Goal: Information Seeking & Learning: Find specific fact

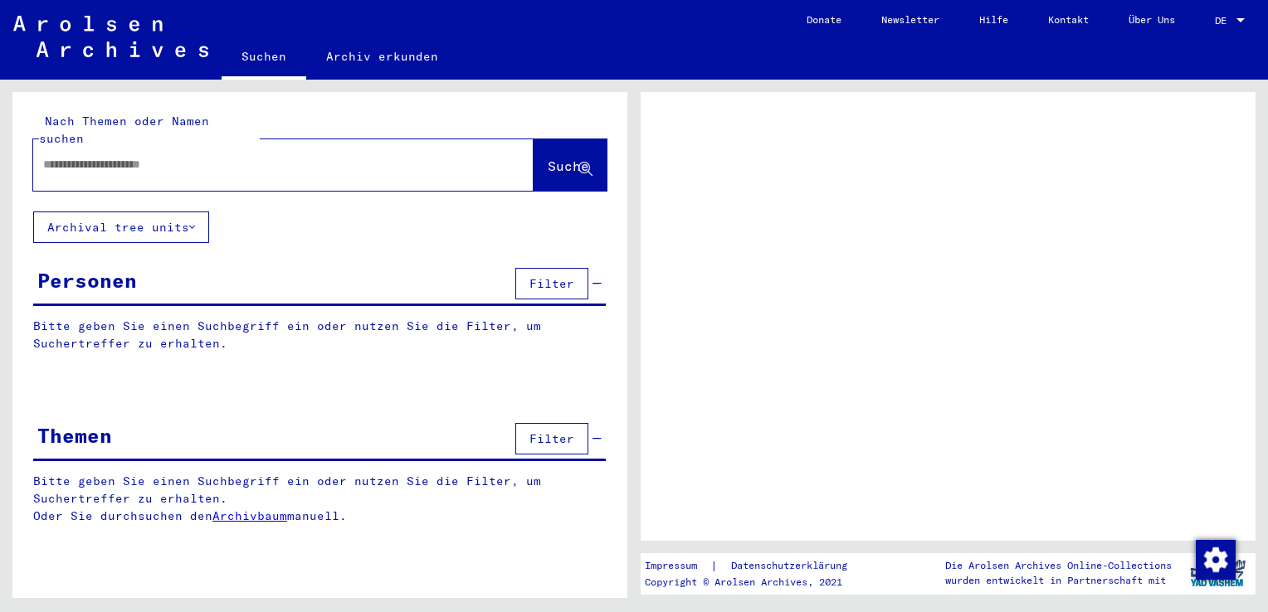
click at [198, 159] on div at bounding box center [263, 164] width 461 height 37
click at [201, 156] on input "text" at bounding box center [268, 164] width 451 height 17
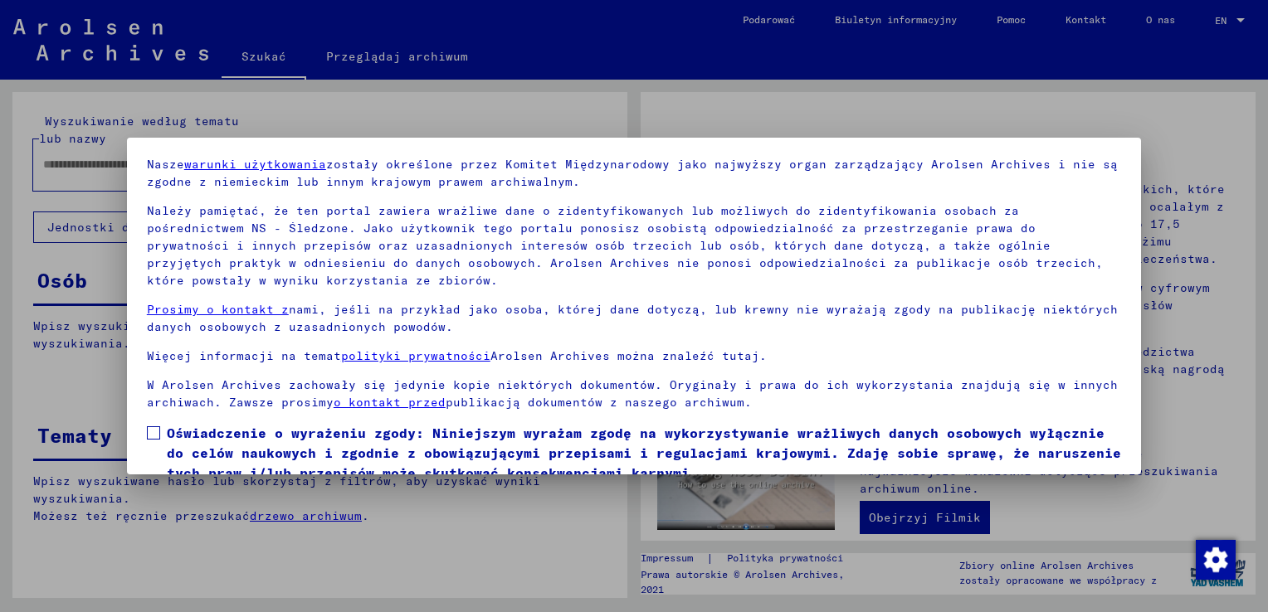
scroll to position [124, 0]
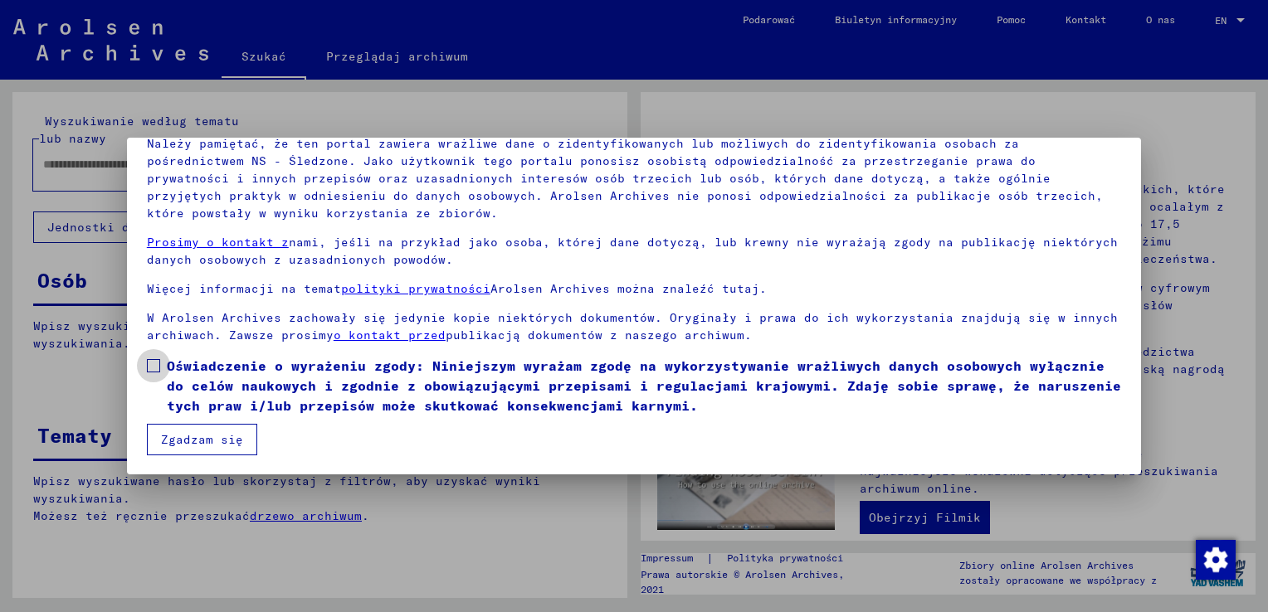
click at [156, 368] on span at bounding box center [153, 365] width 13 height 13
click at [194, 427] on button "Zgadzam się" at bounding box center [202, 440] width 110 height 32
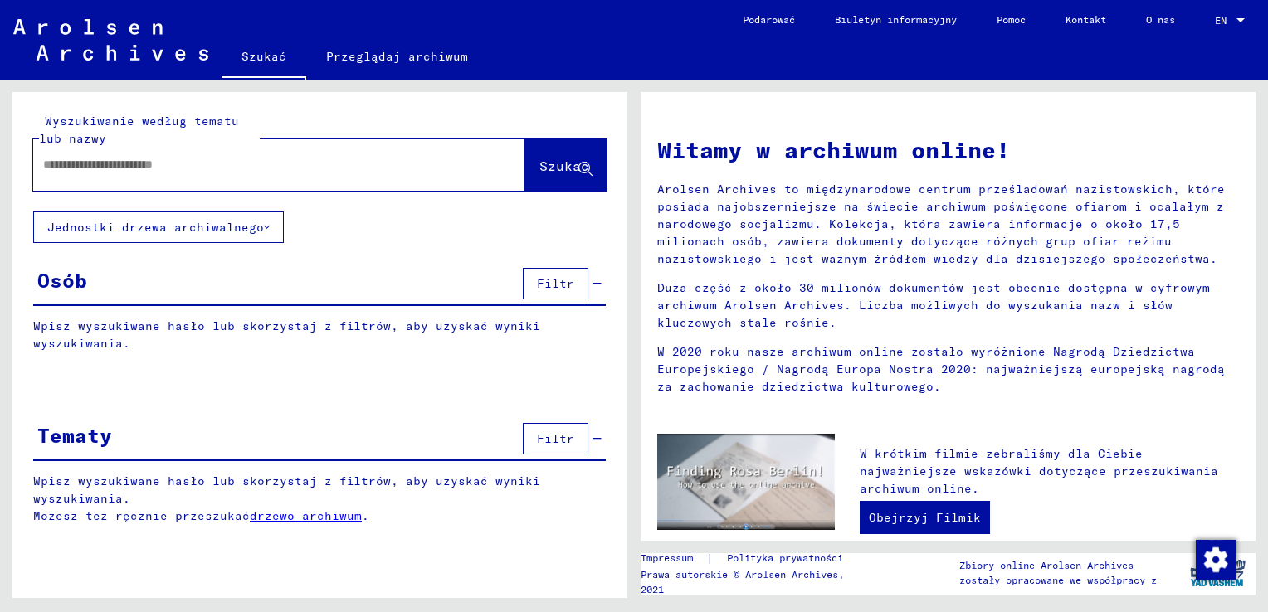
click at [62, 164] on input "text" at bounding box center [259, 164] width 432 height 17
drag, startPoint x: 549, startPoint y: 164, endPoint x: 561, endPoint y: 120, distance: 45.5
click at [552, 154] on button "Szukać" at bounding box center [565, 164] width 81 height 51
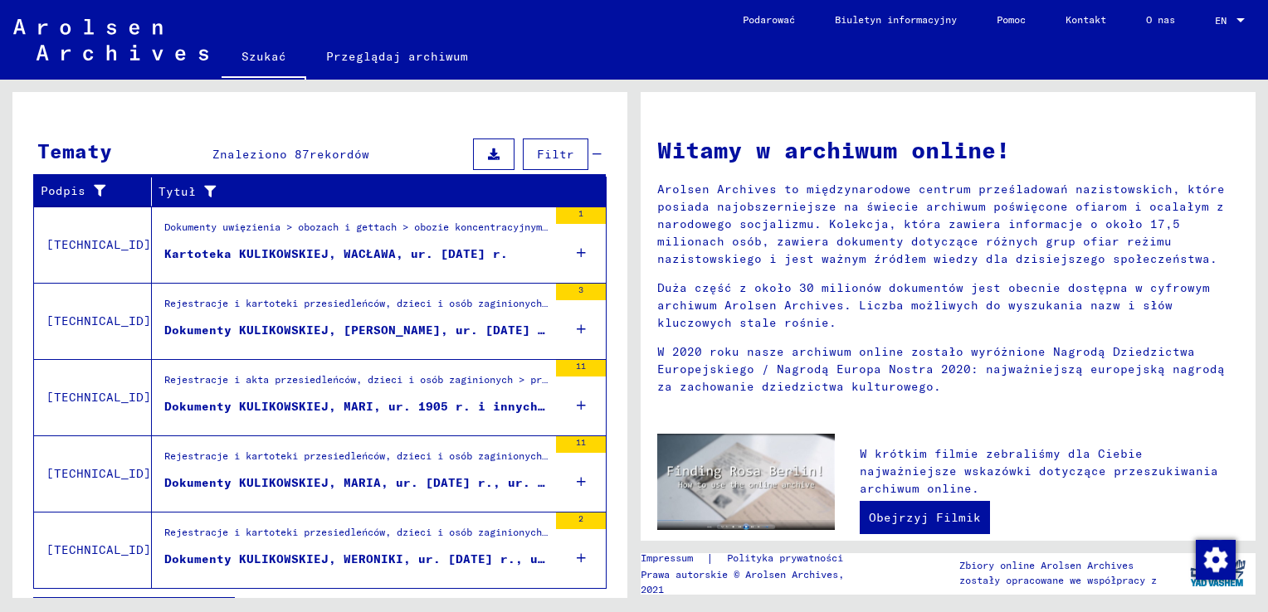
scroll to position [559, 0]
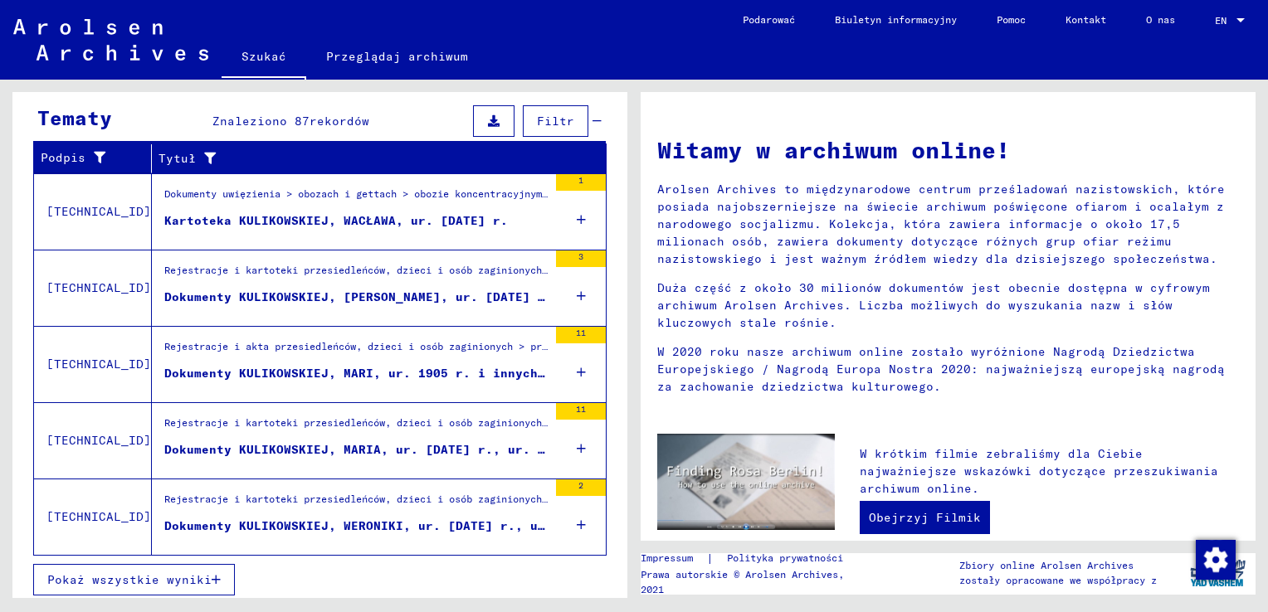
click at [349, 294] on div "Dokumenty KULIKOWSKIEJ, [PERSON_NAME], ur. [DATE] r., ur. w [GEOGRAPHIC_DATA] i…" at bounding box center [355, 297] width 383 height 17
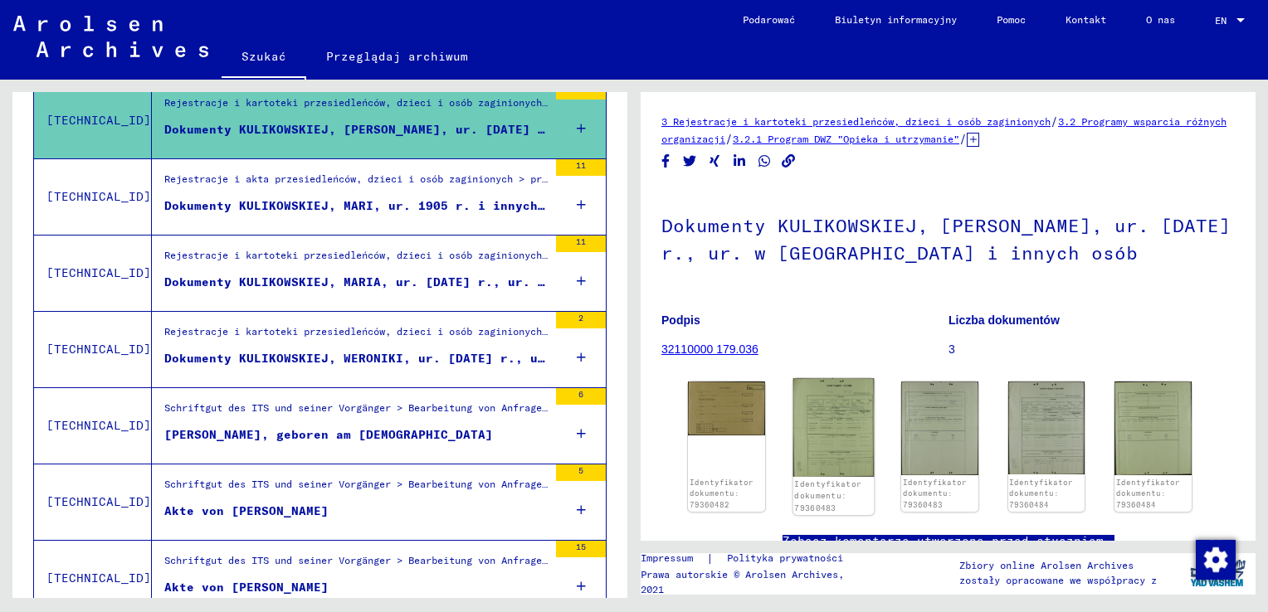
click at [801, 437] on img at bounding box center [833, 427] width 81 height 99
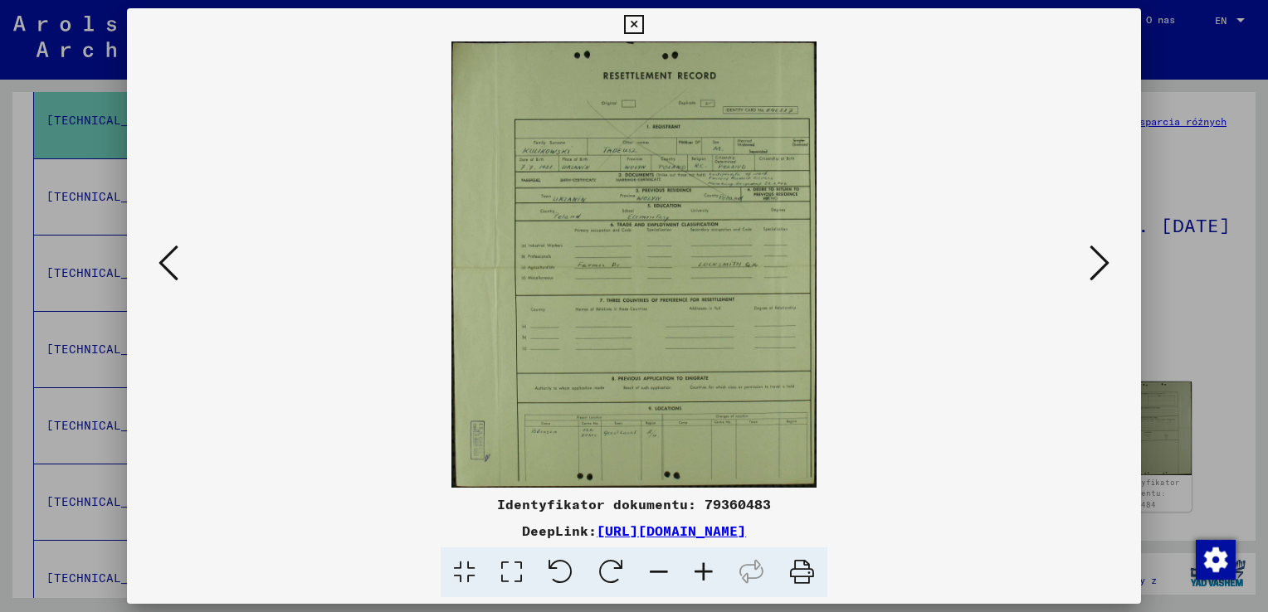
click at [703, 573] on icon at bounding box center [703, 573] width 45 height 51
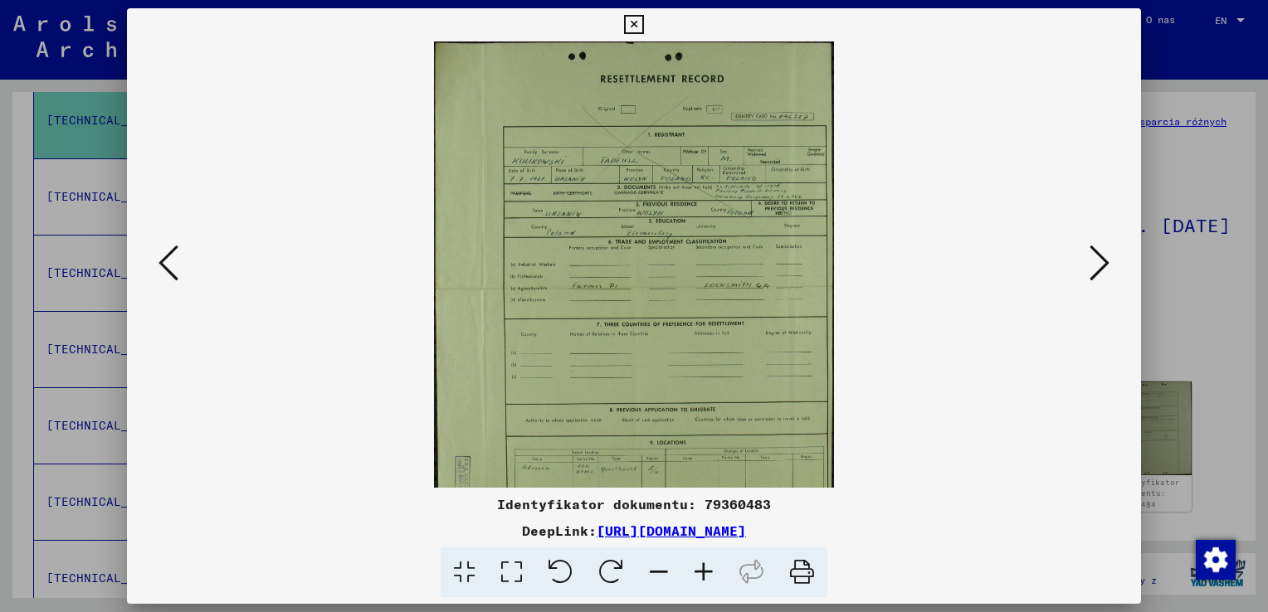
click at [704, 572] on icon at bounding box center [703, 573] width 45 height 51
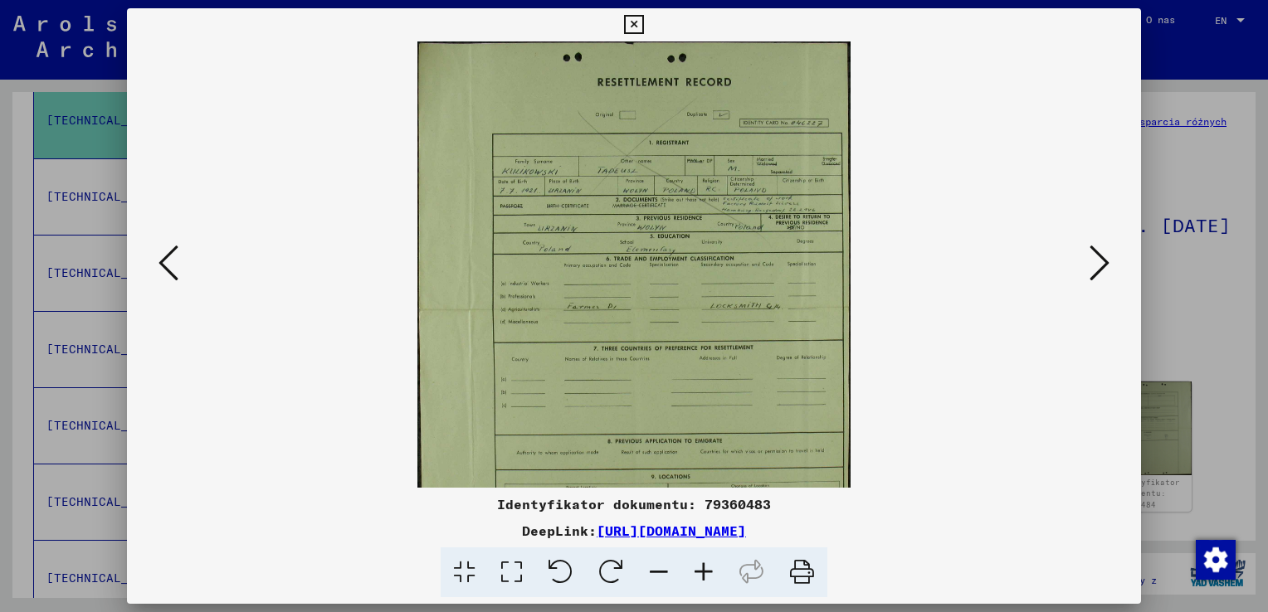
click at [704, 572] on icon at bounding box center [703, 573] width 45 height 51
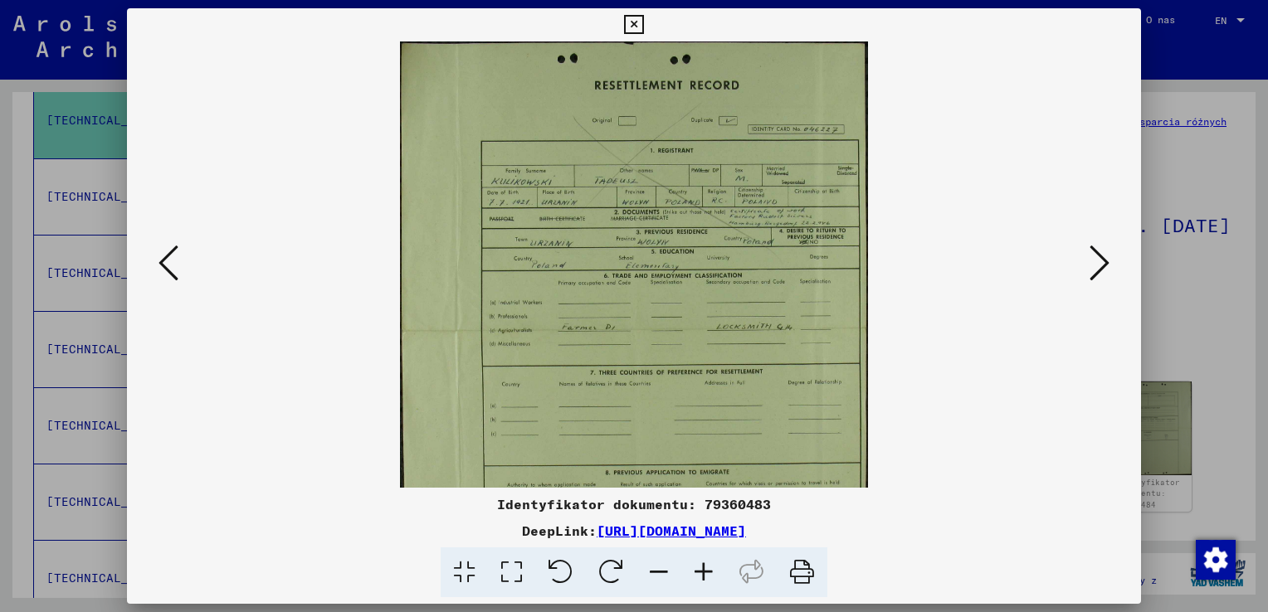
click at [704, 572] on icon at bounding box center [703, 573] width 45 height 51
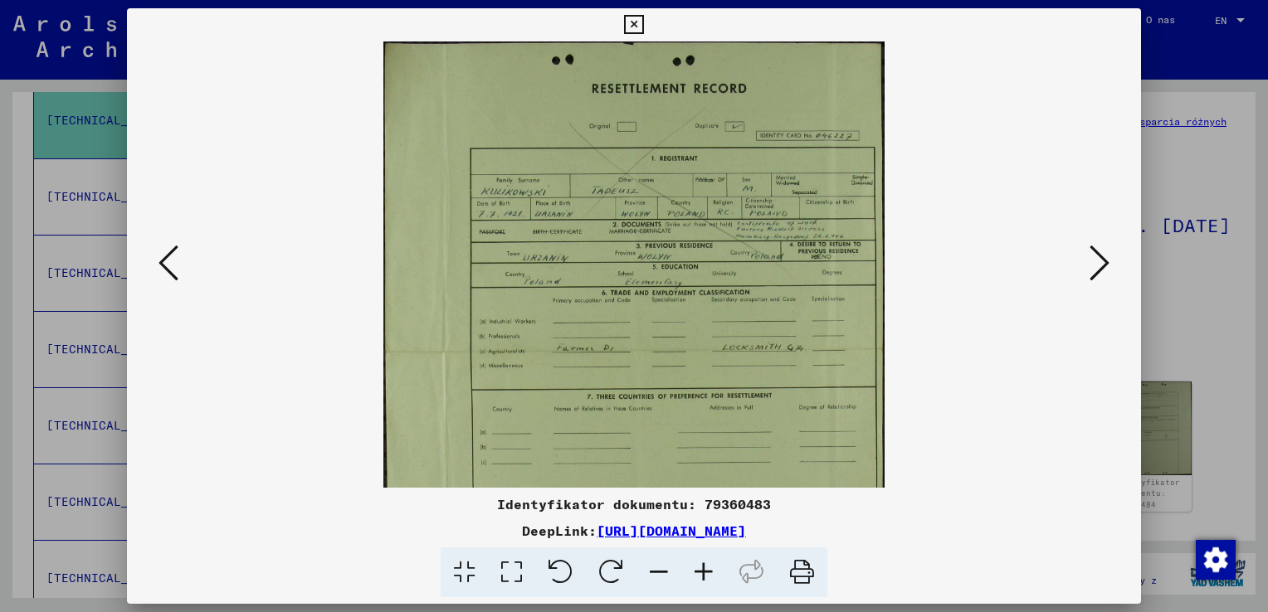
click at [704, 571] on icon at bounding box center [703, 573] width 45 height 51
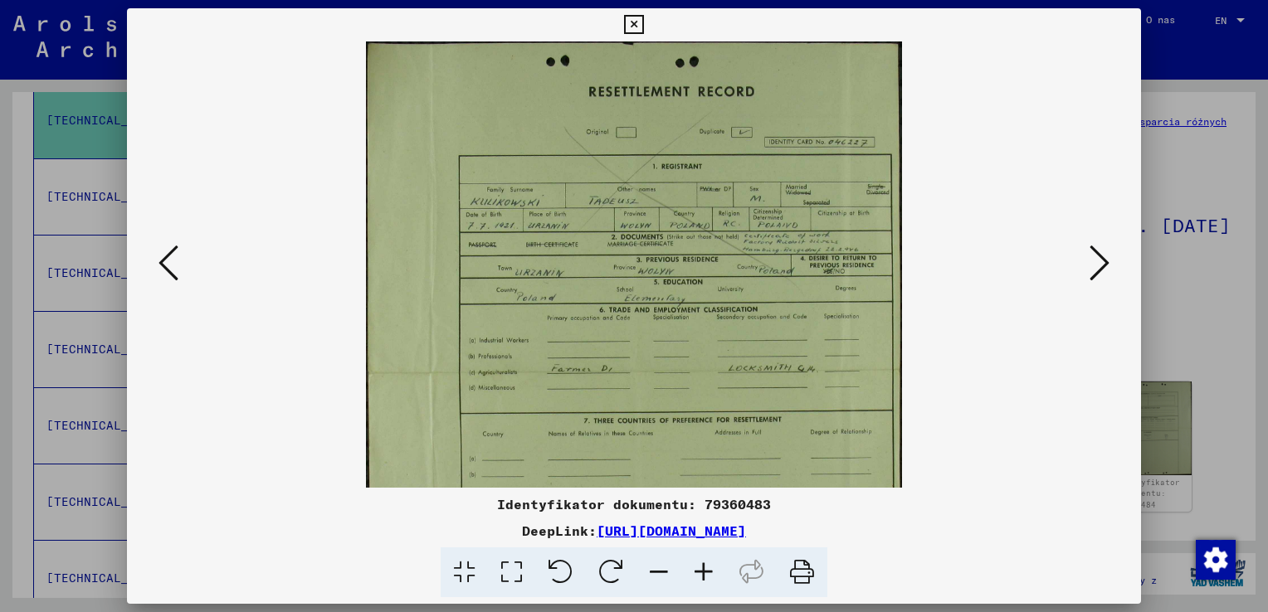
click at [704, 570] on icon at bounding box center [703, 573] width 45 height 51
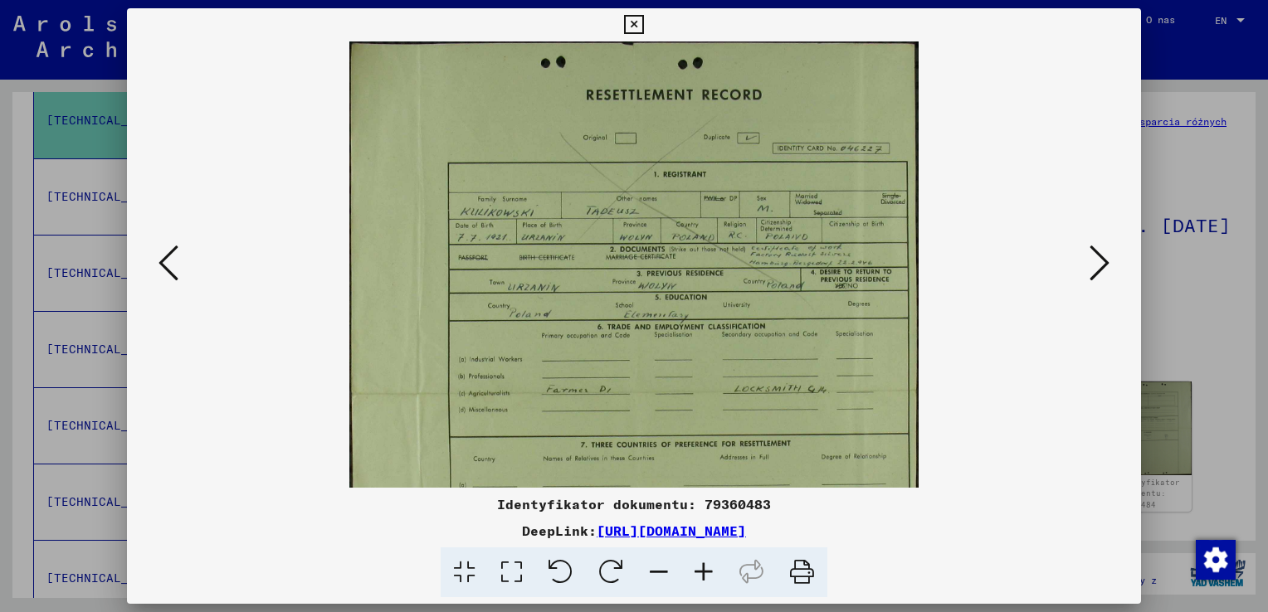
click at [1099, 267] on icon at bounding box center [1100, 263] width 20 height 40
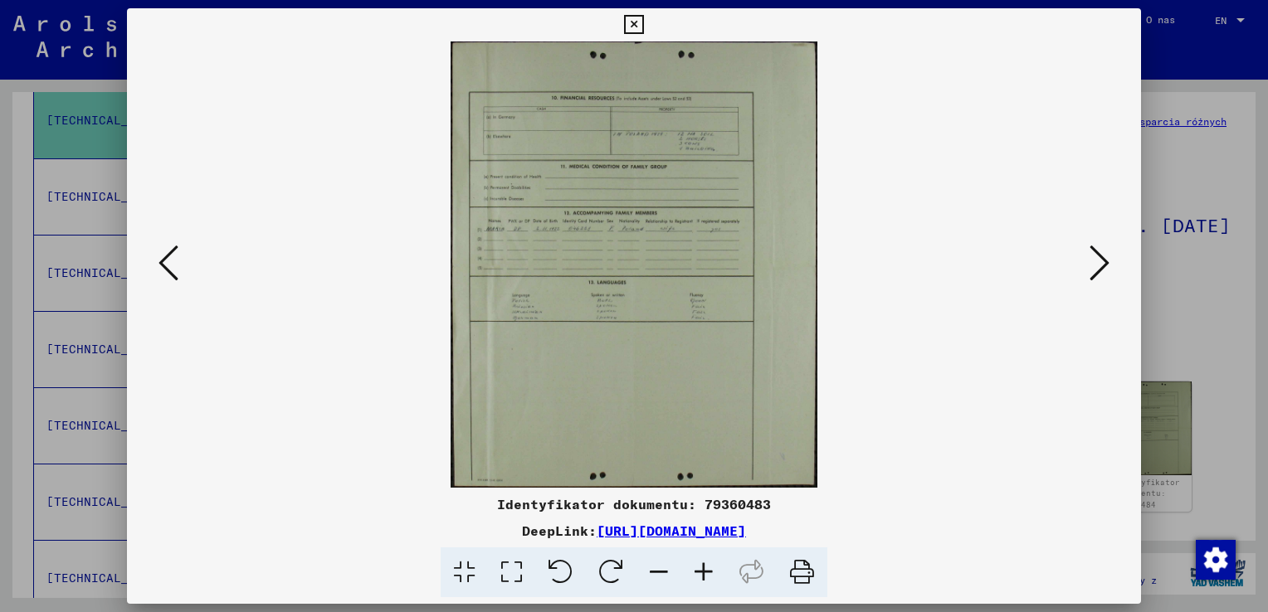
click at [1099, 267] on icon at bounding box center [1100, 263] width 20 height 40
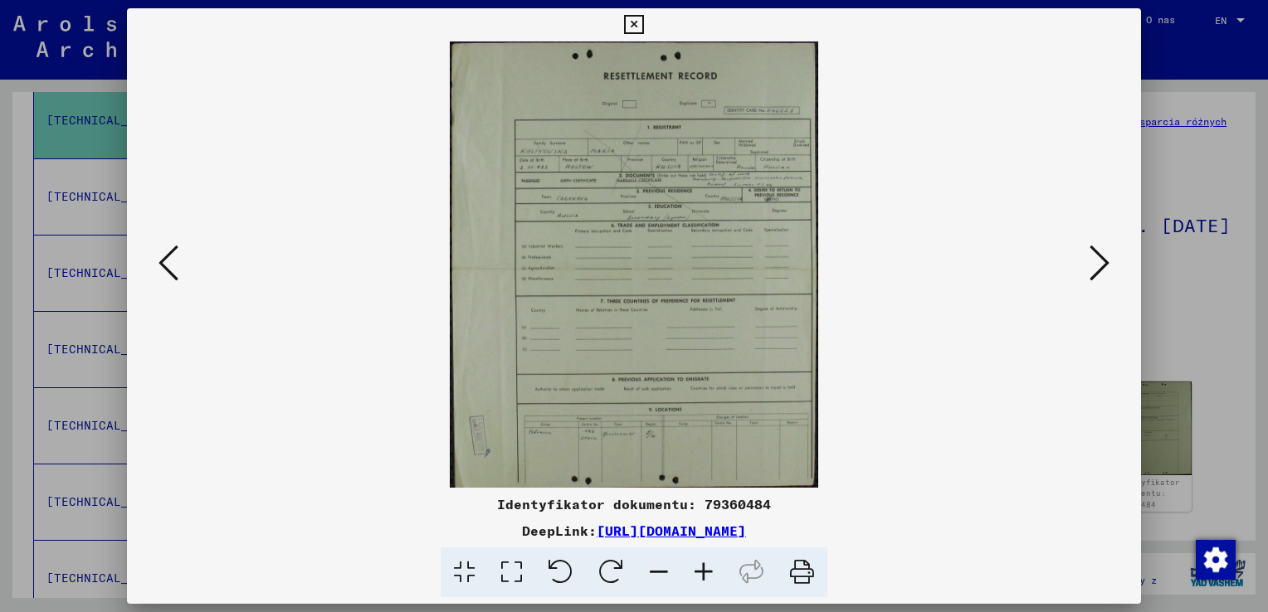
click at [1105, 265] on icon at bounding box center [1100, 263] width 20 height 40
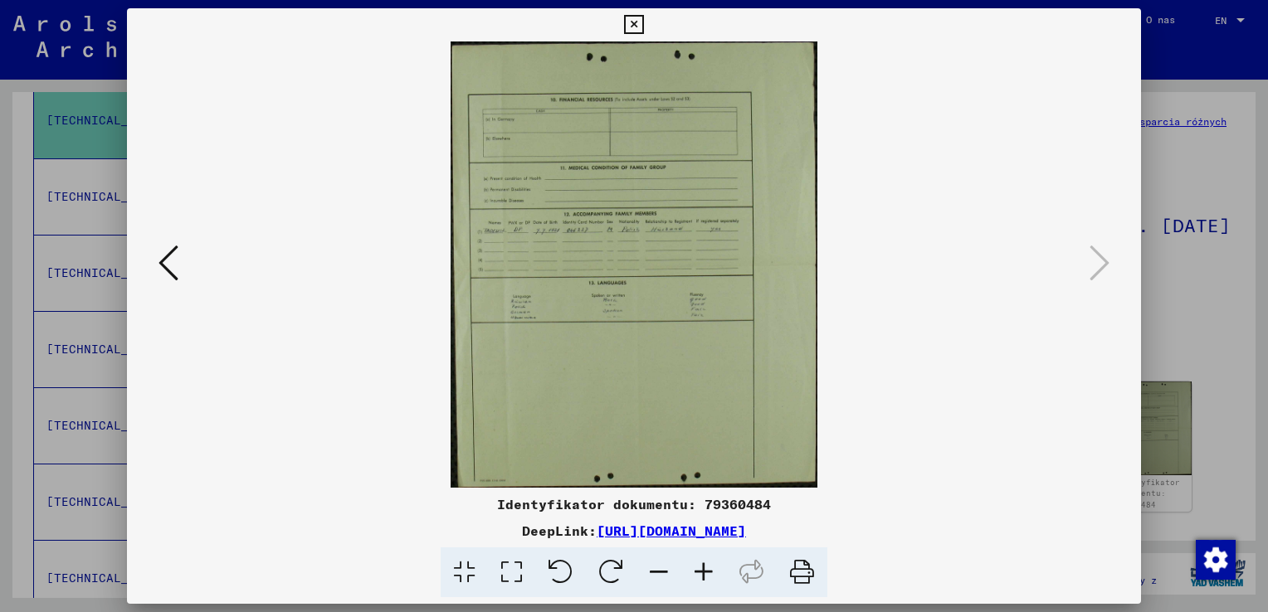
click at [630, 24] on icon at bounding box center [633, 25] width 19 height 20
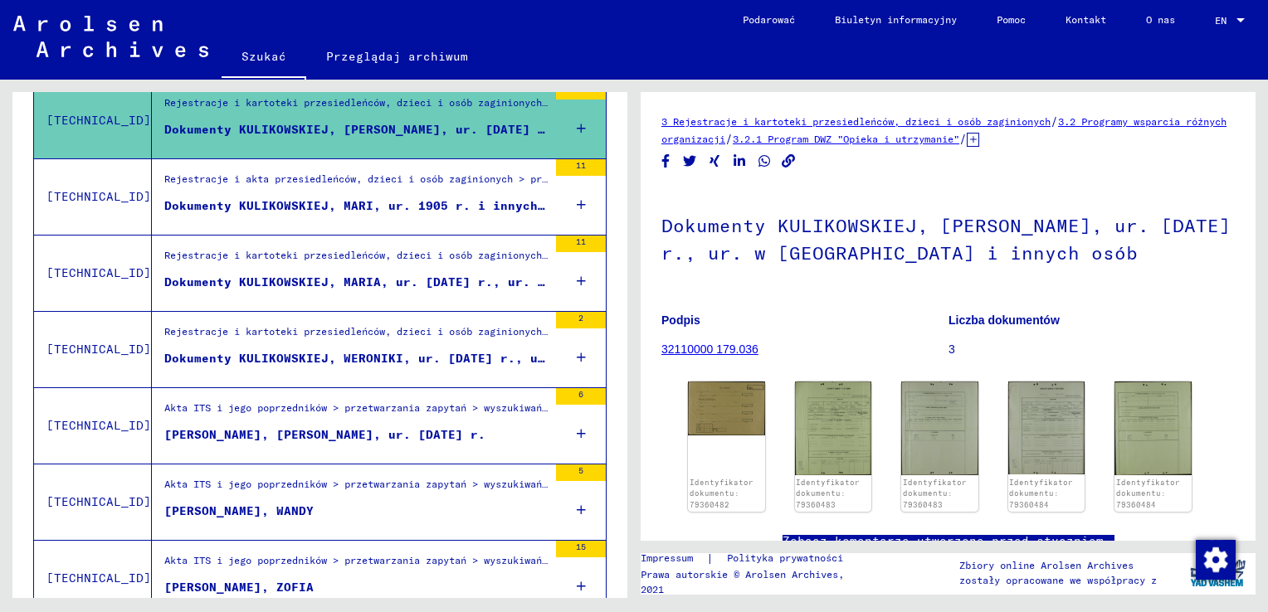
click at [300, 429] on div "[PERSON_NAME], [PERSON_NAME], ur. [DATE] r." at bounding box center [324, 435] width 321 height 17
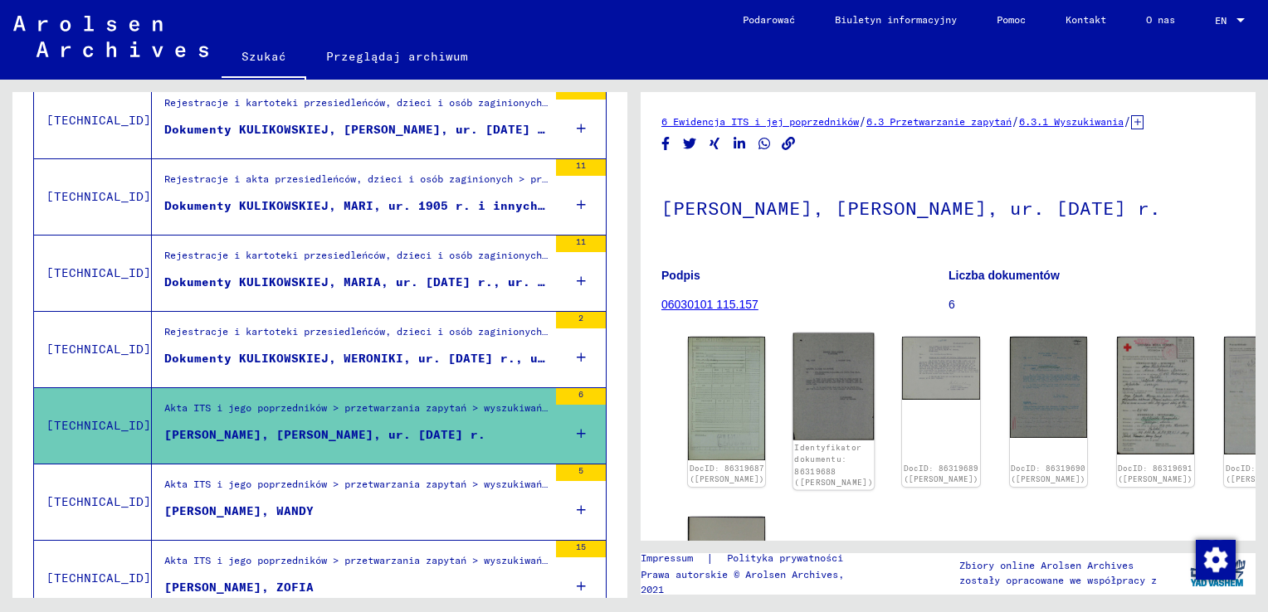
click at [808, 378] on img at bounding box center [833, 387] width 81 height 107
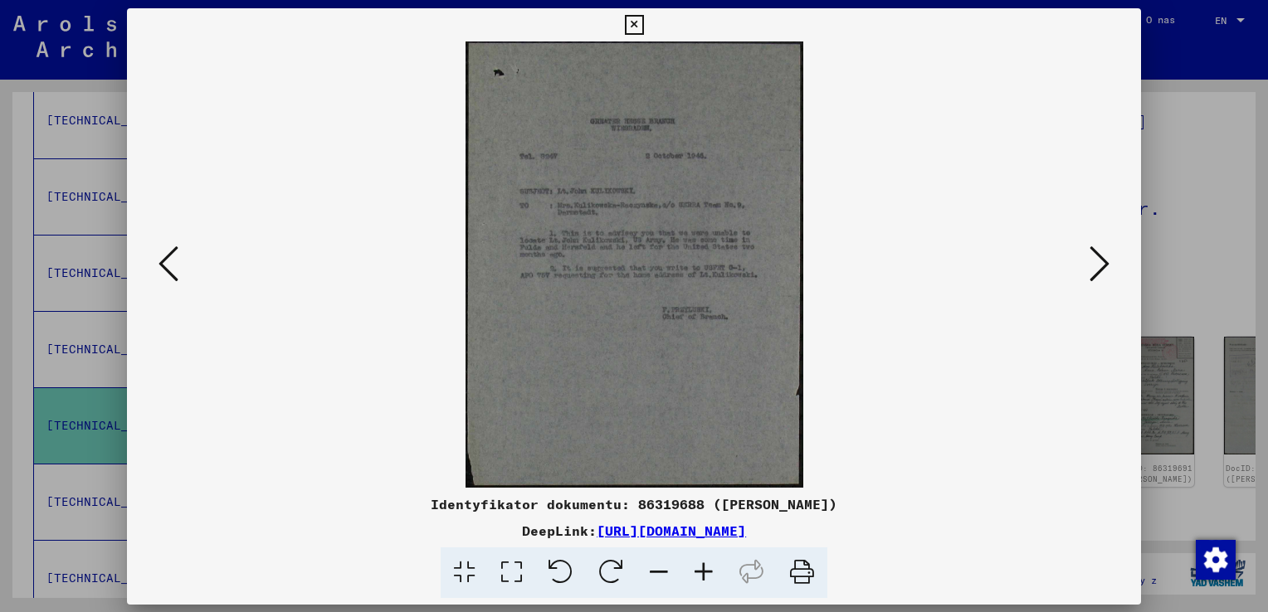
click at [808, 378] on img at bounding box center [633, 264] width 901 height 447
click at [701, 573] on icon at bounding box center [703, 573] width 45 height 51
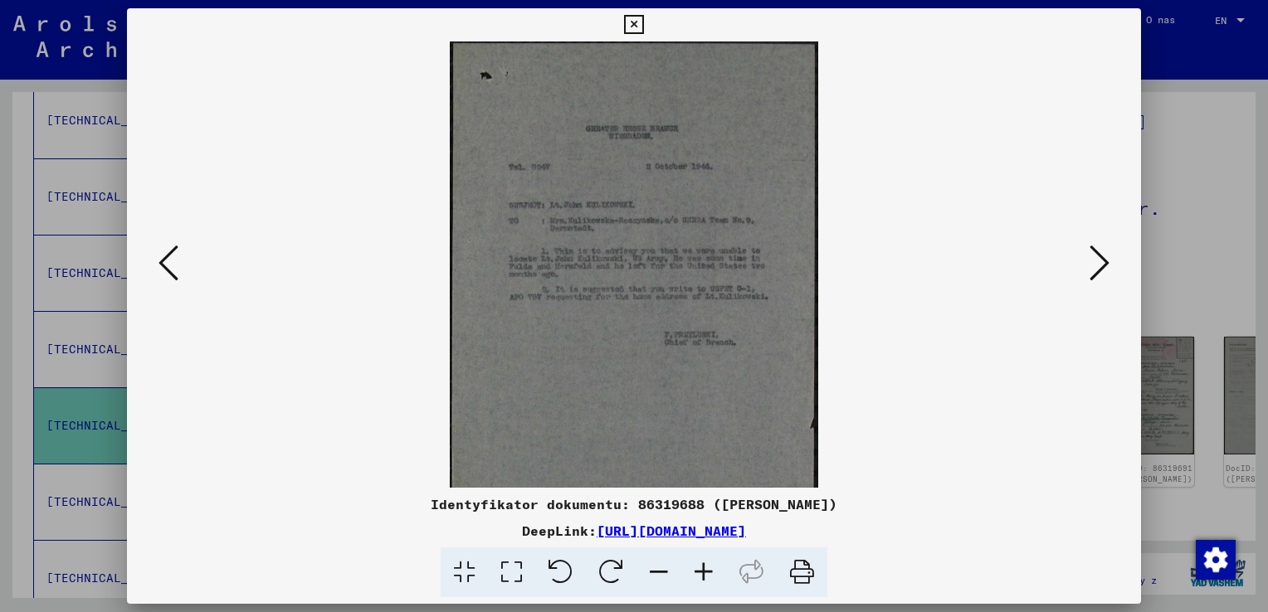
click at [701, 572] on icon at bounding box center [703, 573] width 45 height 51
click at [701, 571] on icon at bounding box center [703, 573] width 45 height 51
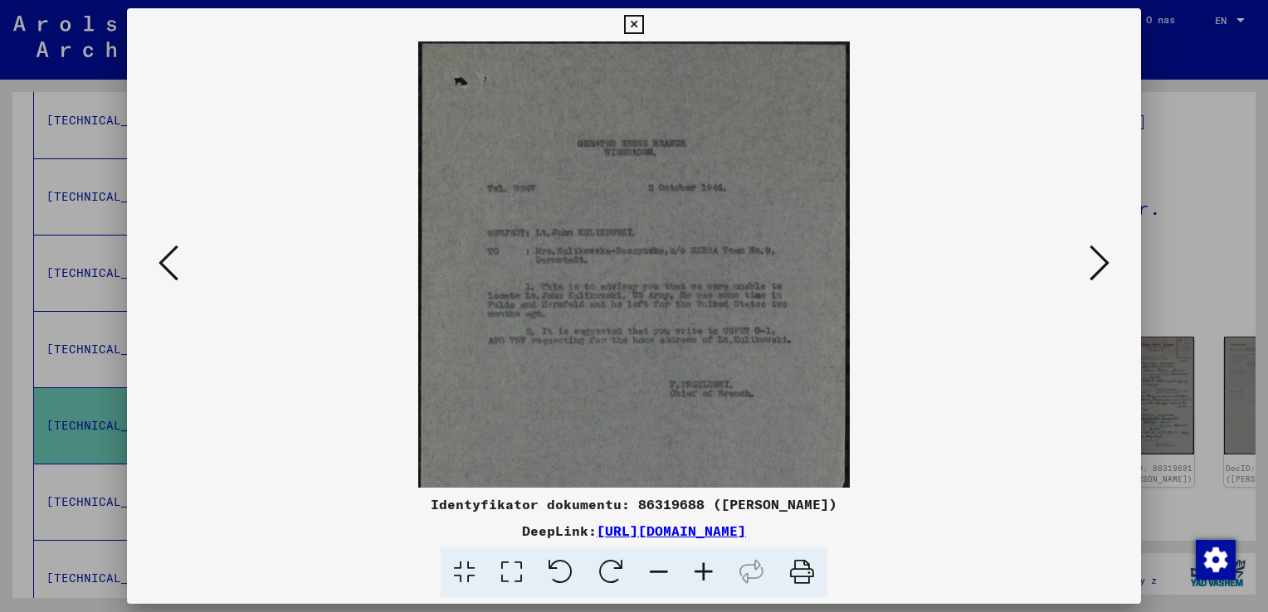
click at [701, 569] on icon at bounding box center [703, 573] width 45 height 51
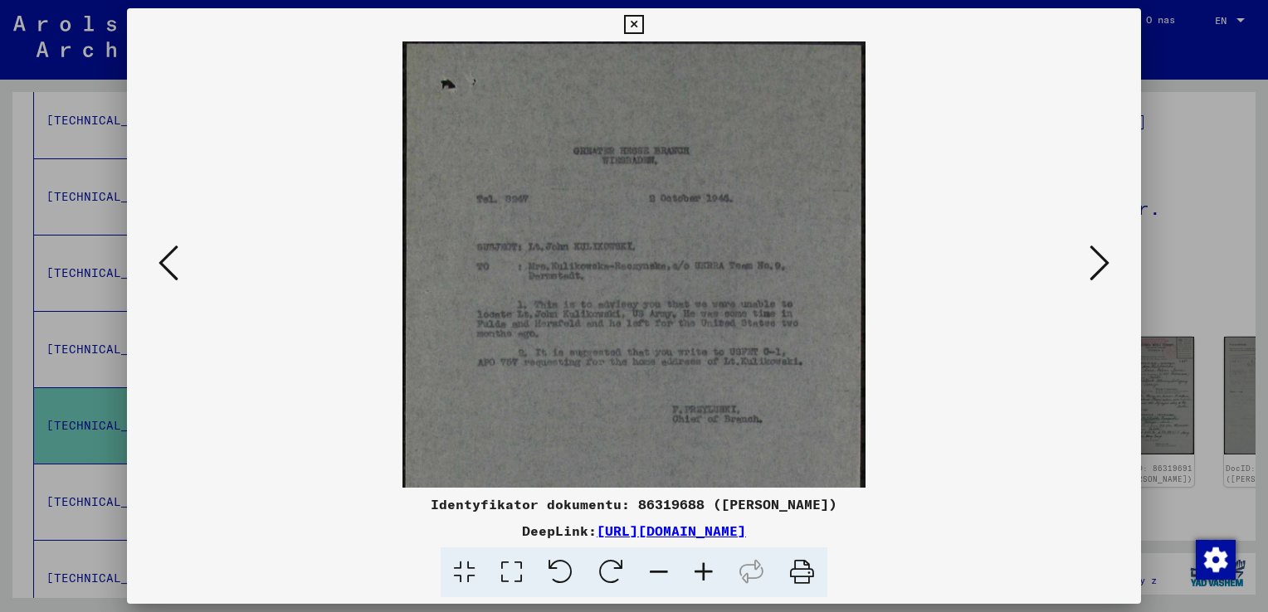
click at [700, 566] on icon at bounding box center [703, 573] width 45 height 51
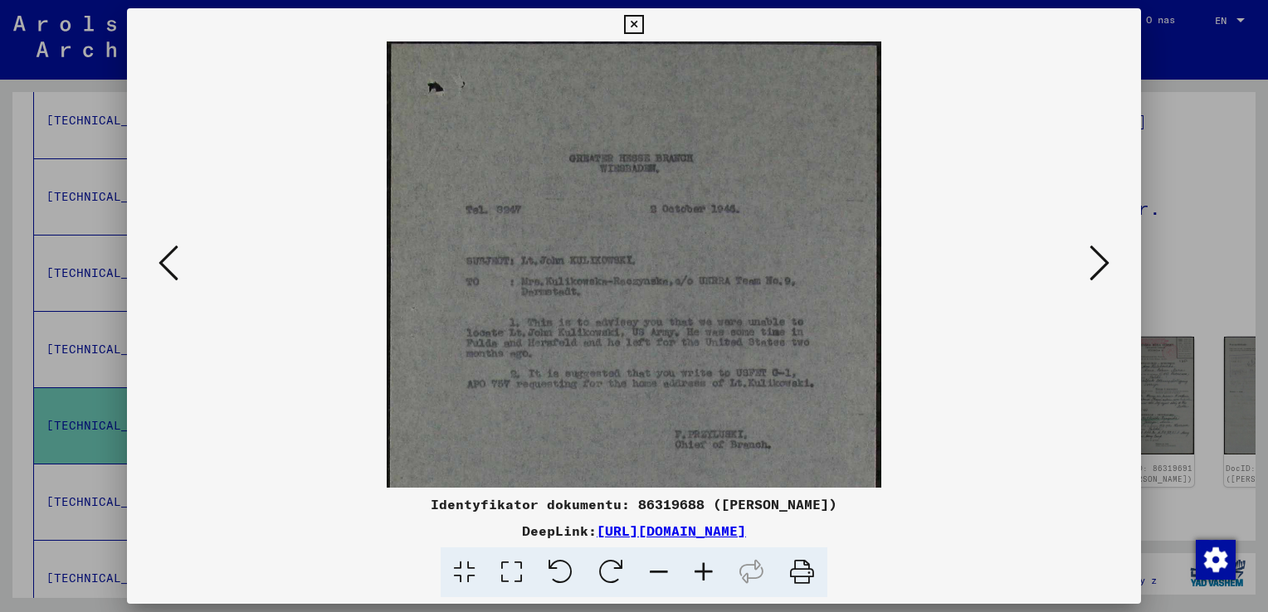
click at [700, 563] on icon at bounding box center [703, 573] width 45 height 51
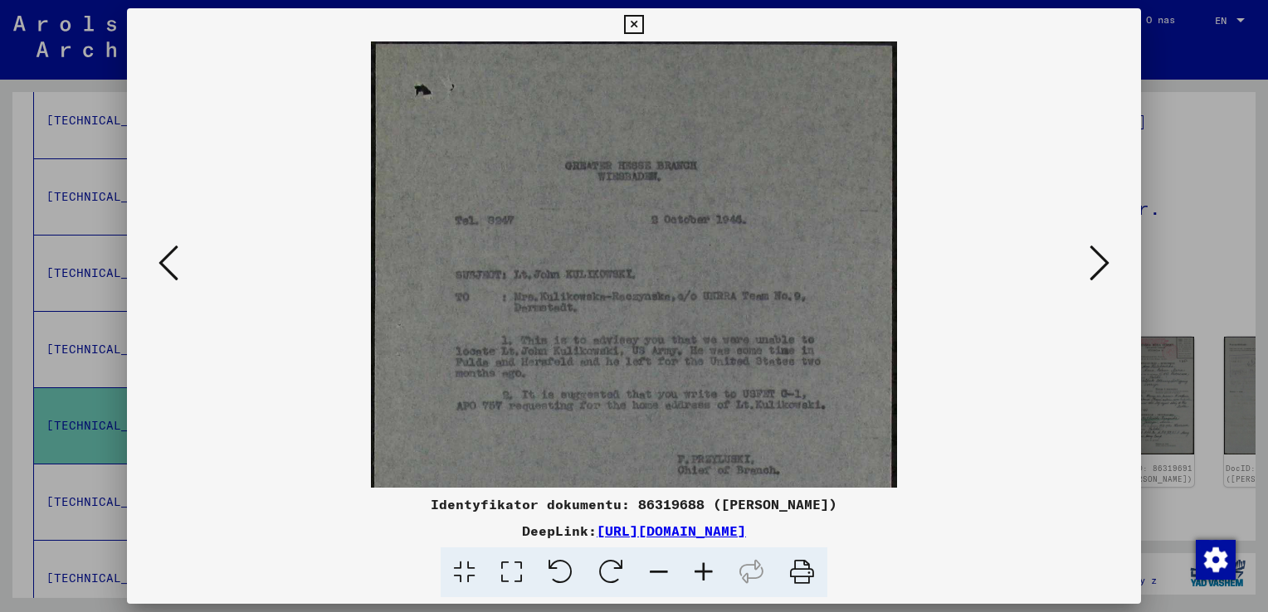
click at [1103, 268] on icon at bounding box center [1100, 263] width 20 height 40
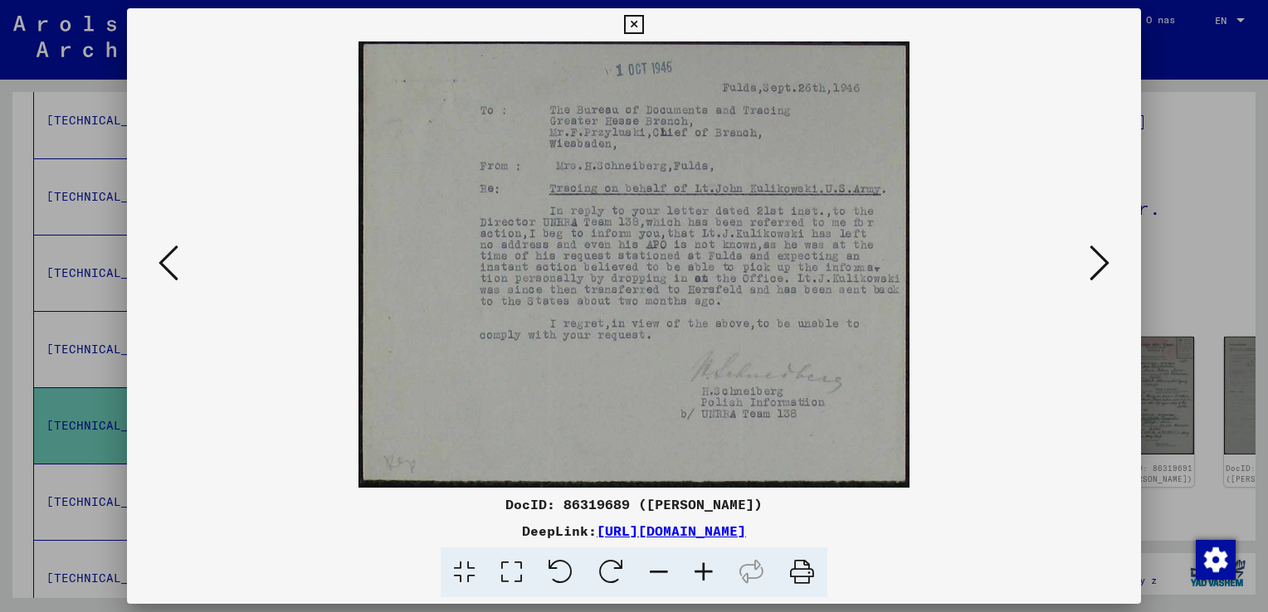
click at [1102, 261] on icon at bounding box center [1100, 263] width 20 height 40
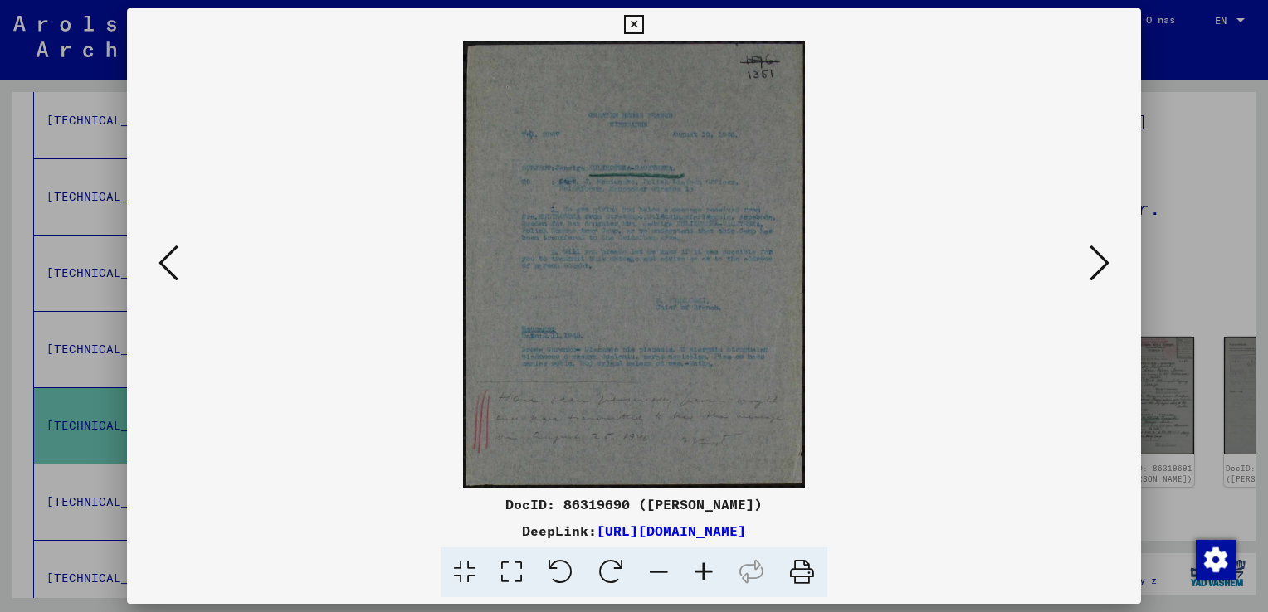
click at [1102, 261] on icon at bounding box center [1100, 263] width 20 height 40
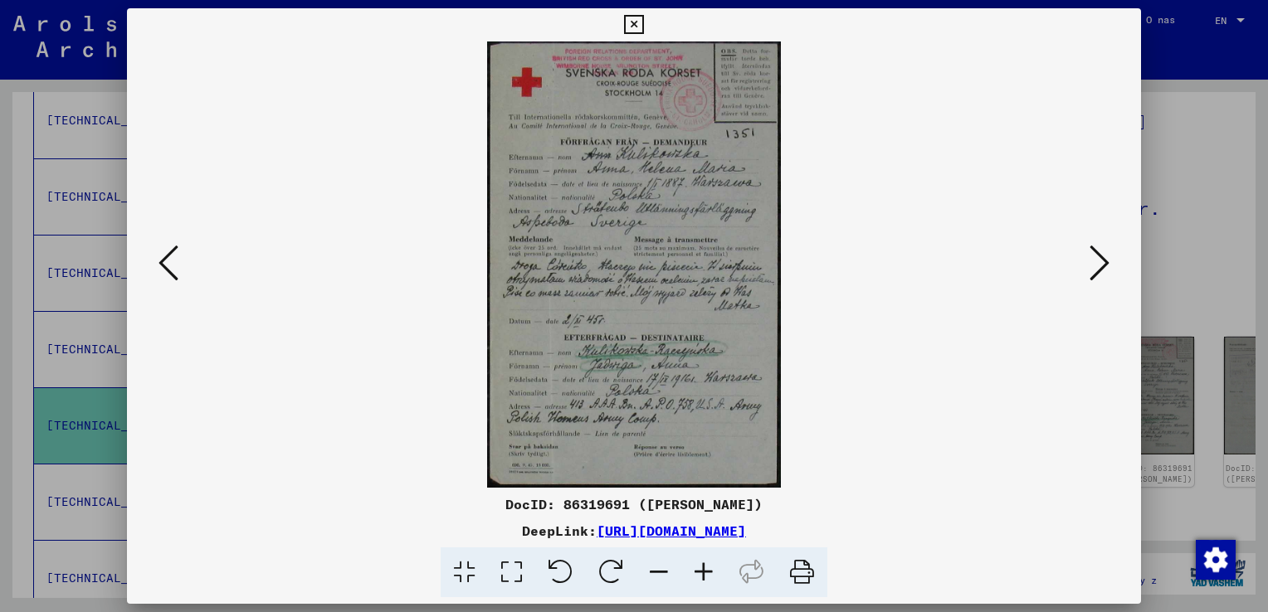
click at [710, 573] on icon at bounding box center [703, 573] width 45 height 51
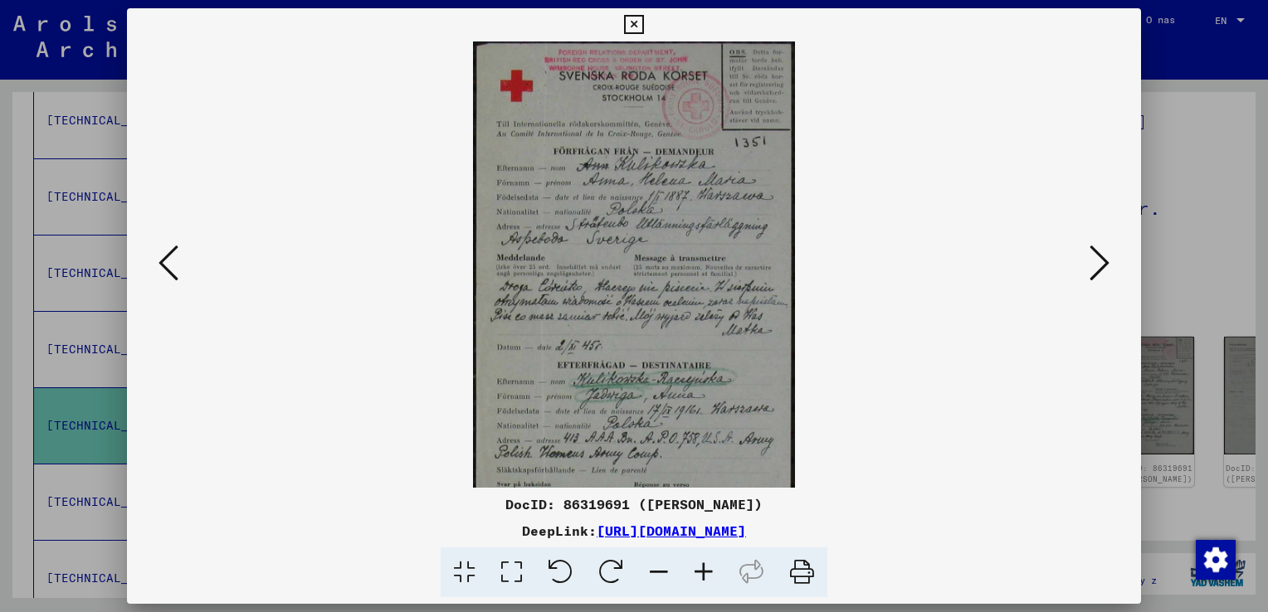
click at [710, 573] on icon at bounding box center [703, 573] width 45 height 51
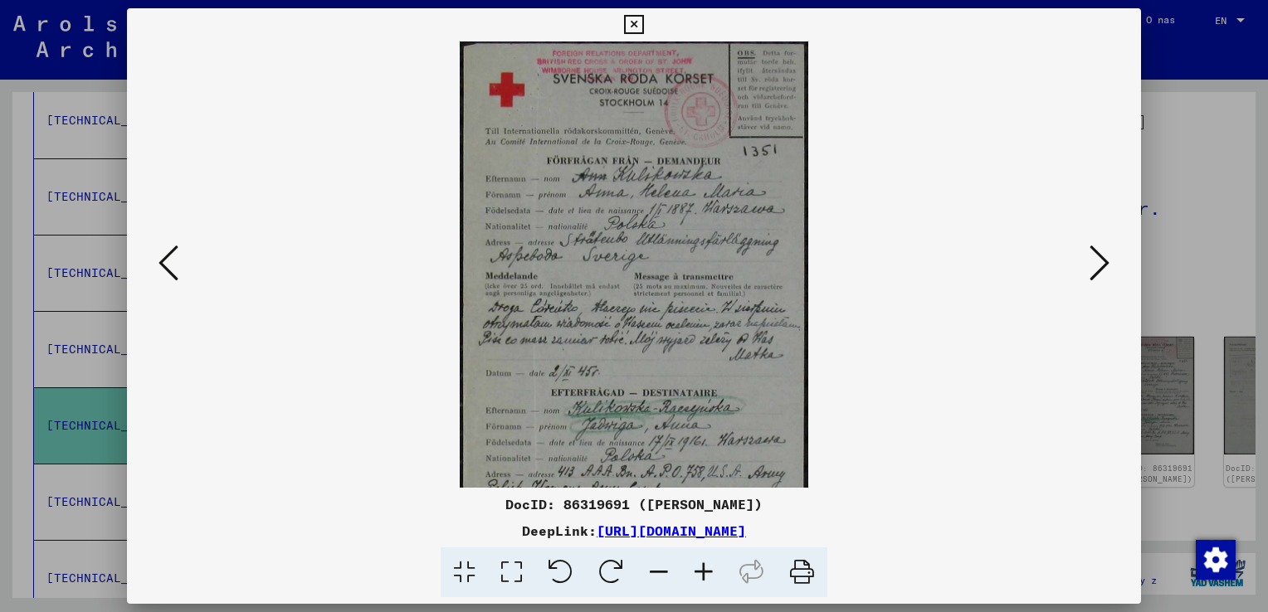
click at [710, 573] on icon at bounding box center [703, 573] width 45 height 51
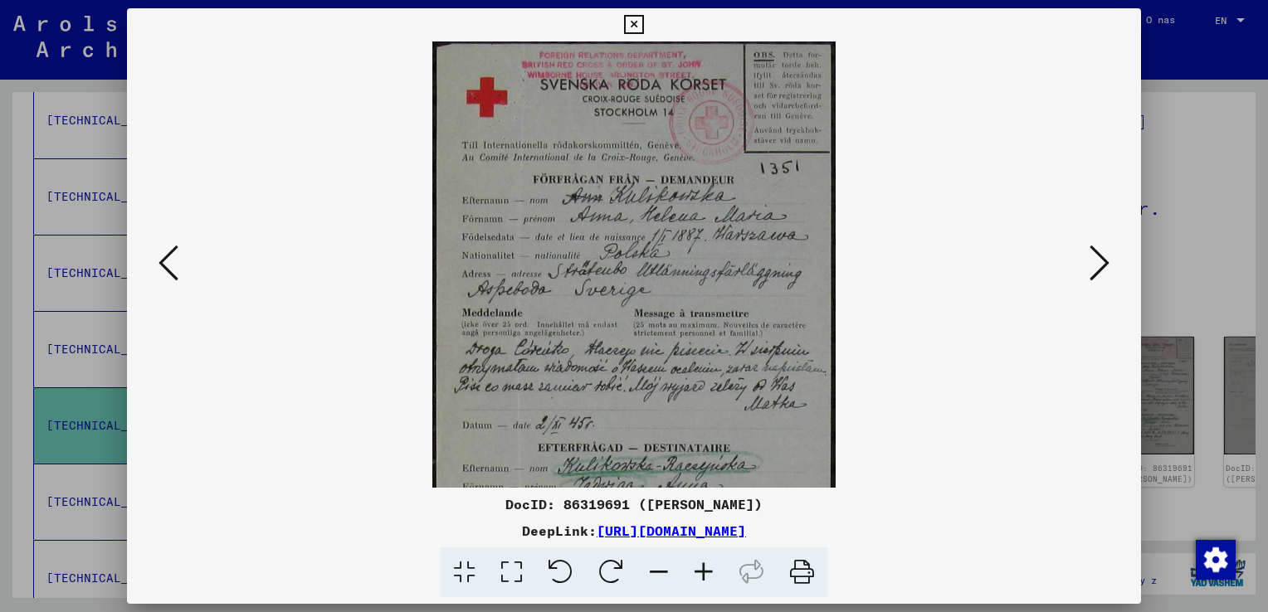
click at [710, 573] on icon at bounding box center [703, 573] width 45 height 51
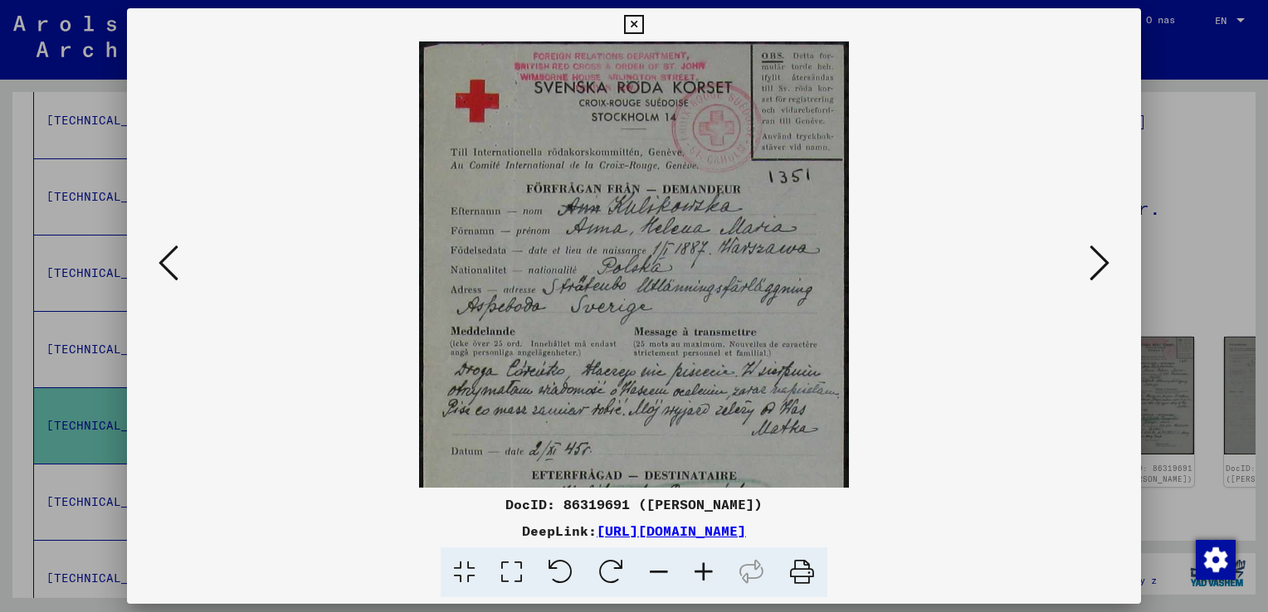
click at [710, 573] on icon at bounding box center [703, 573] width 45 height 51
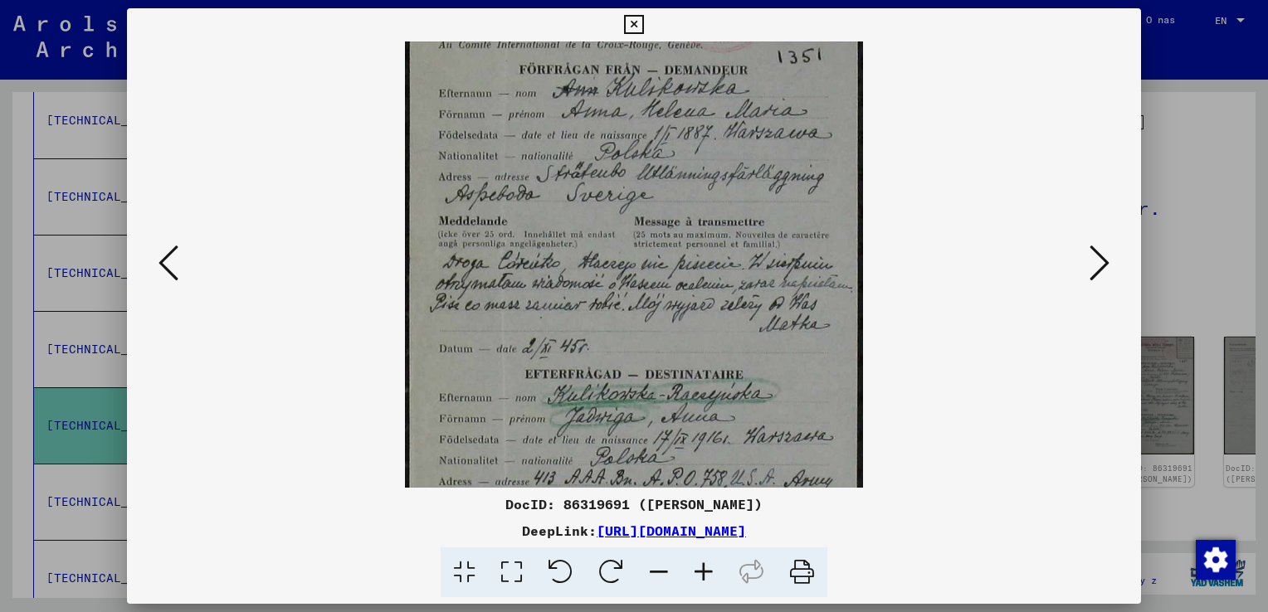
scroll to position [139, 0]
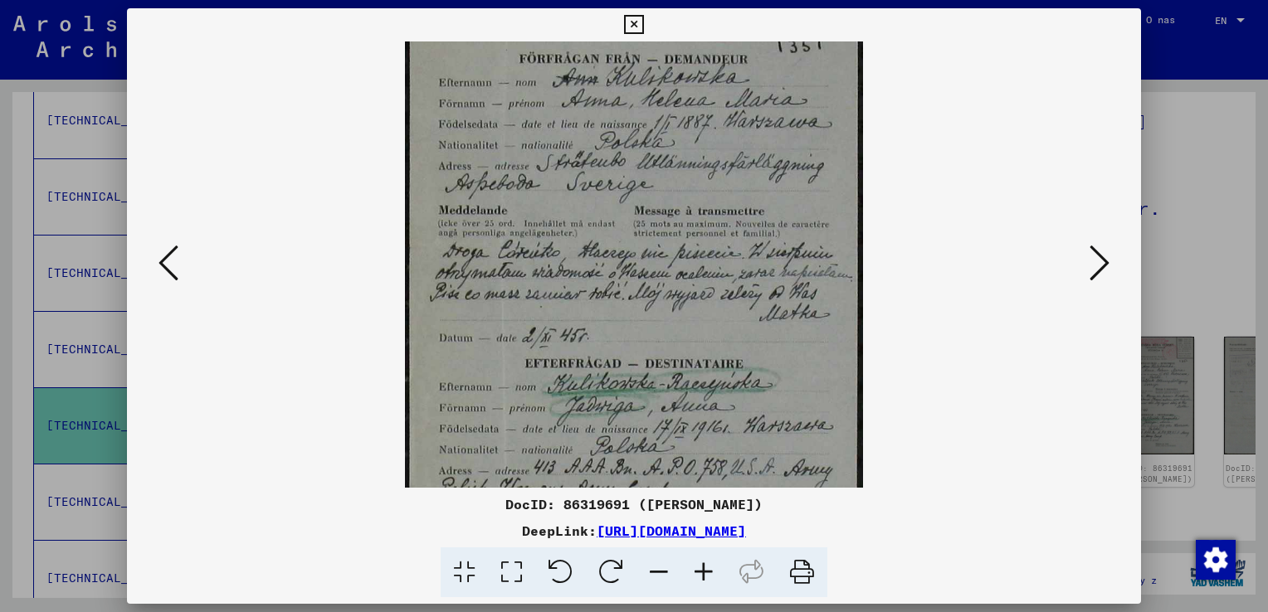
drag, startPoint x: 664, startPoint y: 393, endPoint x: 657, endPoint y: 254, distance: 138.8
click at [657, 254] on img at bounding box center [634, 249] width 458 height 695
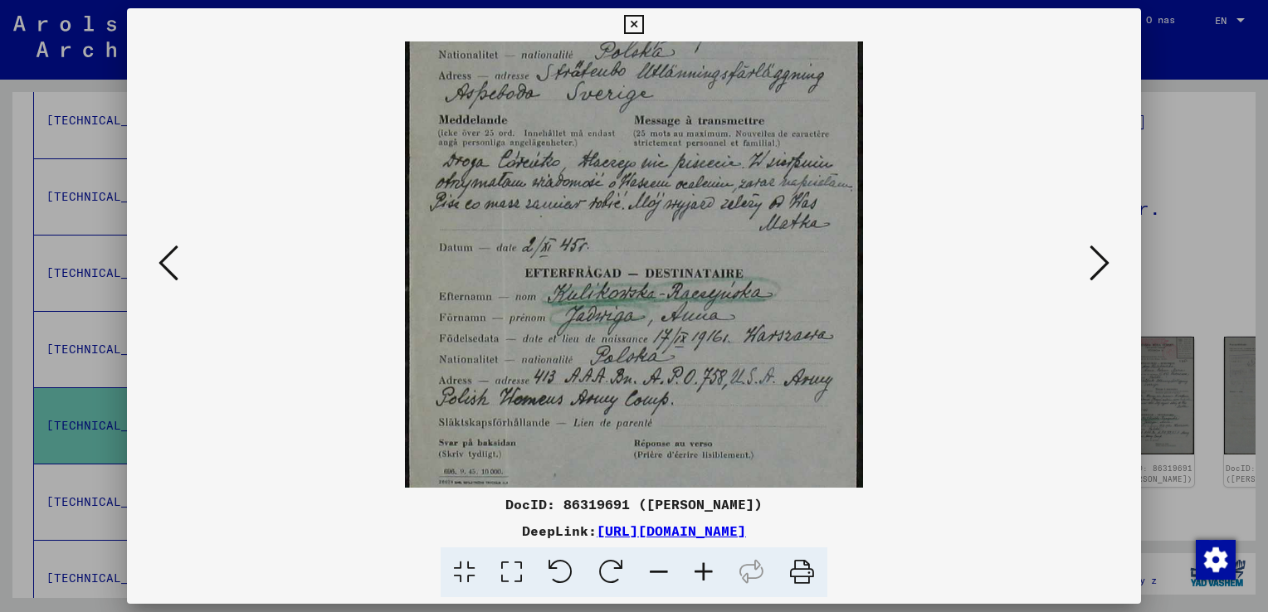
drag, startPoint x: 645, startPoint y: 295, endPoint x: 644, endPoint y: 233, distance: 61.4
click at [644, 233] on img at bounding box center [634, 159] width 458 height 695
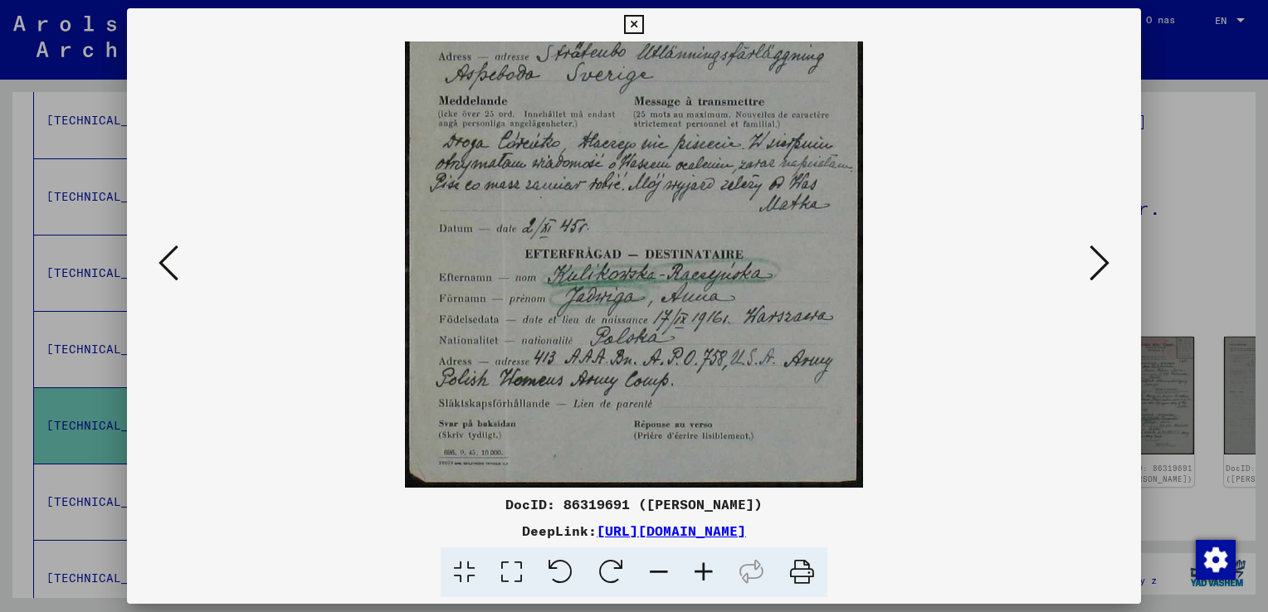
drag, startPoint x: 662, startPoint y: 359, endPoint x: 651, endPoint y: 274, distance: 85.3
click at [651, 274] on img at bounding box center [634, 140] width 458 height 695
click at [1095, 262] on icon at bounding box center [1100, 263] width 20 height 40
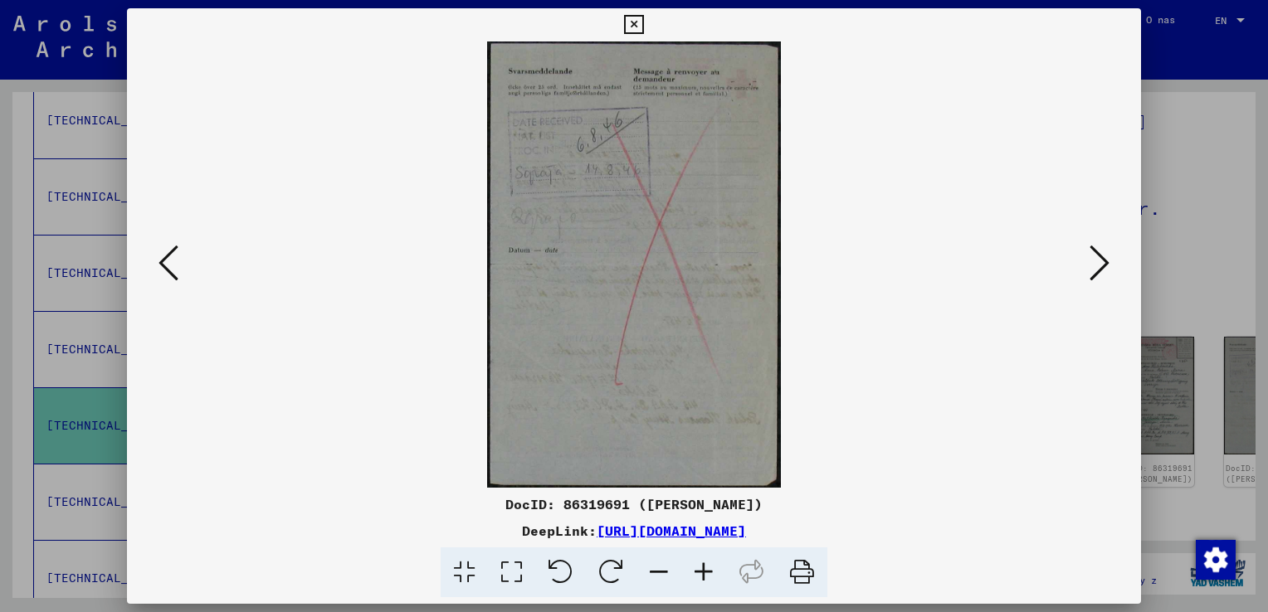
click at [1095, 262] on icon at bounding box center [1100, 263] width 20 height 40
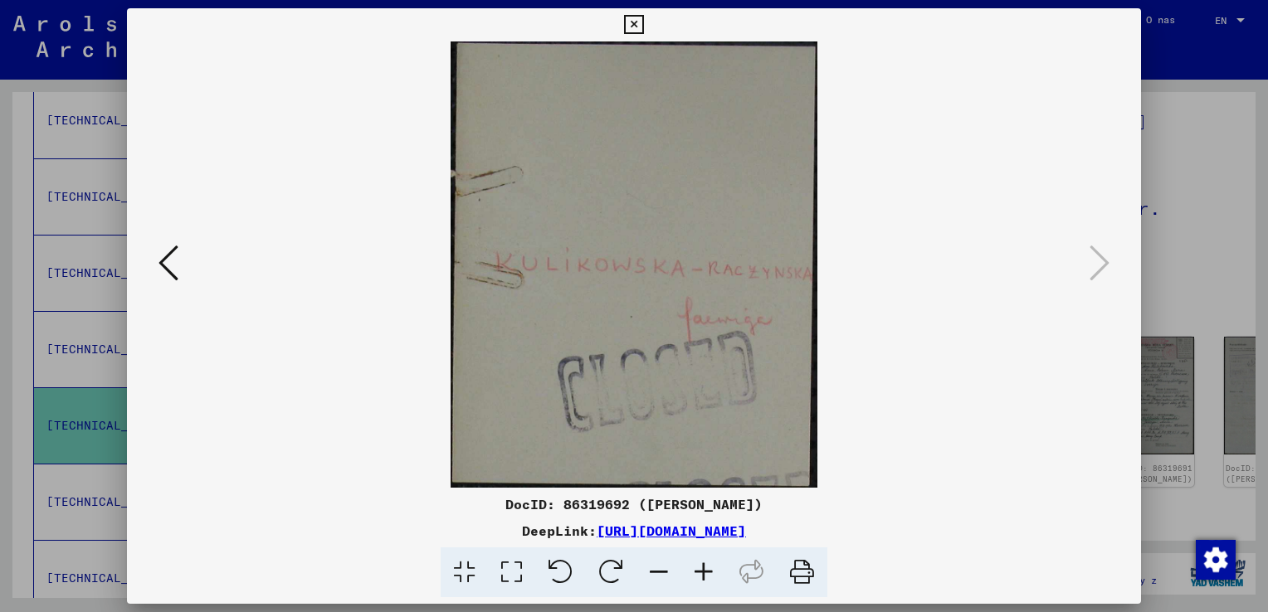
click at [632, 22] on icon at bounding box center [633, 25] width 19 height 20
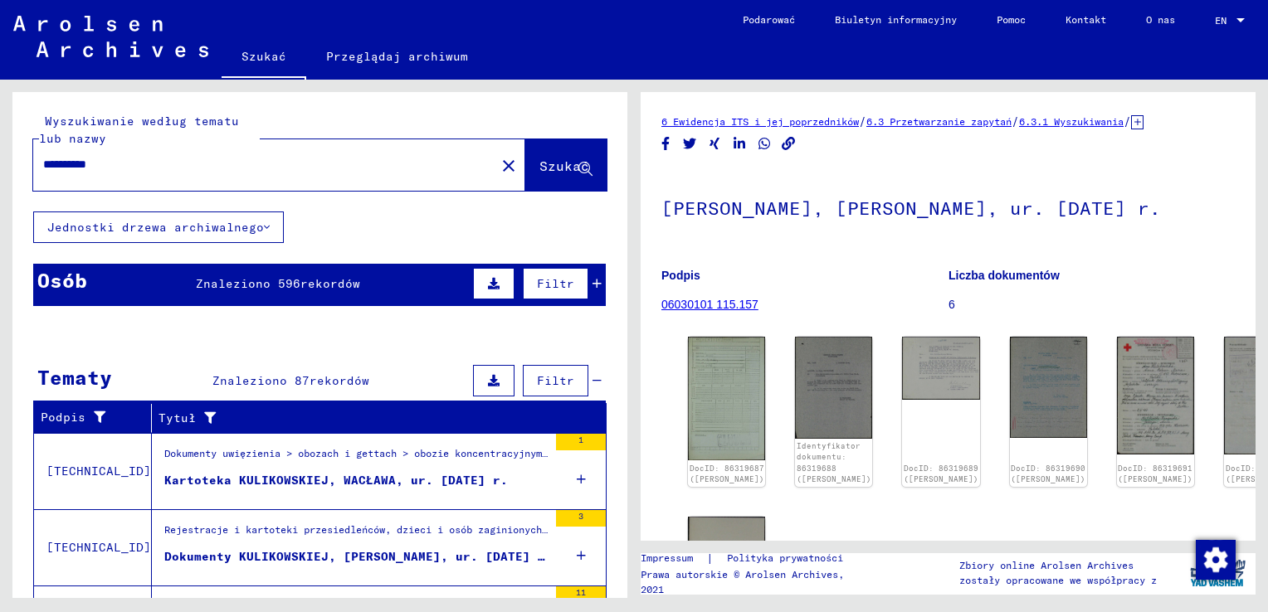
click at [261, 173] on div "**********" at bounding box center [259, 164] width 452 height 37
type input "**********"
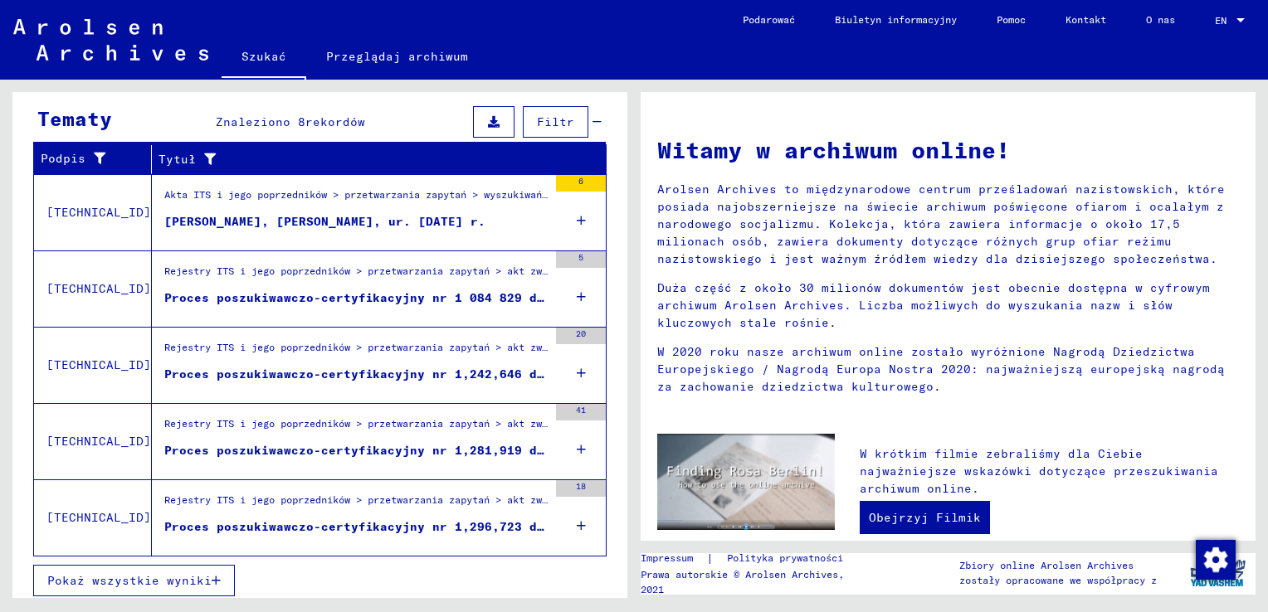
scroll to position [261, 0]
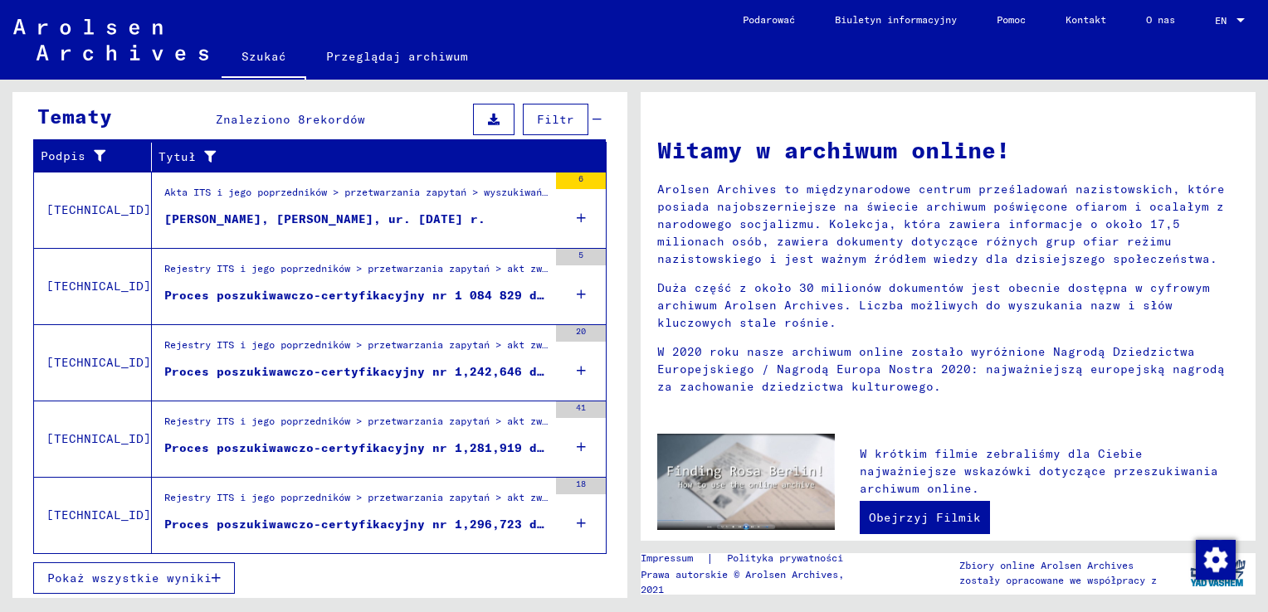
click at [339, 291] on div "Proces poszukiwawczo-certyfikacyjny nr 1 084 829 dla KULIKOWSKIEJ, [PERSON_NAME…" at bounding box center [355, 295] width 383 height 17
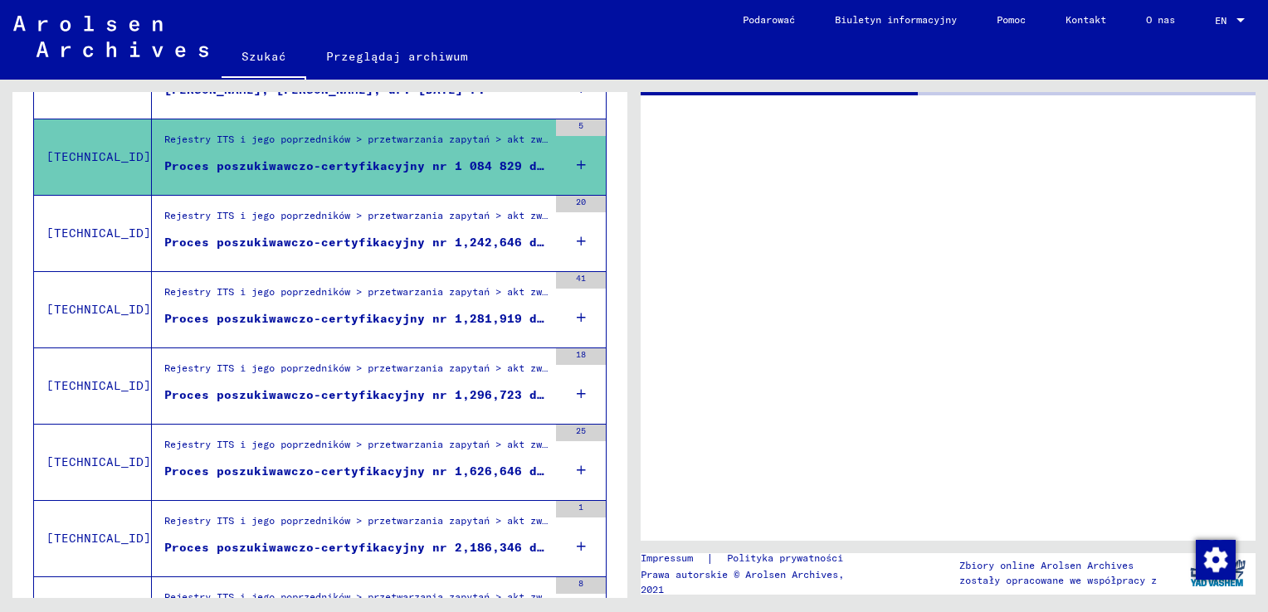
scroll to position [388, 0]
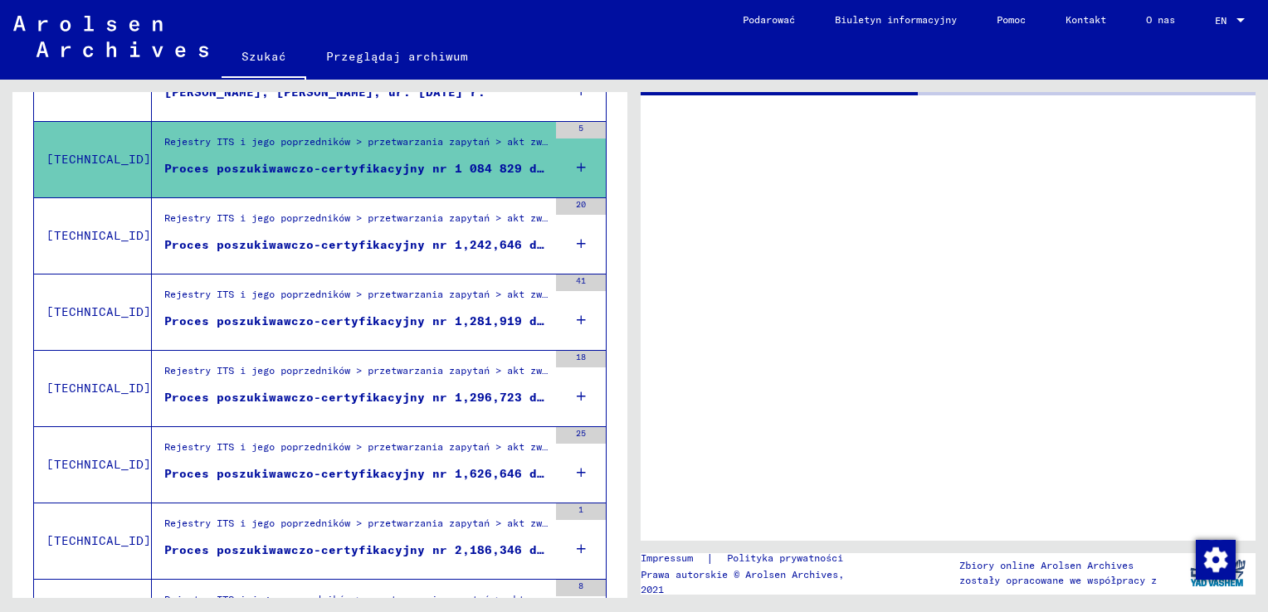
click at [577, 314] on icon at bounding box center [581, 320] width 9 height 58
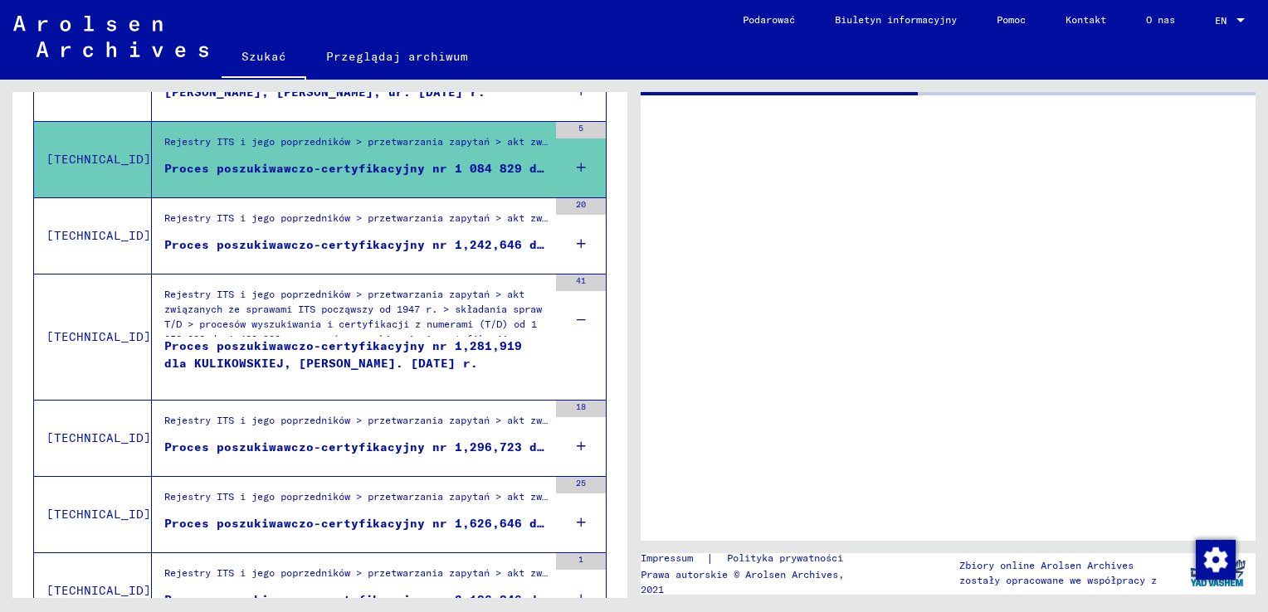
click at [327, 362] on div "Proces poszukiwawczo-certyfikacyjny nr 1,281,919 dla KULIKOWSKIEJ, [PERSON_NAME…" at bounding box center [355, 363] width 383 height 50
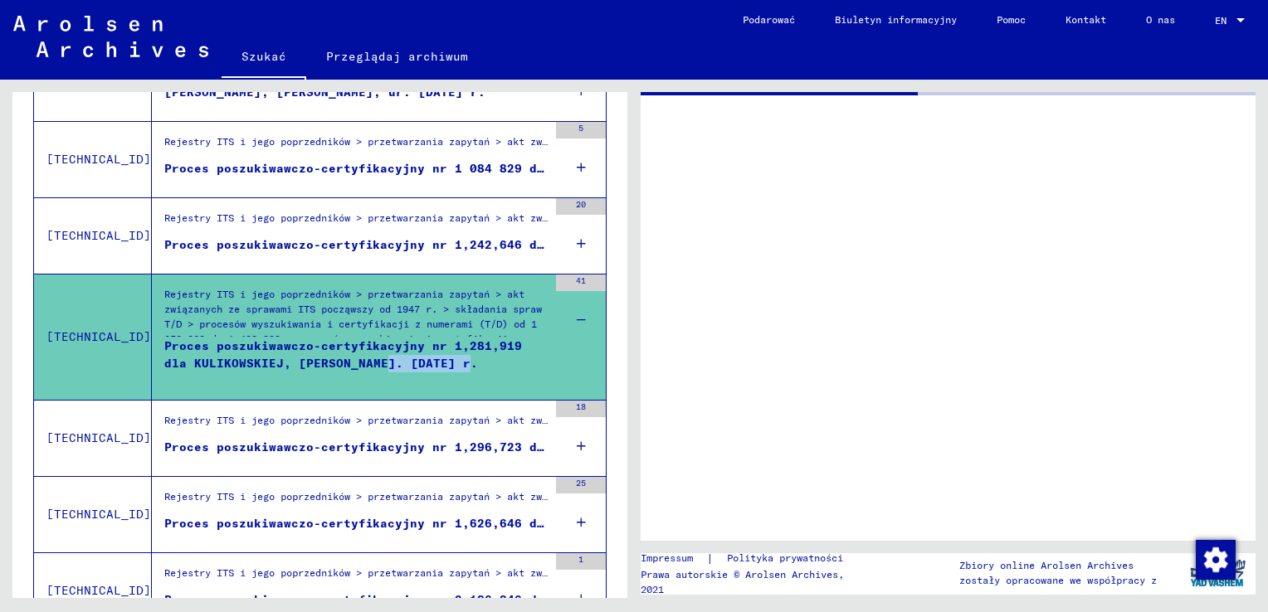
click at [327, 362] on div "Proces poszukiwawczo-certyfikacyjny nr 1,281,919 dla KULIKOWSKIEJ, [PERSON_NAME…" at bounding box center [355, 363] width 383 height 50
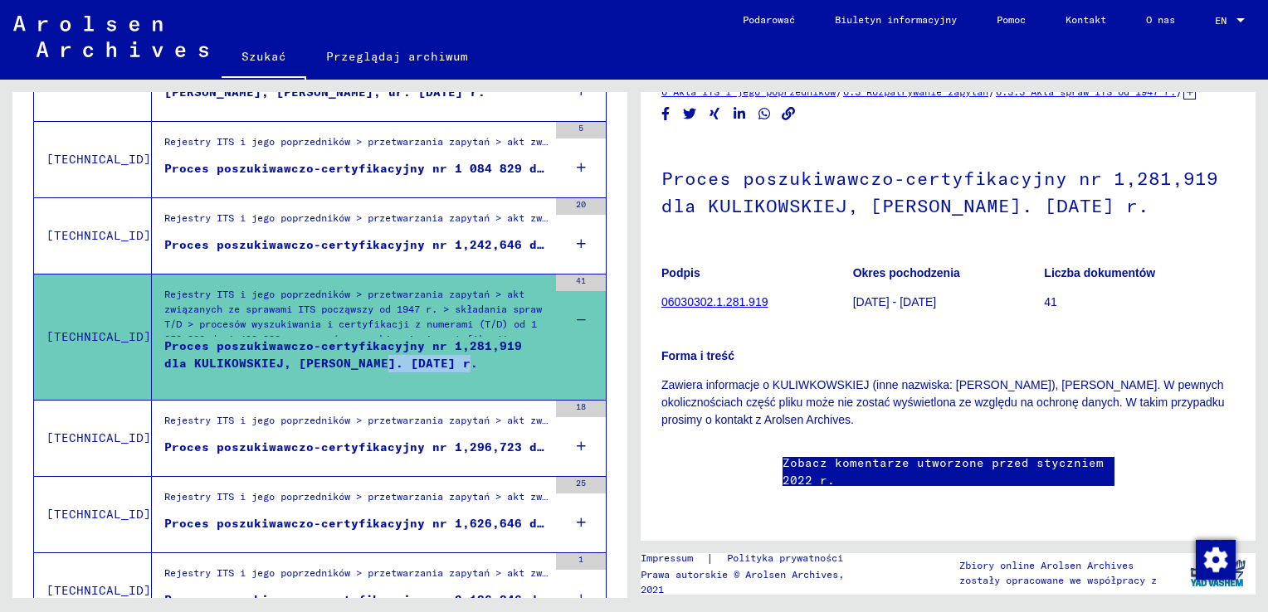
scroll to position [332, 0]
click at [453, 338] on div "Proces poszukiwawczo-certyfikacyjny nr 1,281,919 dla KULIKOWSKIEJ, [PERSON_NAME…" at bounding box center [355, 363] width 383 height 50
click at [438, 338] on div "Proces poszukiwawczo-certyfikacyjny nr 1,281,919 dla KULIKOWSKIEJ, [PERSON_NAME…" at bounding box center [355, 363] width 383 height 50
drag, startPoint x: 438, startPoint y: 334, endPoint x: 392, endPoint y: 219, distance: 124.4
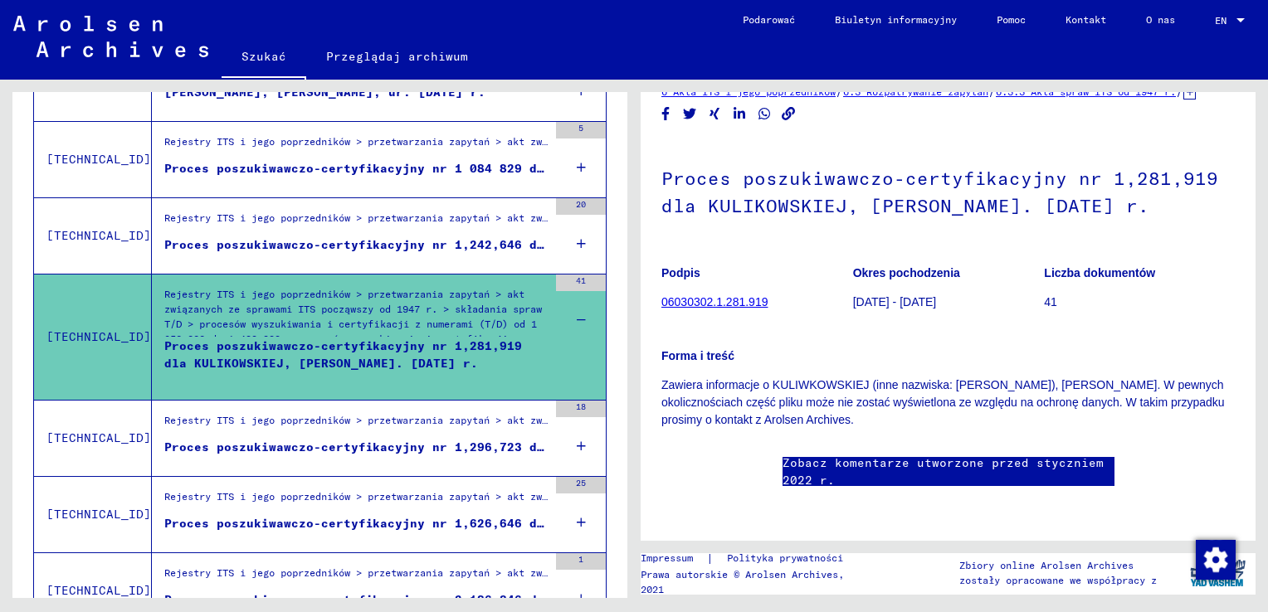
click at [392, 219] on div "Rejestry ITS i jego poprzedników > przetwarzania zapytań > akt związanych ze sp…" at bounding box center [355, 222] width 383 height 23
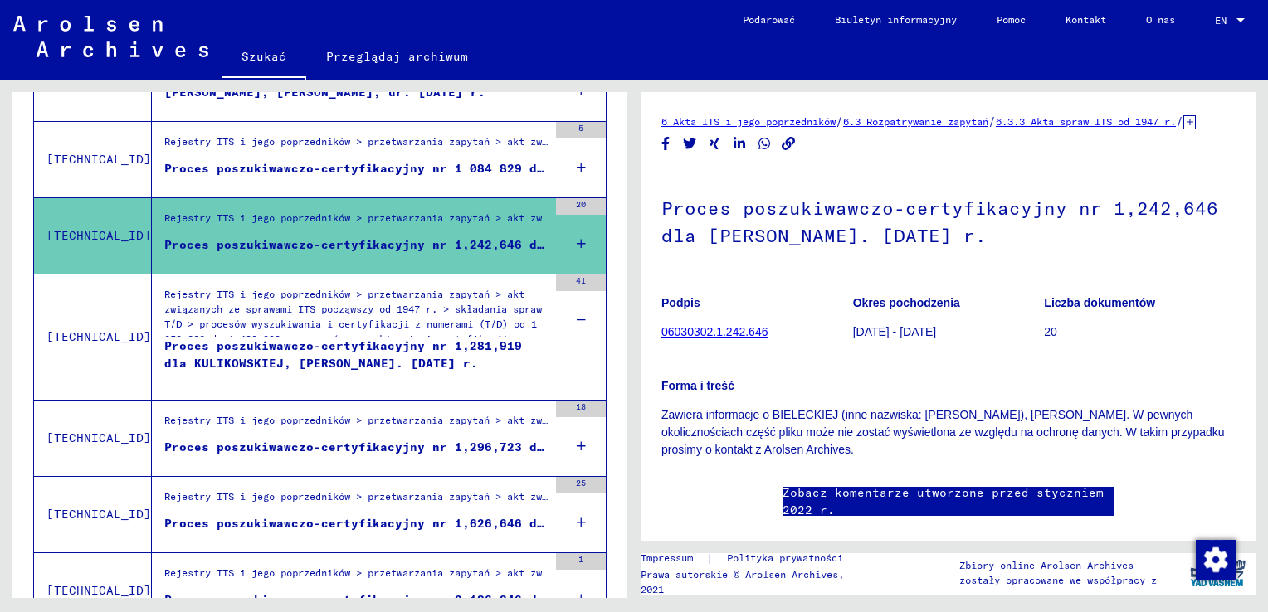
click at [415, 355] on div "Proces poszukiwawczo-certyfikacyjny nr 1,281,919 dla KULIKOWSKIEJ, [PERSON_NAME…" at bounding box center [355, 363] width 383 height 50
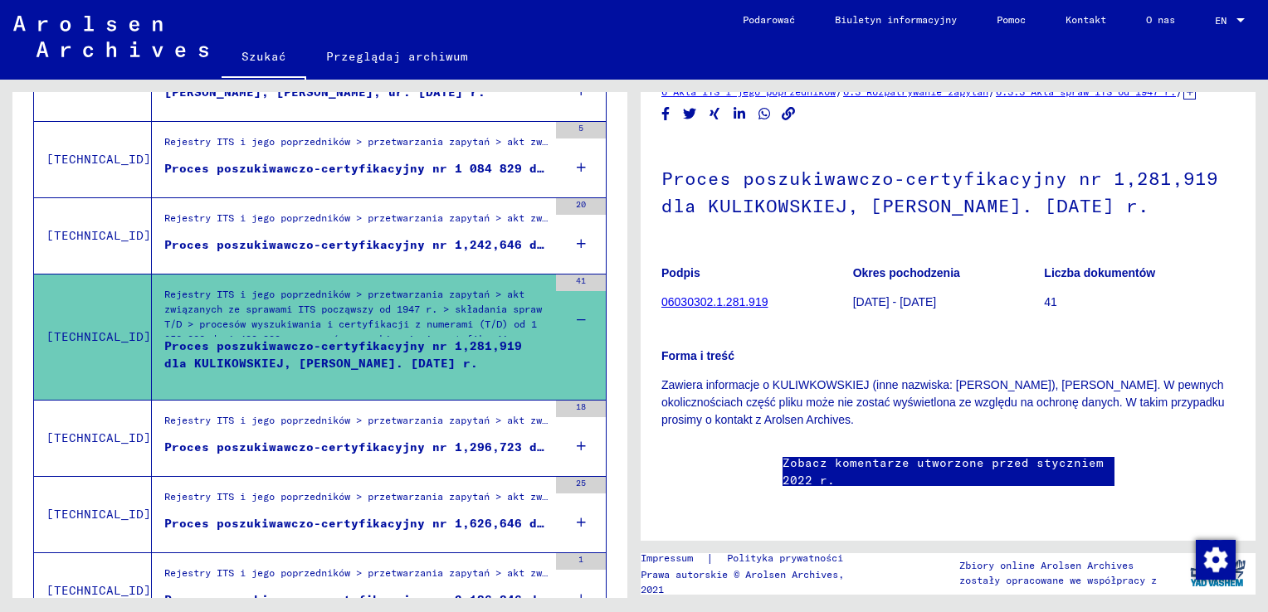
scroll to position [166, 0]
click at [831, 455] on link "Zobacz komentarze utworzone przed styczniem 2022 r." at bounding box center [949, 472] width 332 height 35
click at [418, 433] on figure "Rejestry ITS i jego poprzedników > przetwarzania zapytań > akt związanych ze sp…" at bounding box center [355, 425] width 383 height 25
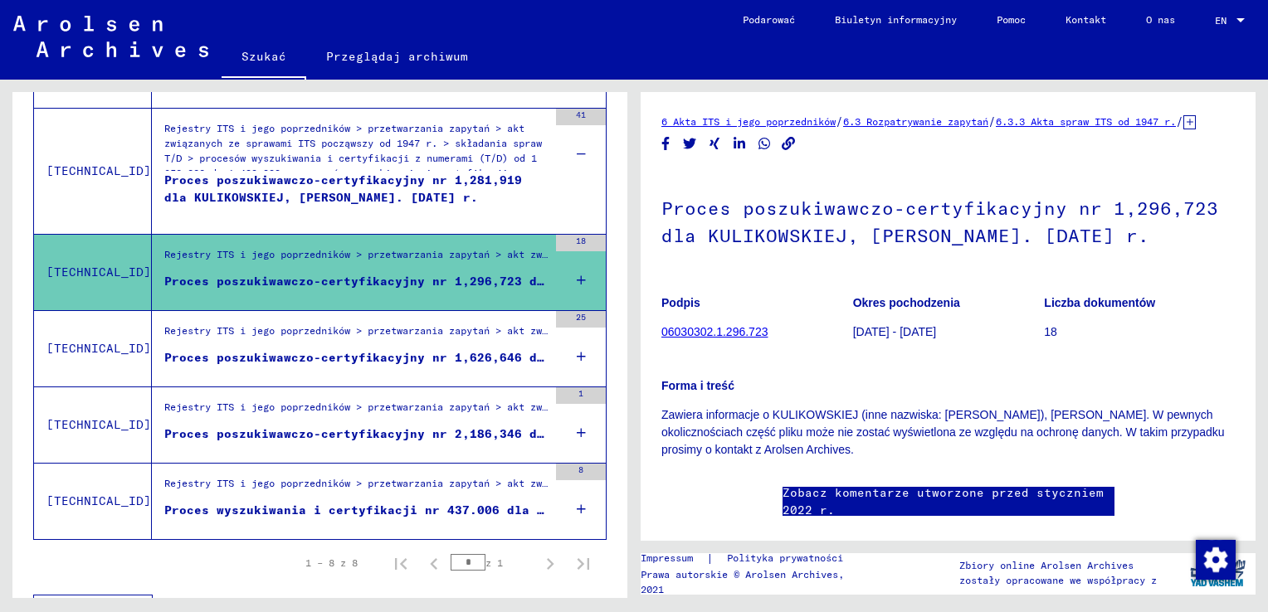
click at [368, 357] on div "Proces poszukiwawczo-certyfikacyjny nr 1,626,646 dla [PERSON_NAME] ur. [DATE] r." at bounding box center [355, 357] width 383 height 17
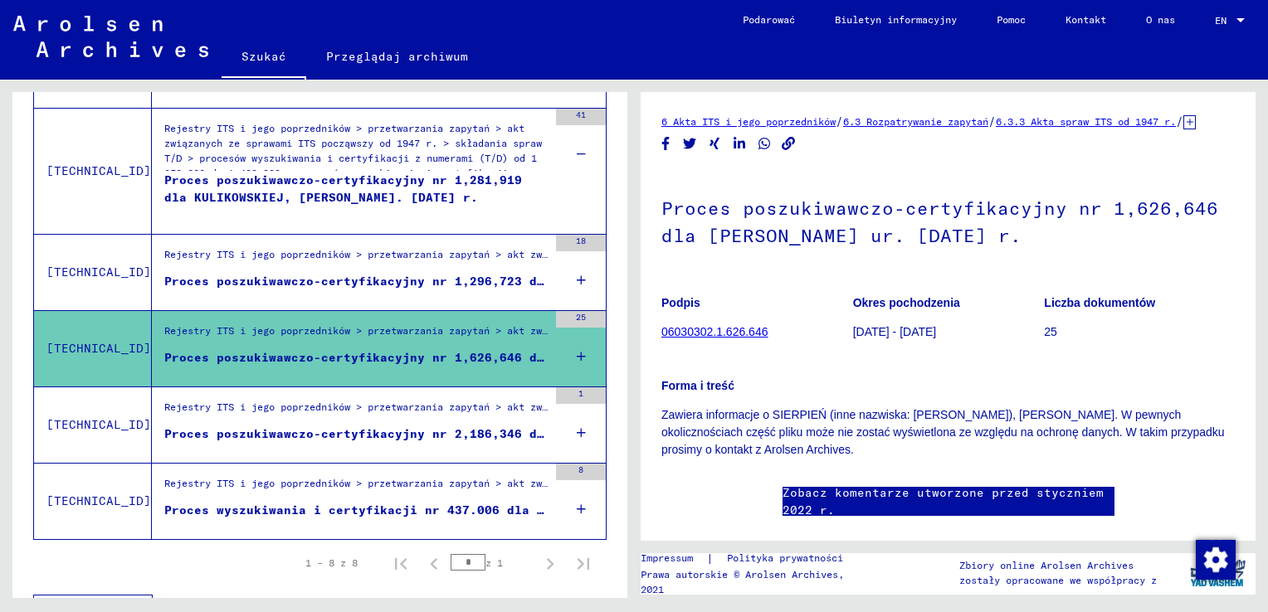
click at [379, 417] on div "Rejestry ITS i jego poprzedników > przetwarzania zapytań > akt związanych ze sp…" at bounding box center [355, 411] width 383 height 23
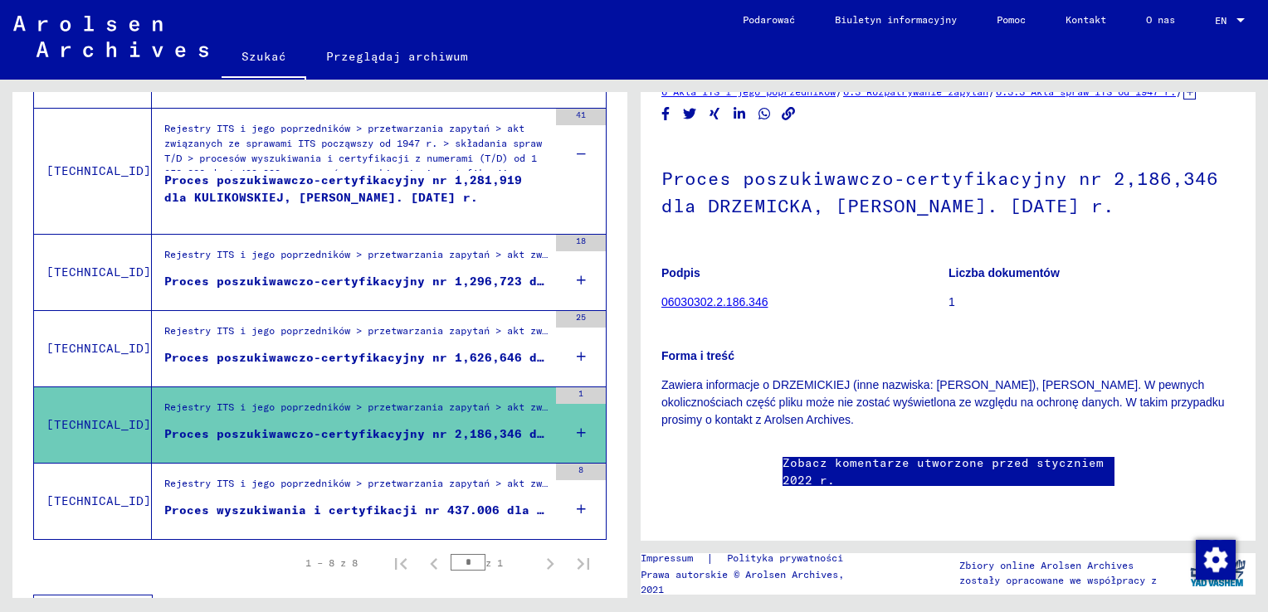
scroll to position [166, 0]
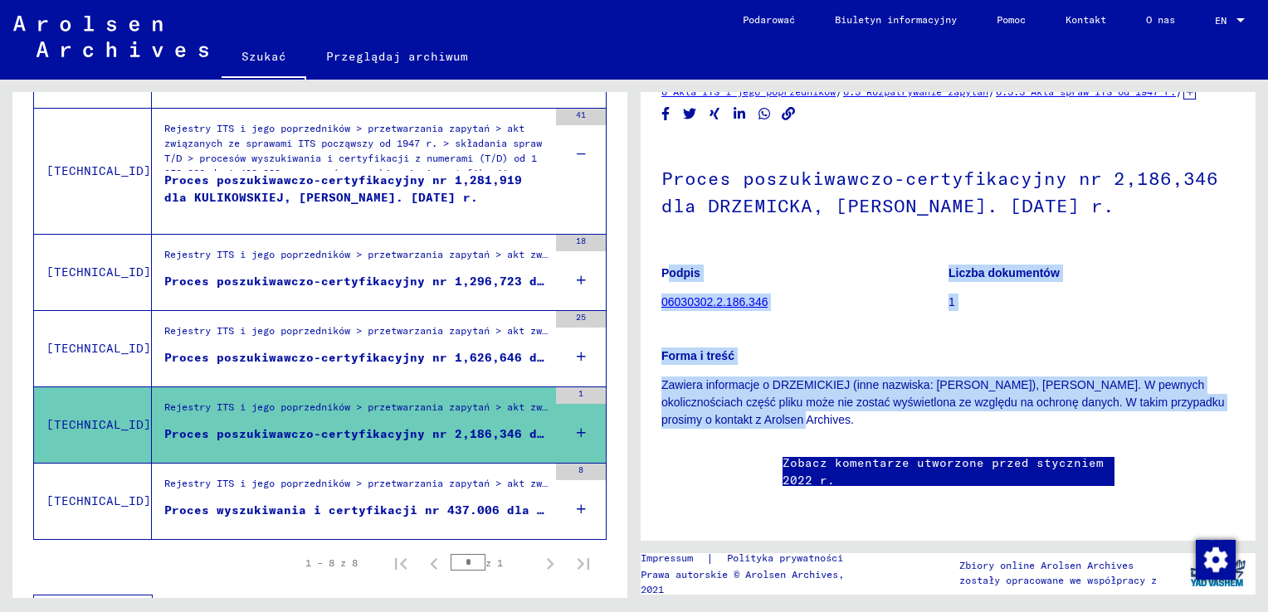
drag, startPoint x: 921, startPoint y: 302, endPoint x: 656, endPoint y: 180, distance: 292.3
click at [656, 180] on yv-its-full-details "6 Akta ITS i jego poprzedników / 6.3 Rozpatrywanie zapytań / 6.3.3 Akta spraw I…" at bounding box center [948, 301] width 615 height 437
drag, startPoint x: 656, startPoint y: 180, endPoint x: 684, endPoint y: 188, distance: 29.4
copy div "Podpis 06030302.2.186.346 Liczba dokumentów 1 Forma i treść Zawiera informacje …"
click at [880, 253] on figure "Podpis 06030302.2.186.346" at bounding box center [804, 290] width 286 height 75
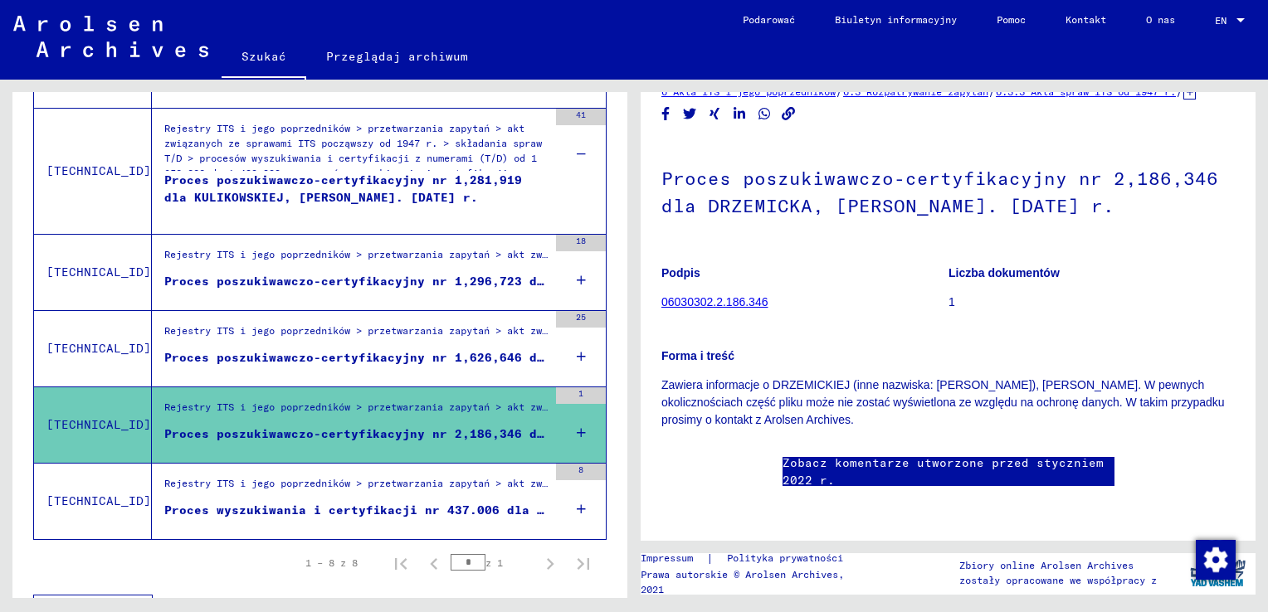
click at [993, 266] on b "Liczba dokumentów" at bounding box center [1004, 272] width 111 height 13
click at [744, 295] on link "06030302.2.186.346" at bounding box center [714, 301] width 106 height 13
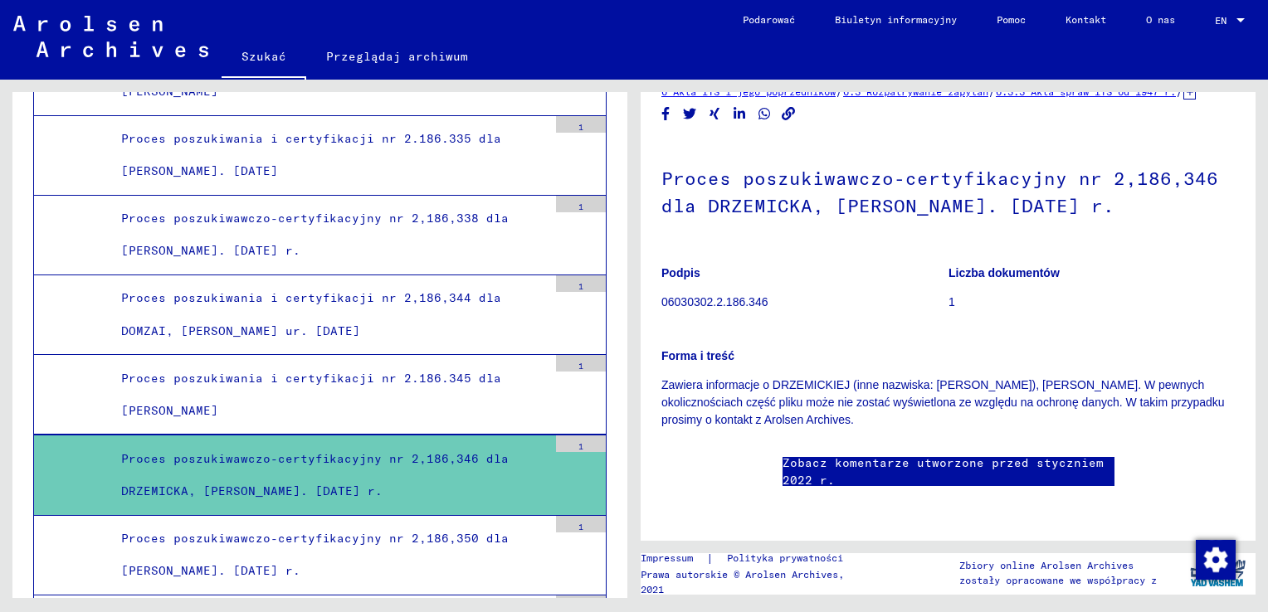
scroll to position [33319, 0]
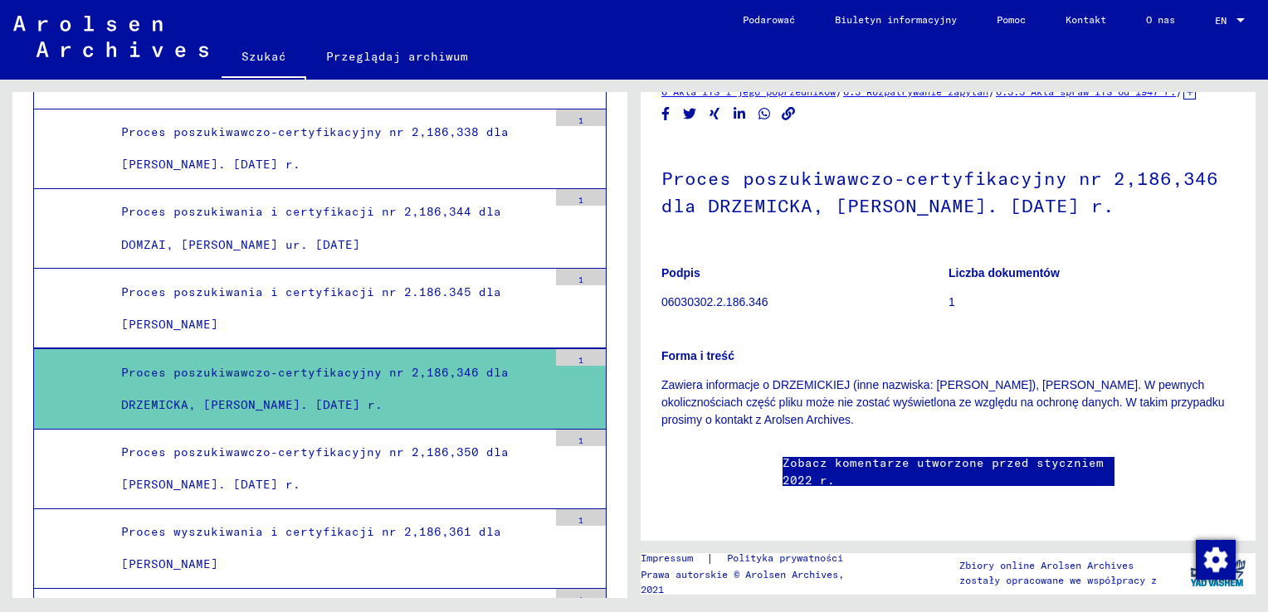
click at [265, 357] on div "Proces poszukiwawczo-certyfikacyjny nr 2,186,346 dla DRZEMICKA, [PERSON_NAME]. …" at bounding box center [328, 389] width 439 height 65
drag, startPoint x: 265, startPoint y: 186, endPoint x: 372, endPoint y: 183, distance: 107.1
click at [372, 357] on div "Proces poszukiwawczo-certyfikacyjny nr 2,186,346 dla DRZEMICKA, [PERSON_NAME]. …" at bounding box center [328, 389] width 439 height 65
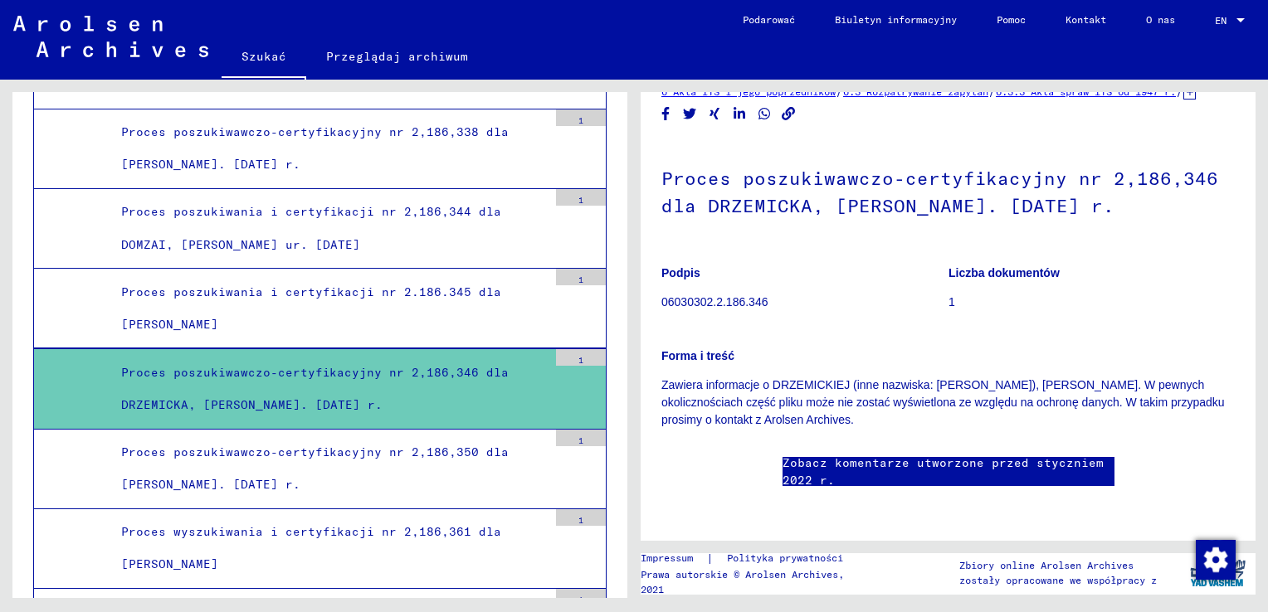
scroll to position [75, 0]
drag, startPoint x: 375, startPoint y: 287, endPoint x: 123, endPoint y: 253, distance: 254.6
click at [123, 437] on div "Proces poszukiwawczo-certyfikacyjny nr 2,186,350 dla [PERSON_NAME]. [DATE] r." at bounding box center [328, 469] width 439 height 65
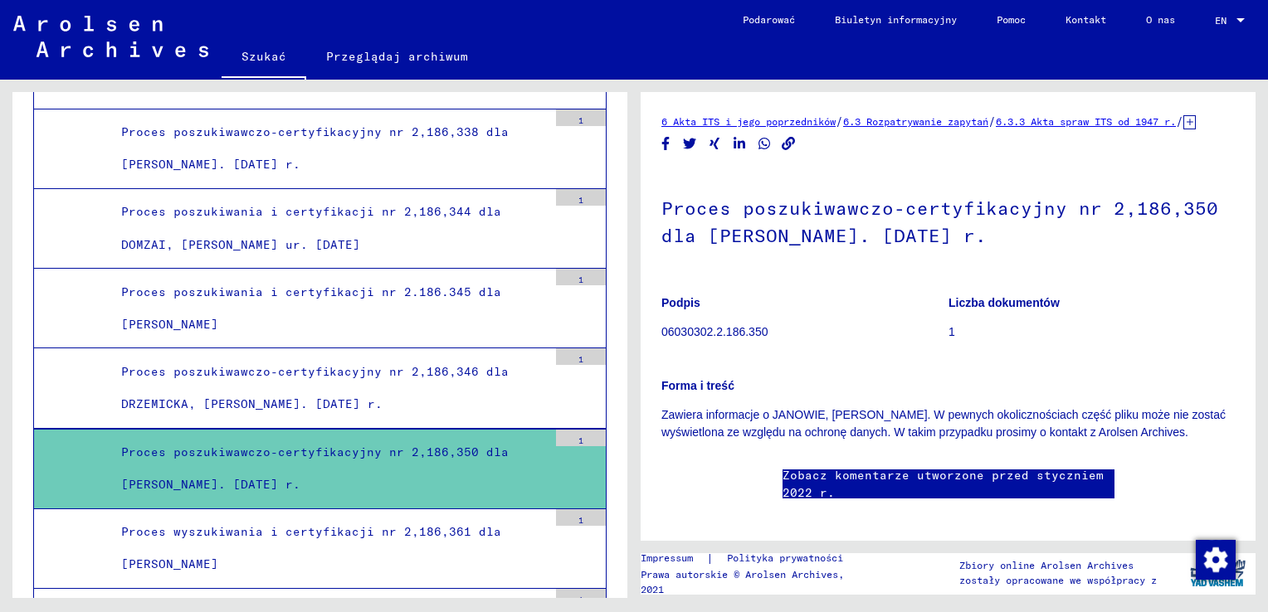
drag, startPoint x: 382, startPoint y: 198, endPoint x: 117, endPoint y: 167, distance: 266.5
click at [117, 356] on div "Proces poszukiwawczo-certyfikacyjny nr 2,186,346 dla DRZEMICKA, [PERSON_NAME]. …" at bounding box center [328, 388] width 439 height 65
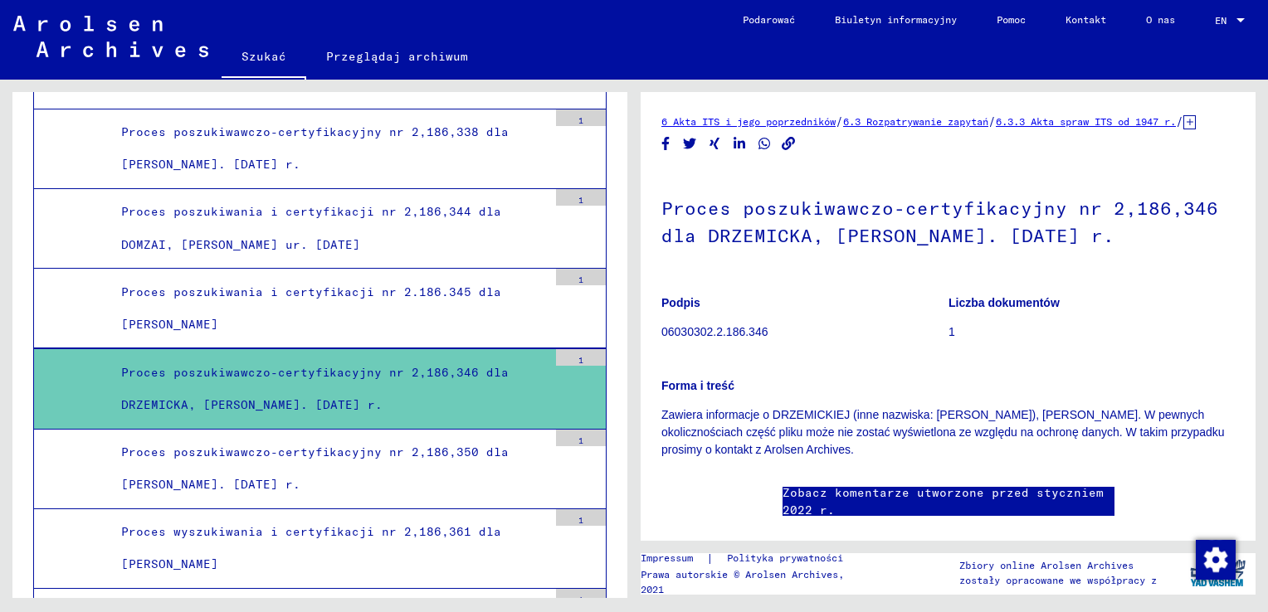
drag, startPoint x: 116, startPoint y: 167, endPoint x: 169, endPoint y: 175, distance: 53.8
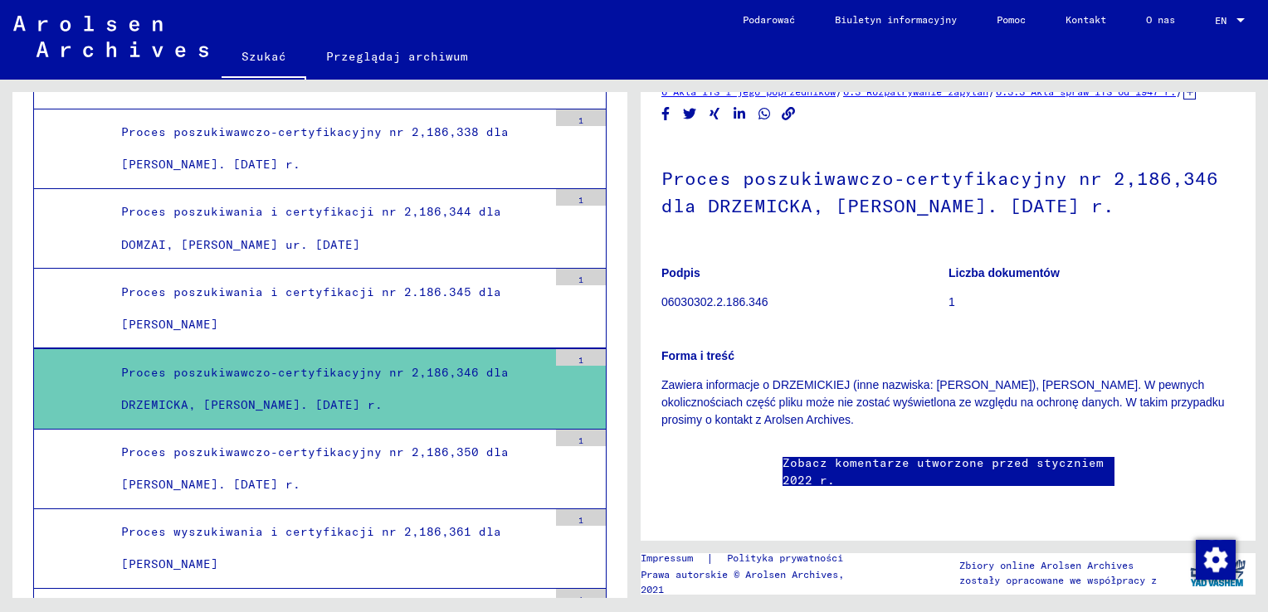
scroll to position [158, 0]
click at [814, 455] on link "Zobacz komentarze utworzone przed styczniem 2022 r." at bounding box center [949, 472] width 332 height 35
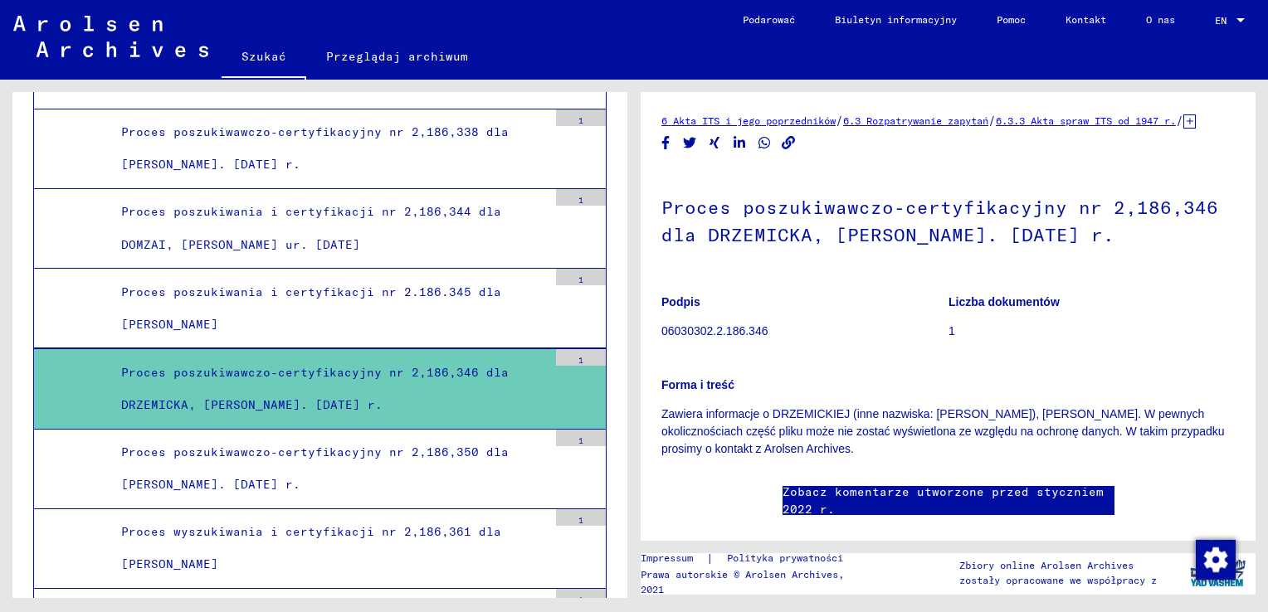
scroll to position [0, 0]
click at [731, 128] on link "6 Akta ITS i jego poprzedników" at bounding box center [748, 121] width 174 height 12
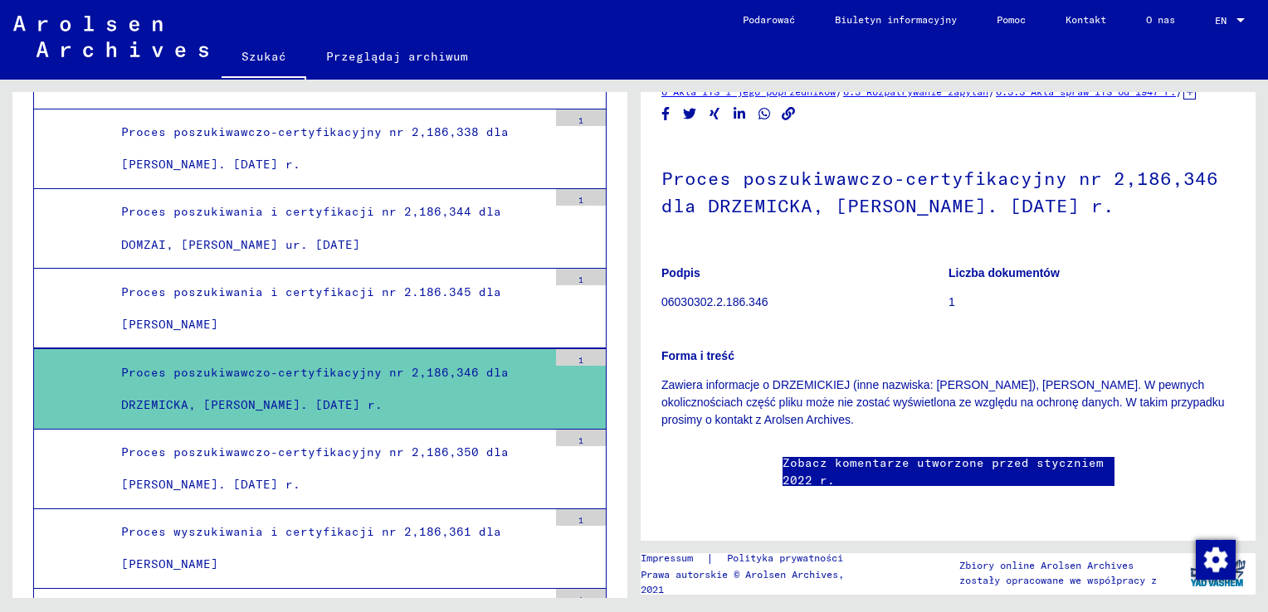
scroll to position [1442, 0]
click at [849, 503] on disqus at bounding box center [947, 511] width 573 height 17
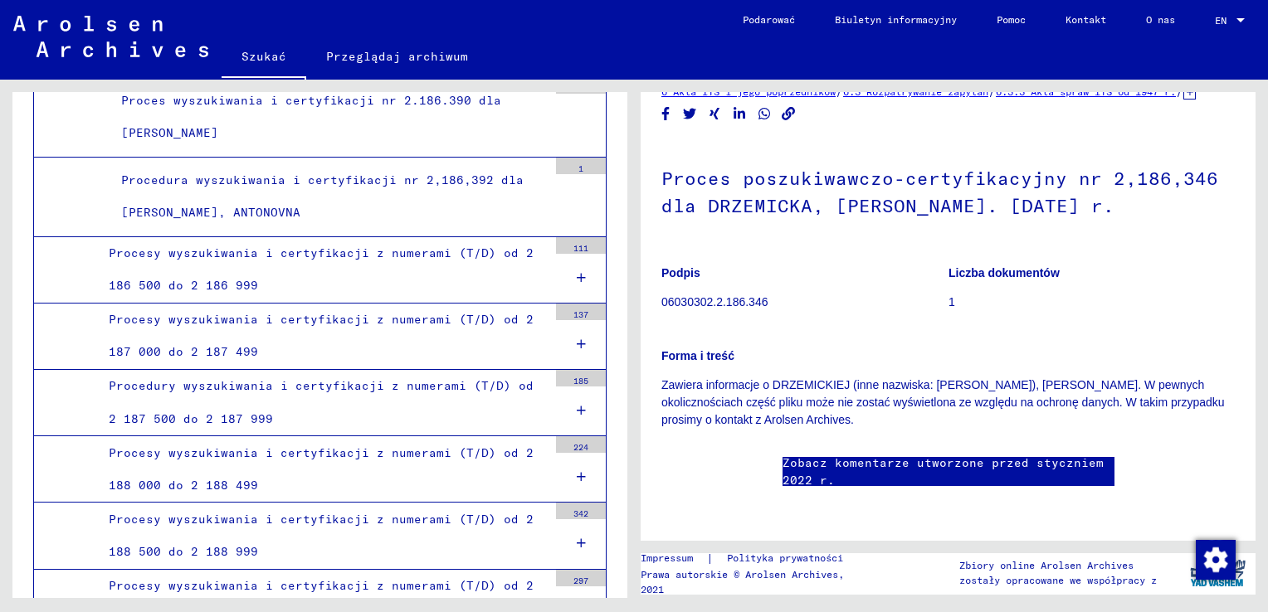
scroll to position [34481, 0]
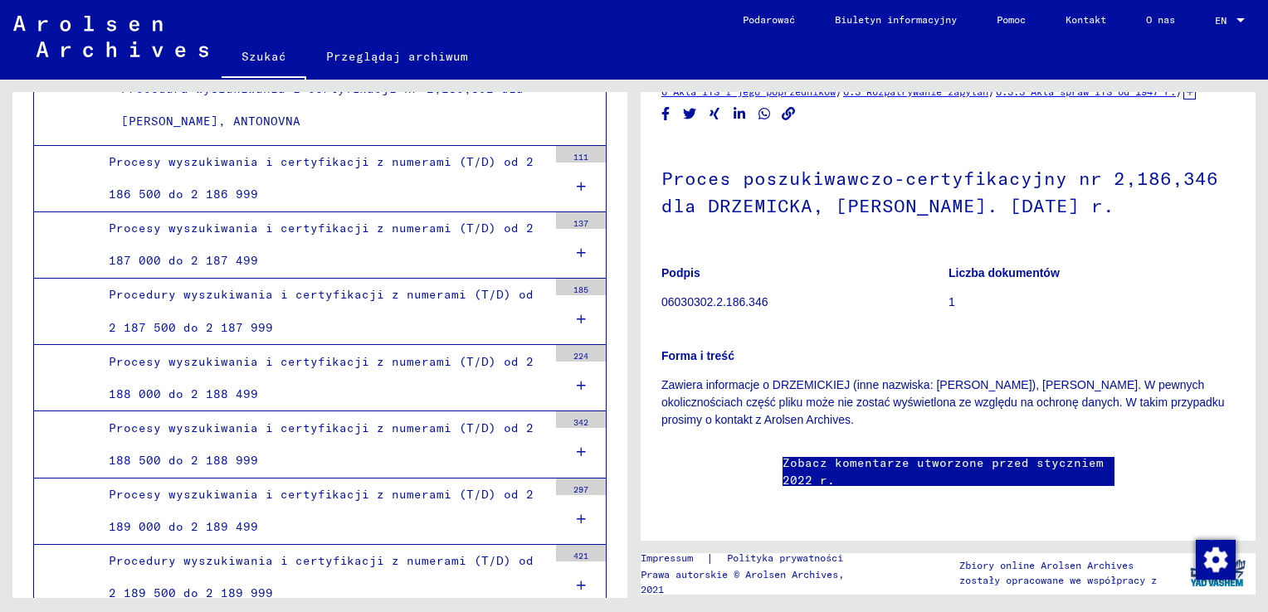
click at [242, 412] on div "Procesy wyszukiwania i certyfikacji z numerami (T/D) od 2 188 500 do 2 188 999" at bounding box center [321, 444] width 451 height 65
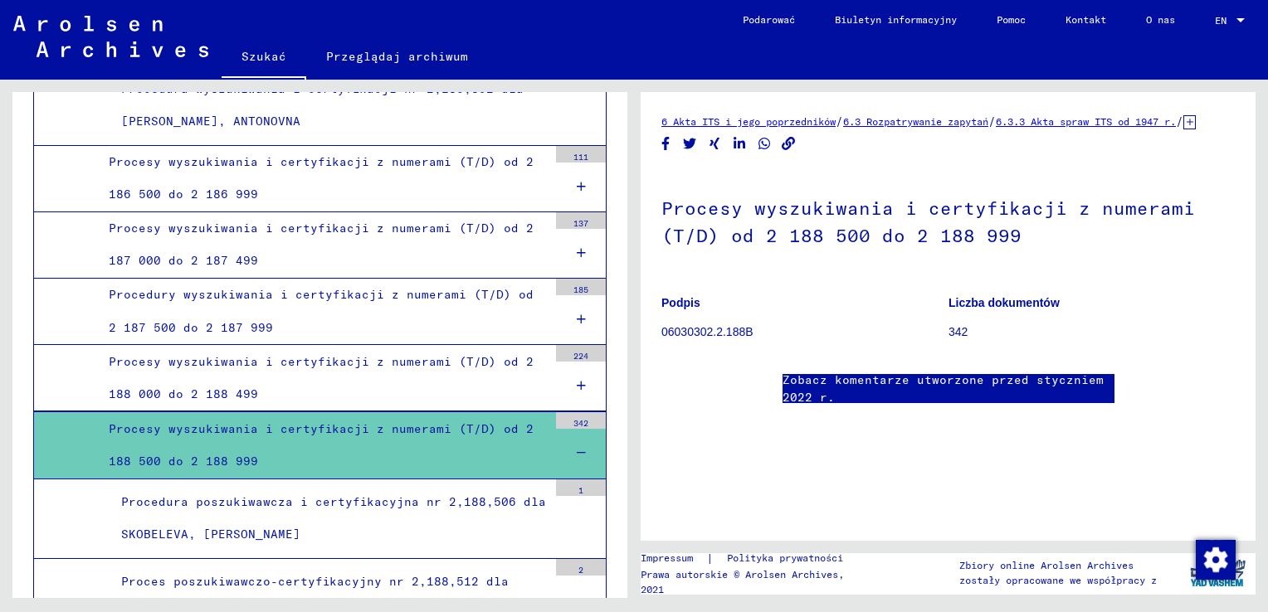
scroll to position [83, 0]
click at [949, 324] on p "342" at bounding box center [1092, 332] width 286 height 17
click at [725, 324] on p "06030302.2.188B" at bounding box center [804, 332] width 286 height 17
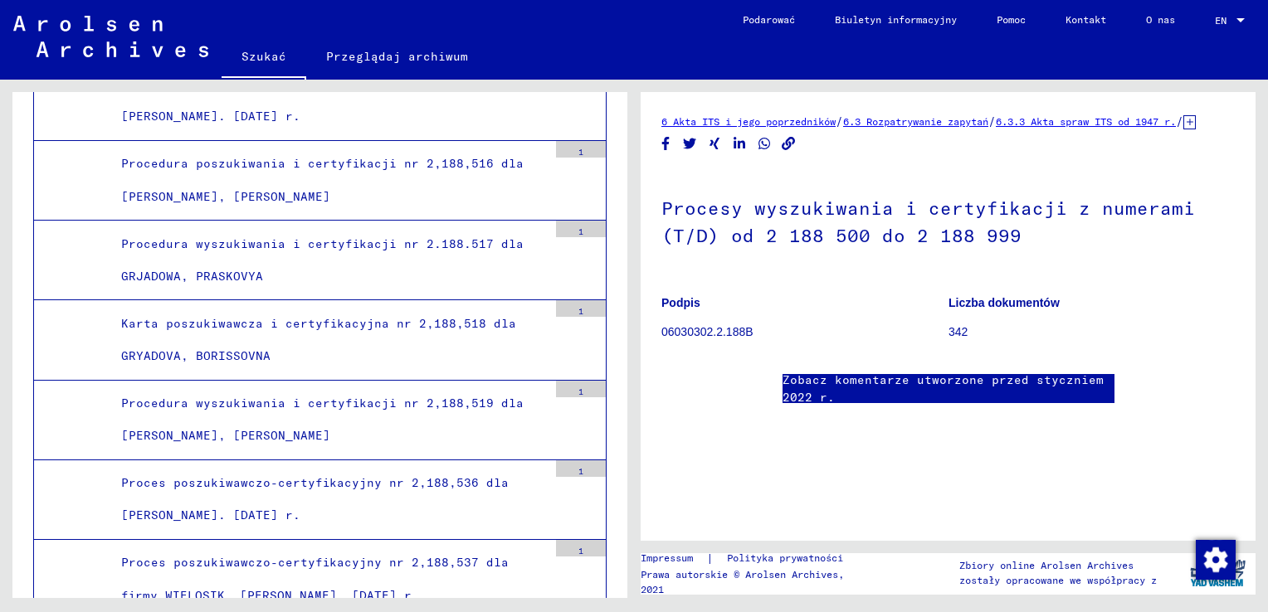
scroll to position [0, 0]
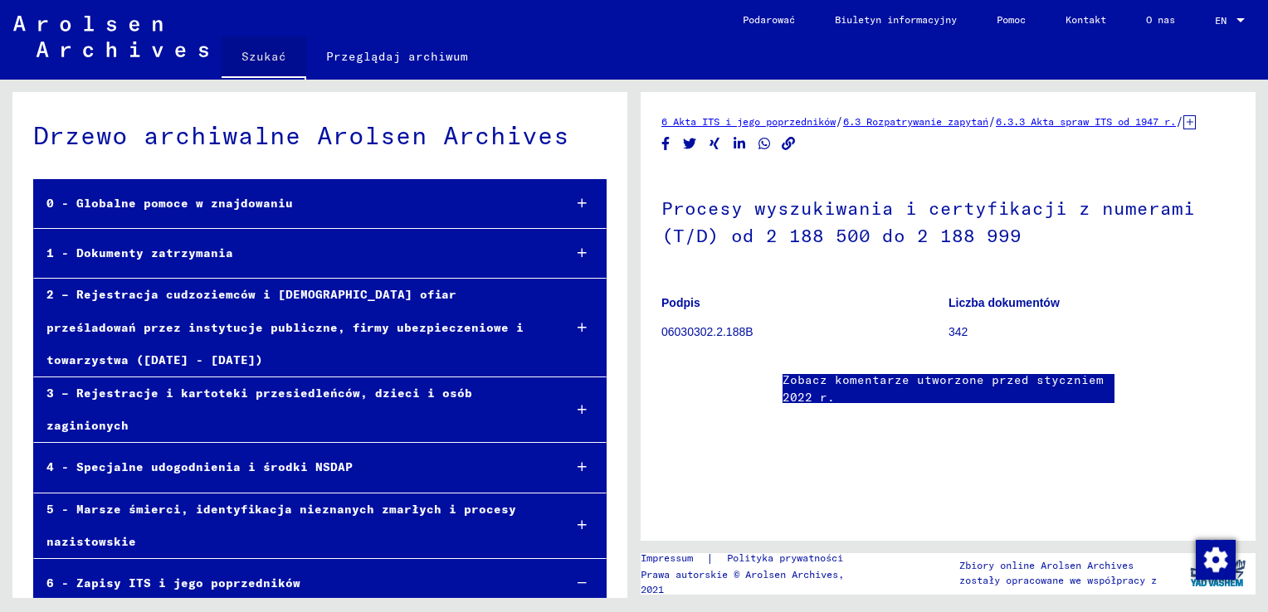
click at [256, 55] on link "Szukać" at bounding box center [264, 58] width 85 height 43
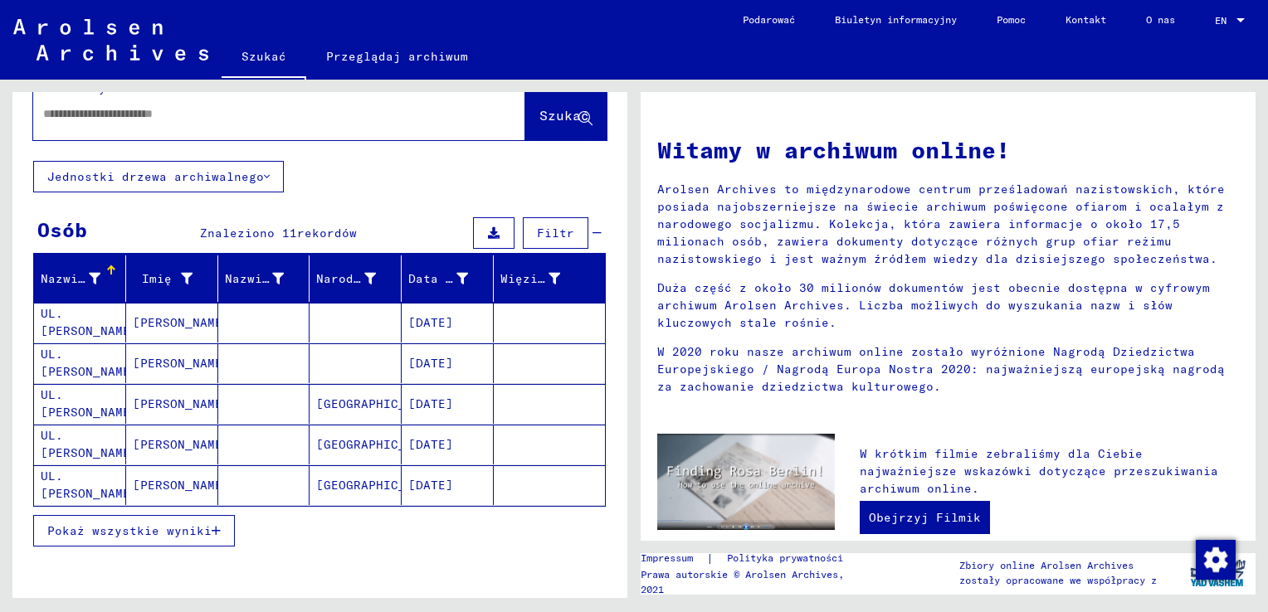
scroll to position [83, 0]
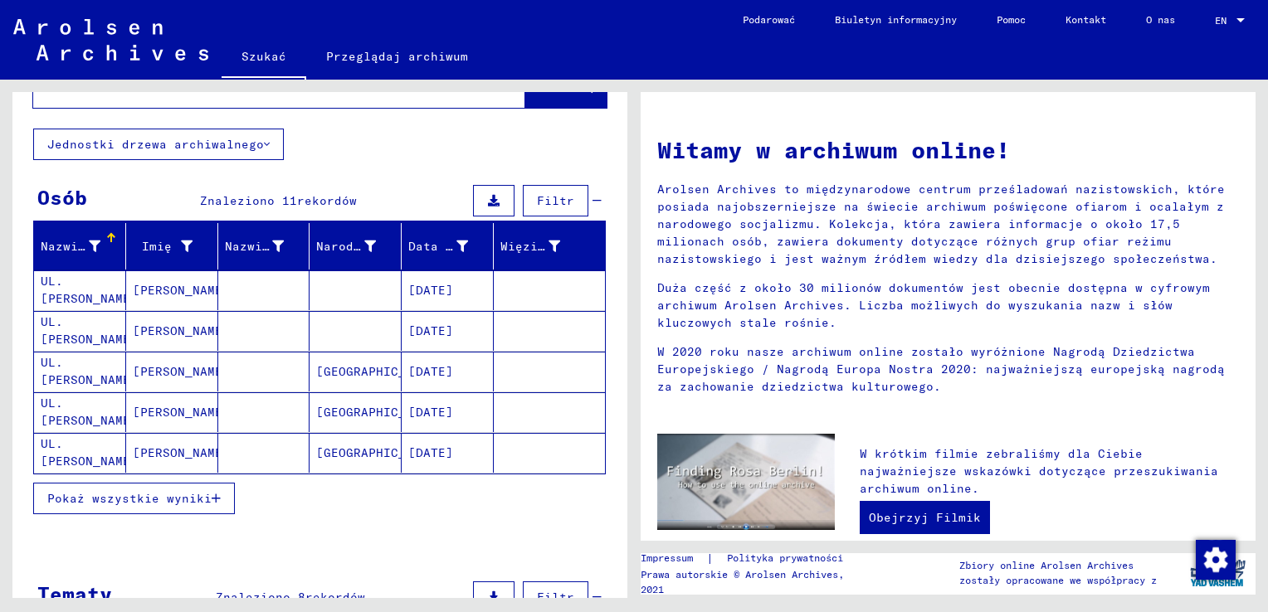
click at [189, 497] on span "Pokaż wszystkie wyniki" at bounding box center [129, 498] width 164 height 15
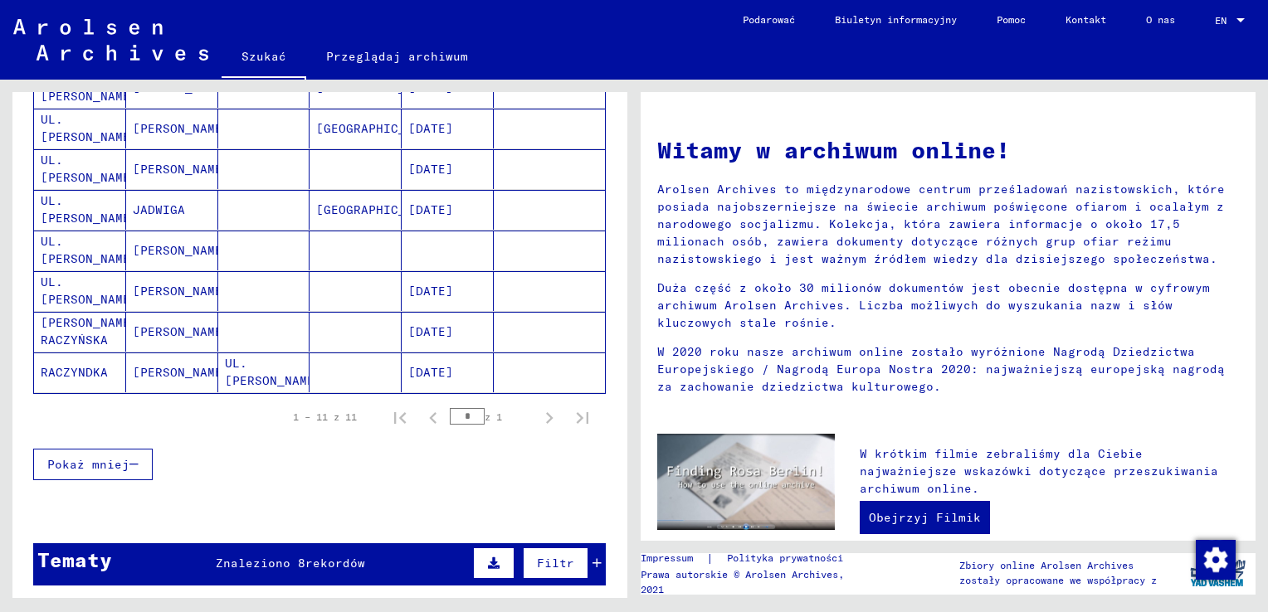
scroll to position [415, 0]
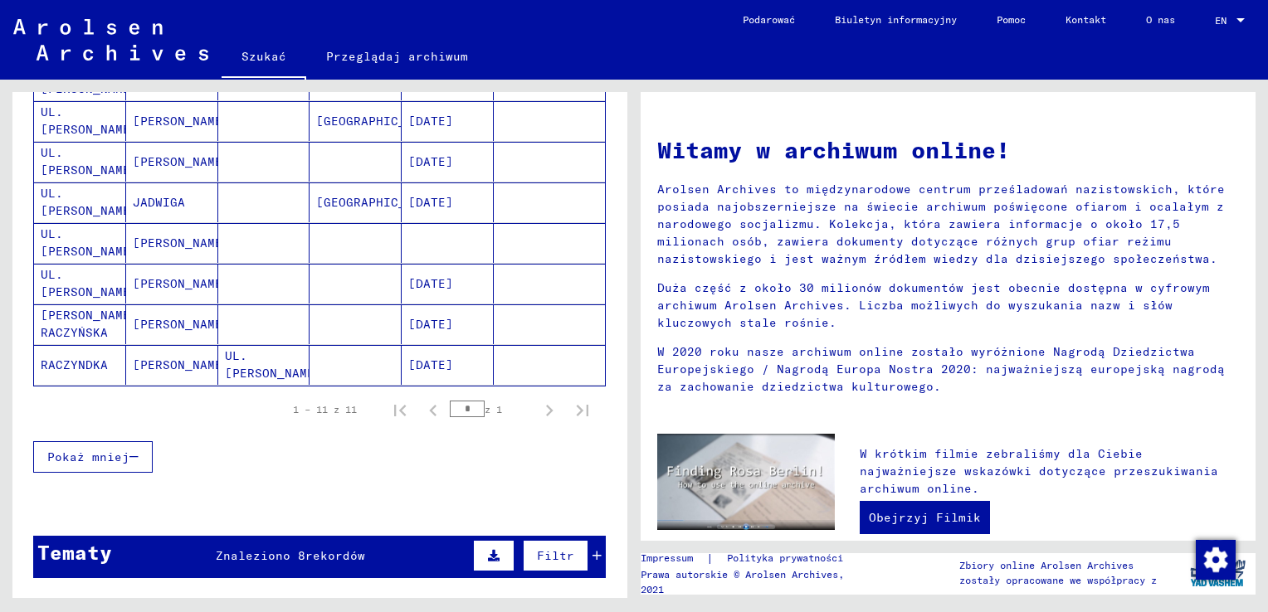
click at [93, 237] on mat-cell "UL. [PERSON_NAME]" at bounding box center [80, 243] width 92 height 40
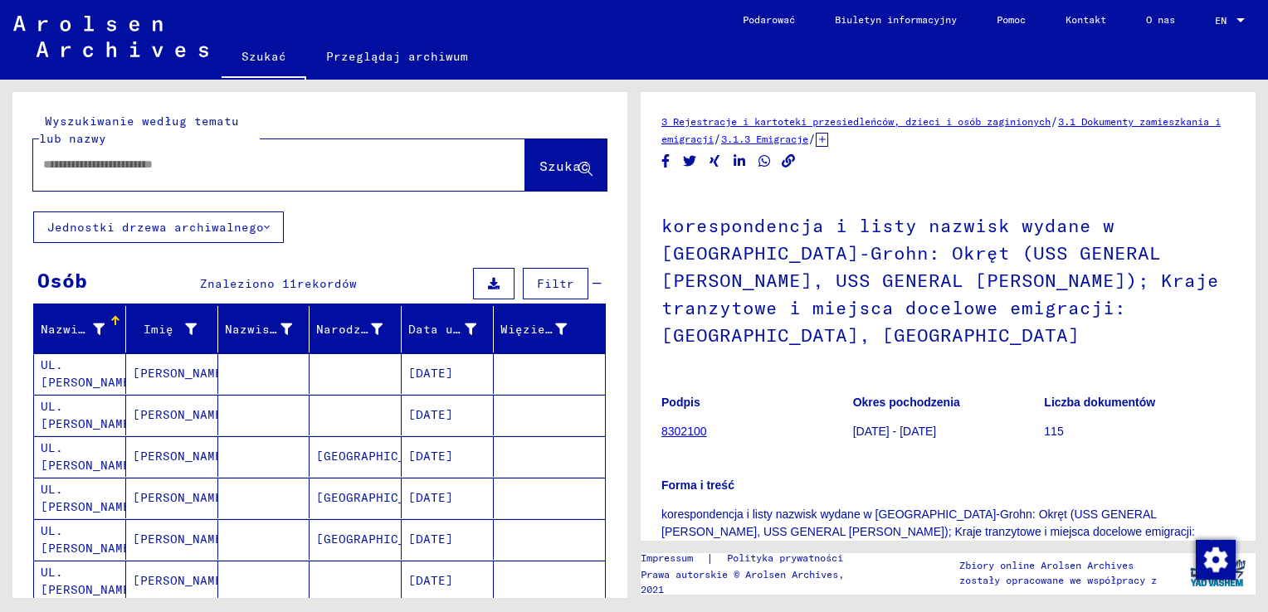
click at [198, 168] on input "text" at bounding box center [264, 164] width 442 height 17
click at [123, 168] on input "**********" at bounding box center [264, 164] width 442 height 17
click at [539, 162] on span "Szukać" at bounding box center [564, 166] width 50 height 17
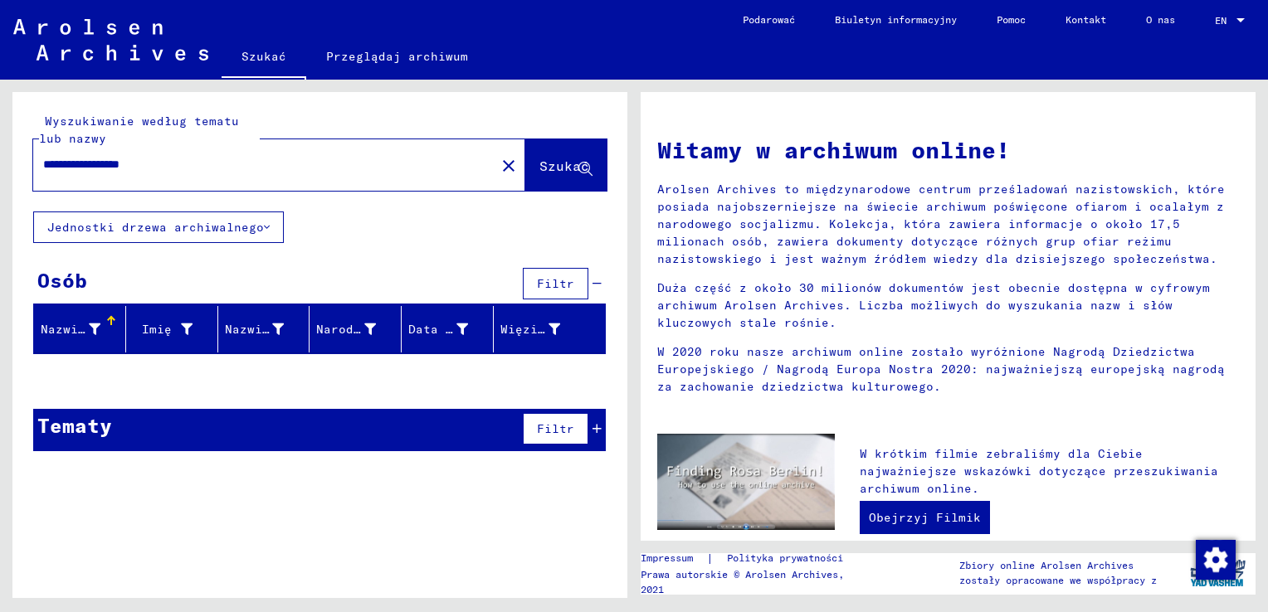
click at [546, 170] on span "Szukać" at bounding box center [564, 166] width 50 height 17
click at [264, 228] on icon at bounding box center [267, 228] width 6 height 12
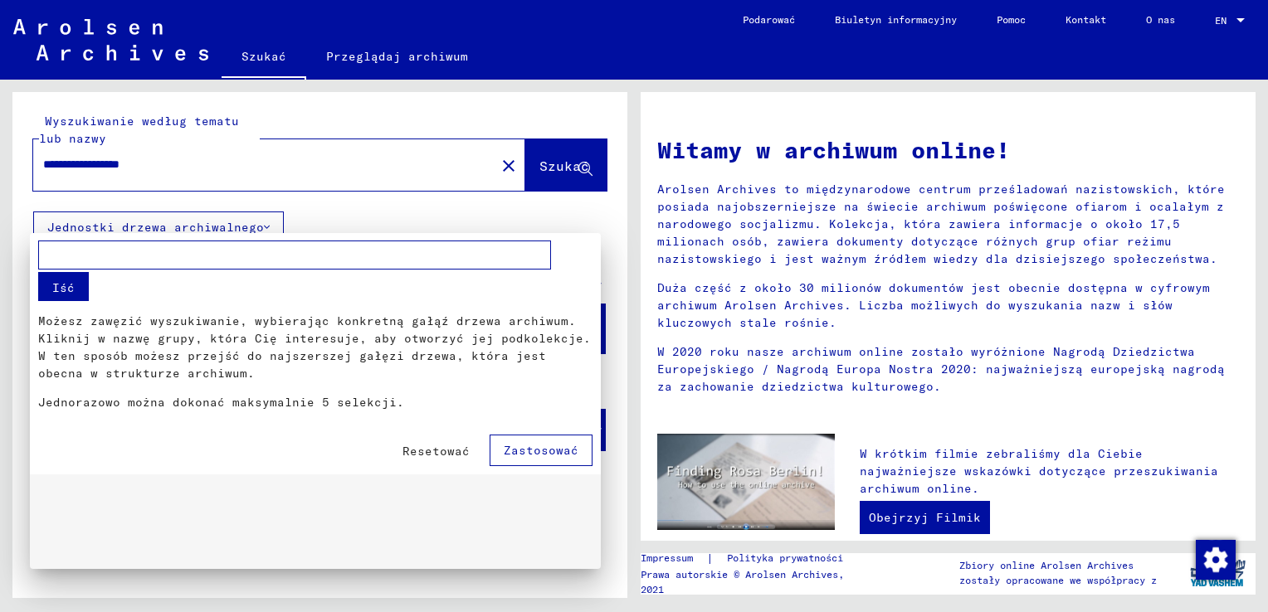
click at [529, 455] on span "Zastosować" at bounding box center [541, 450] width 75 height 15
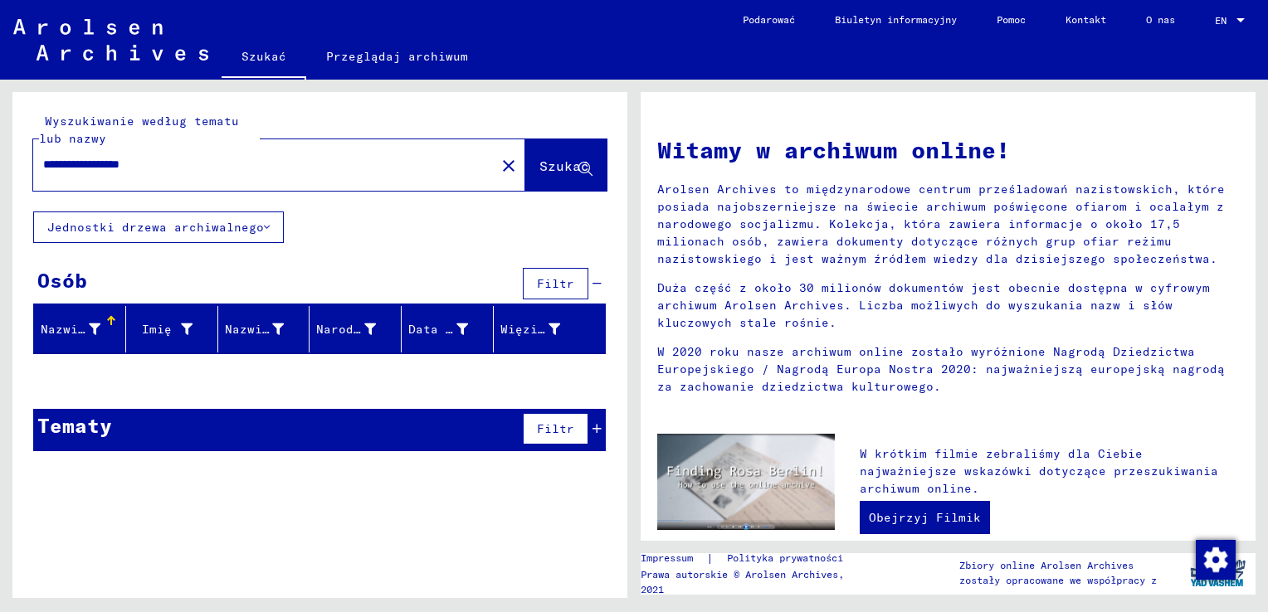
click at [359, 474] on div "Tytuł" at bounding box center [448, 466] width 276 height 27
click at [78, 322] on font "Nazwisko" at bounding box center [71, 329] width 60 height 15
drag, startPoint x: 186, startPoint y: 169, endPoint x: 122, endPoint y: 167, distance: 64.0
click at [122, 167] on input "**********" at bounding box center [259, 164] width 432 height 17
click at [564, 174] on span "Szukać" at bounding box center [565, 167] width 53 height 17
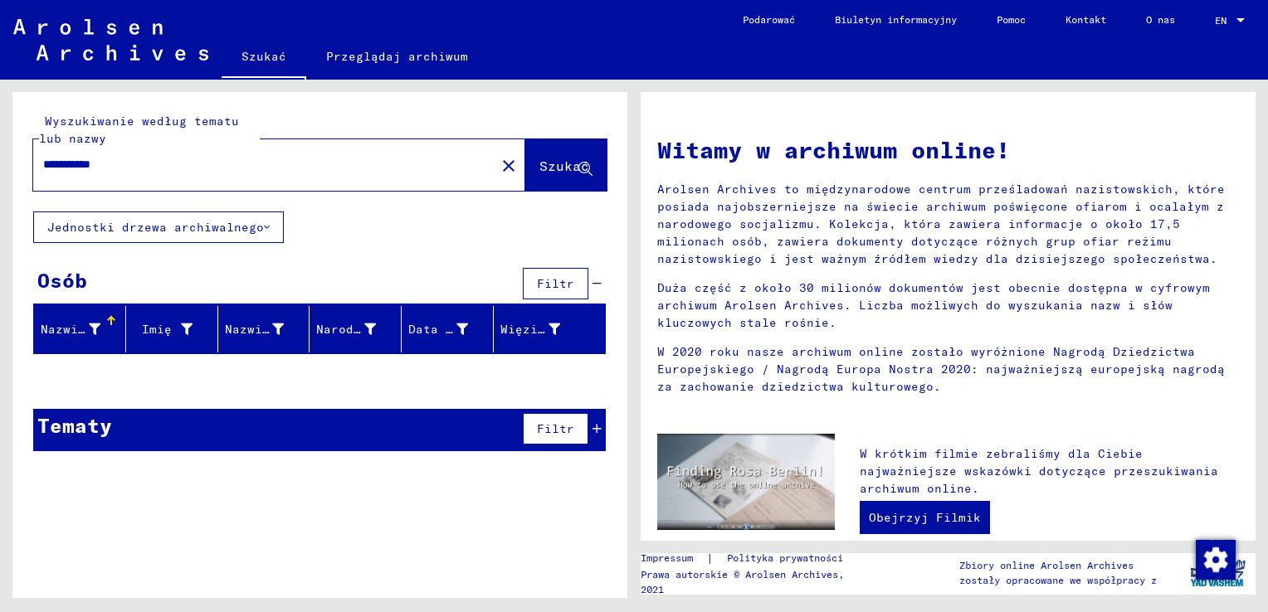
click at [539, 169] on span "Szukać" at bounding box center [564, 166] width 50 height 17
drag, startPoint x: 155, startPoint y: 174, endPoint x: 109, endPoint y: 167, distance: 47.1
click at [109, 167] on div "**********" at bounding box center [254, 164] width 442 height 37
click at [58, 331] on font "Nazwisko" at bounding box center [71, 329] width 60 height 15
drag, startPoint x: 143, startPoint y: 156, endPoint x: -3, endPoint y: 158, distance: 146.1
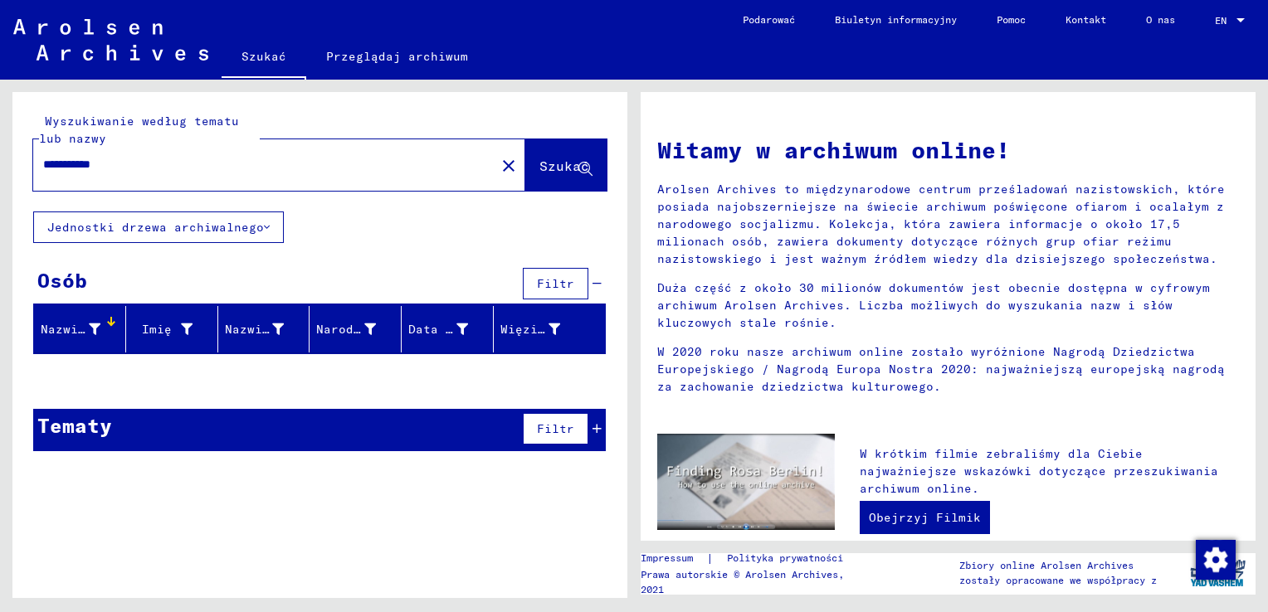
click at [0, 158] on html "**********" at bounding box center [634, 306] width 1268 height 612
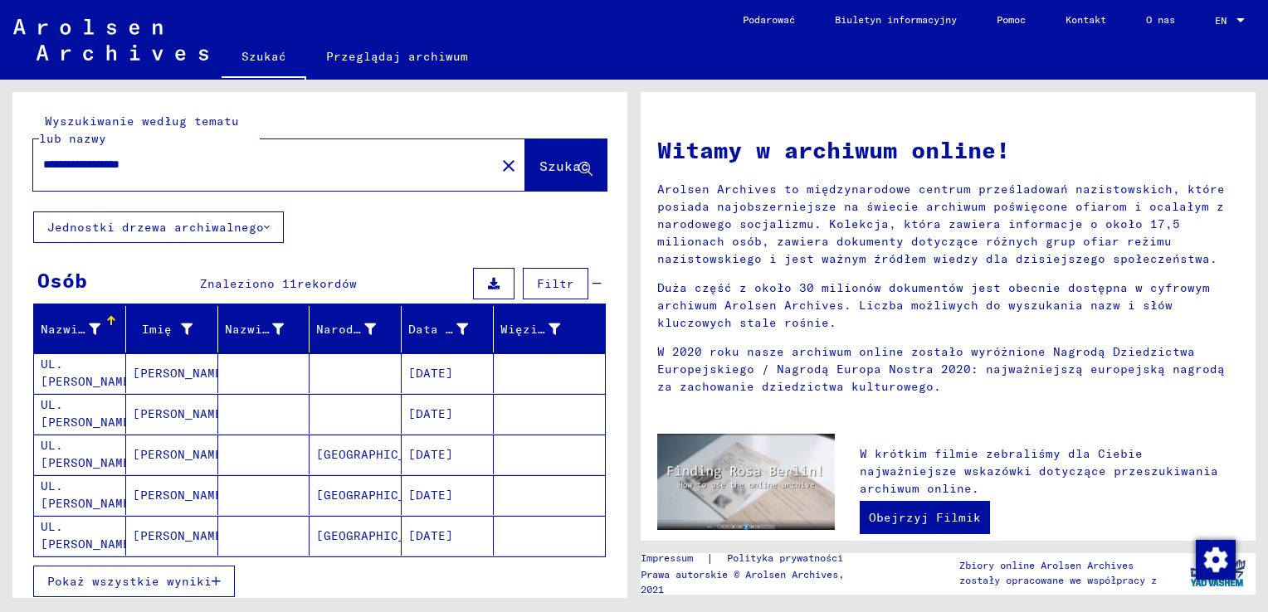
click at [233, 164] on input "**********" at bounding box center [259, 164] width 432 height 17
click at [563, 164] on span "Szukać" at bounding box center [564, 166] width 50 height 17
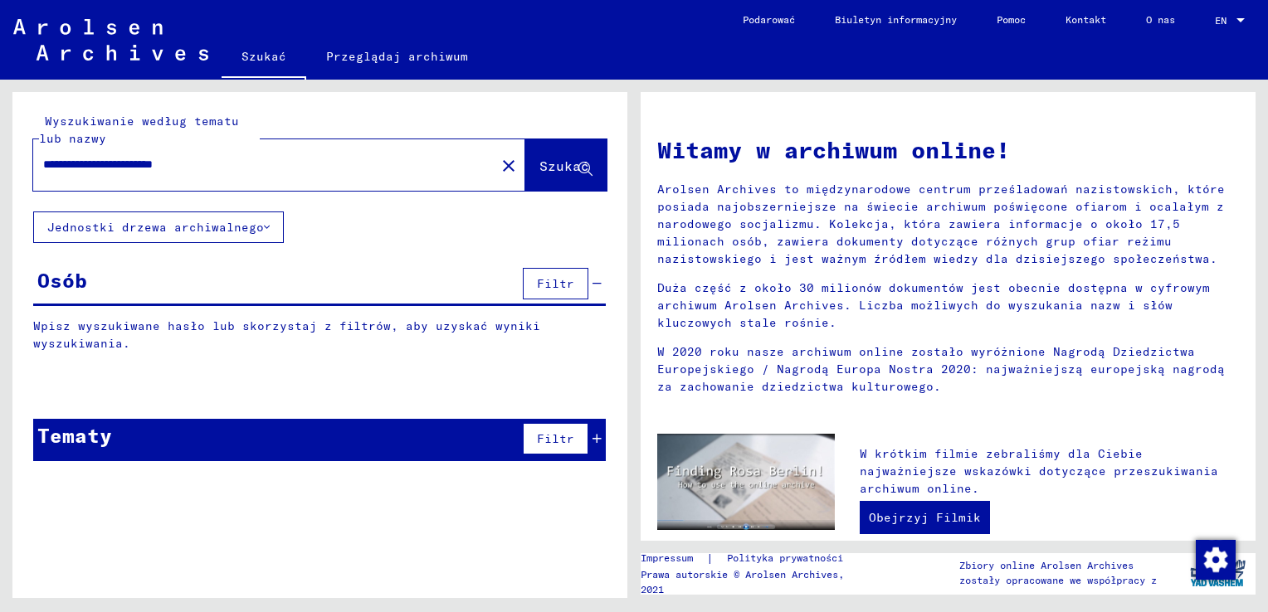
click at [408, 171] on input "**********" at bounding box center [259, 164] width 432 height 17
click at [539, 161] on span "Szukać" at bounding box center [564, 166] width 50 height 17
drag, startPoint x: 265, startPoint y: 164, endPoint x: 196, endPoint y: 144, distance: 71.7
click at [183, 157] on input "**********" at bounding box center [259, 164] width 432 height 17
click at [569, 168] on span "Szukać" at bounding box center [564, 166] width 50 height 17
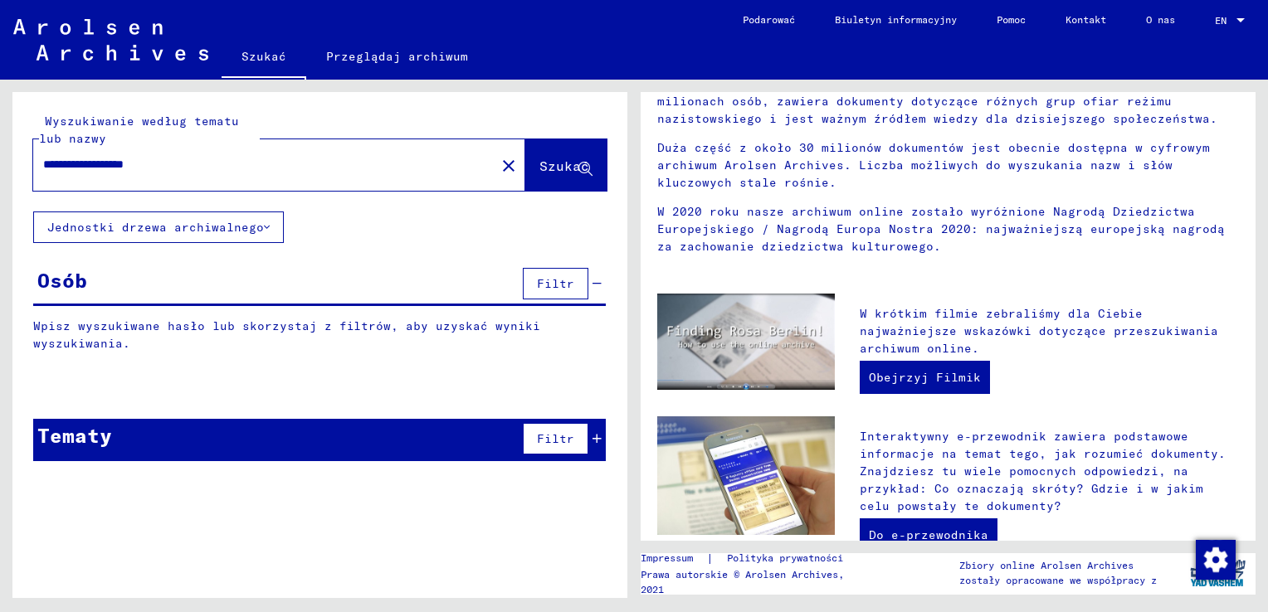
scroll to position [249, 0]
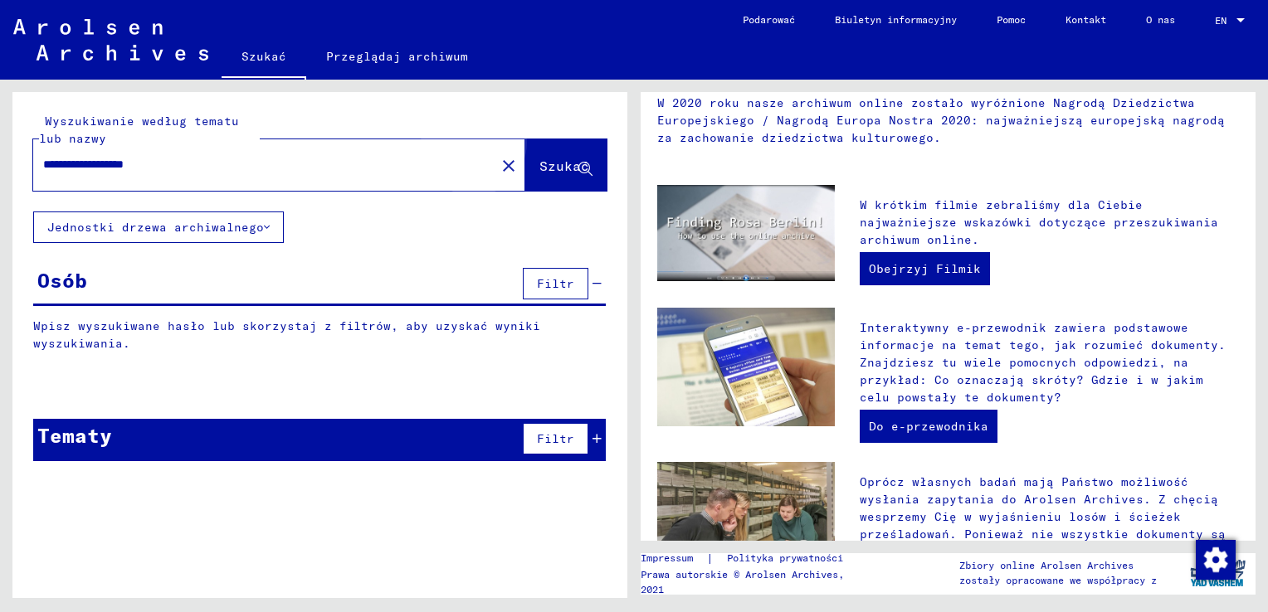
click at [541, 163] on span "Szukać" at bounding box center [564, 166] width 50 height 17
click at [534, 155] on button "Szukać" at bounding box center [565, 164] width 81 height 51
click at [544, 161] on span "Szukać" at bounding box center [564, 166] width 50 height 17
drag, startPoint x: 236, startPoint y: 171, endPoint x: 0, endPoint y: 131, distance: 239.0
click at [0, 148] on html "**********" at bounding box center [634, 306] width 1268 height 612
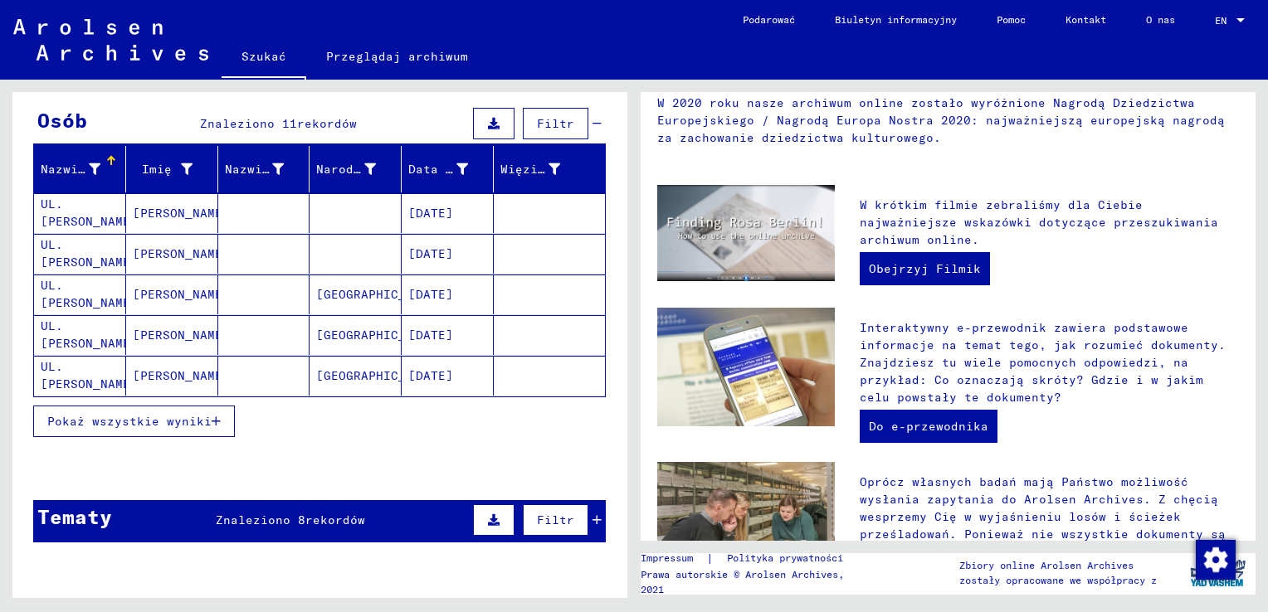
scroll to position [166, 0]
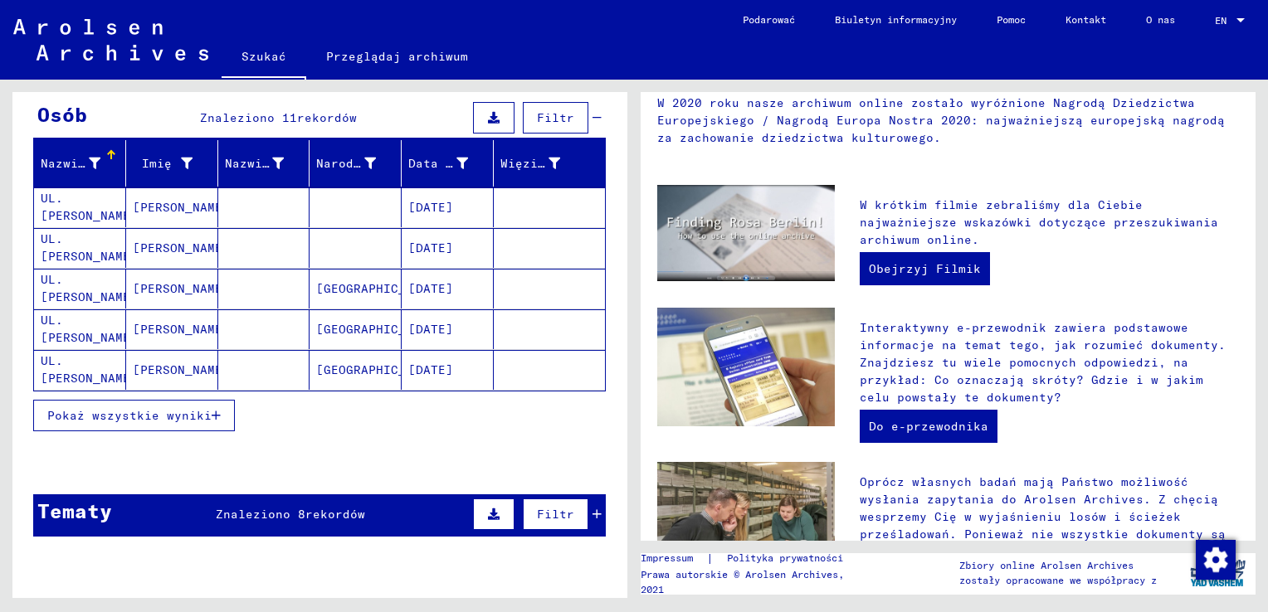
click at [198, 420] on span "Pokaż wszystkie wyniki" at bounding box center [129, 415] width 164 height 15
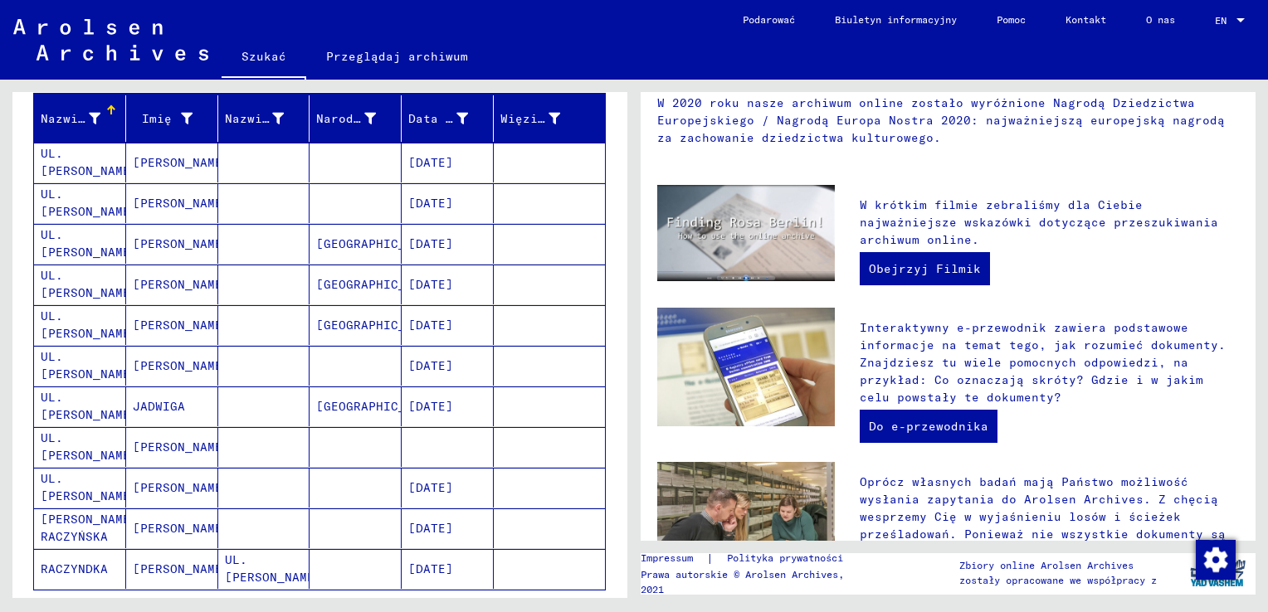
scroll to position [249, 0]
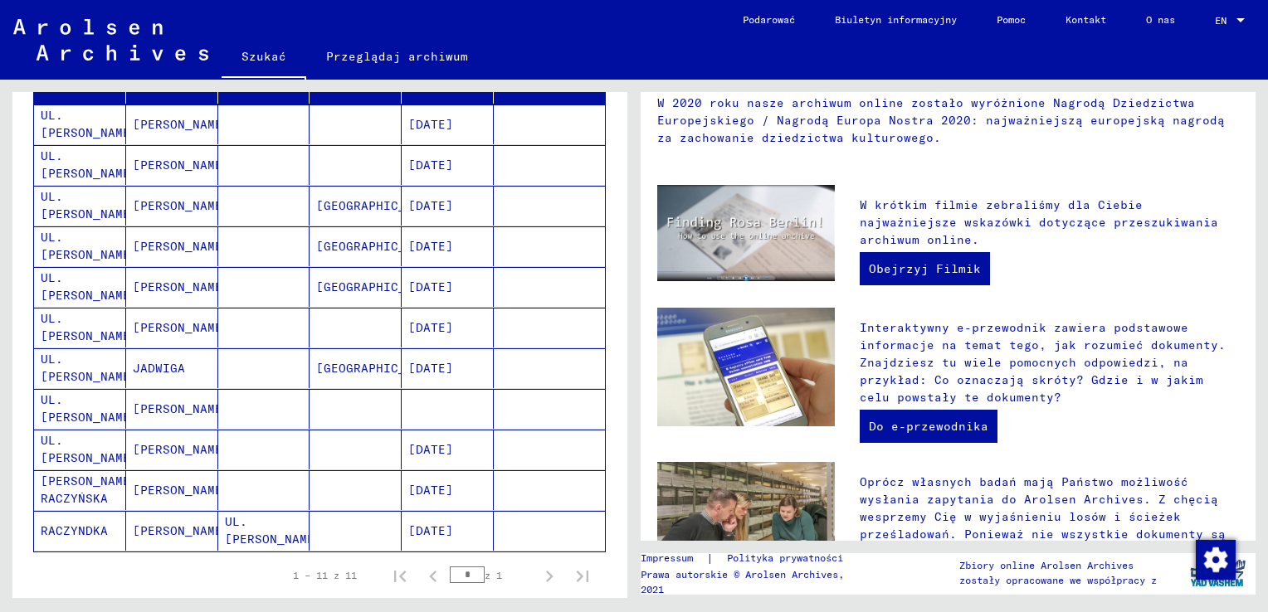
click at [85, 407] on mat-cell "UL. [PERSON_NAME]" at bounding box center [80, 409] width 92 height 40
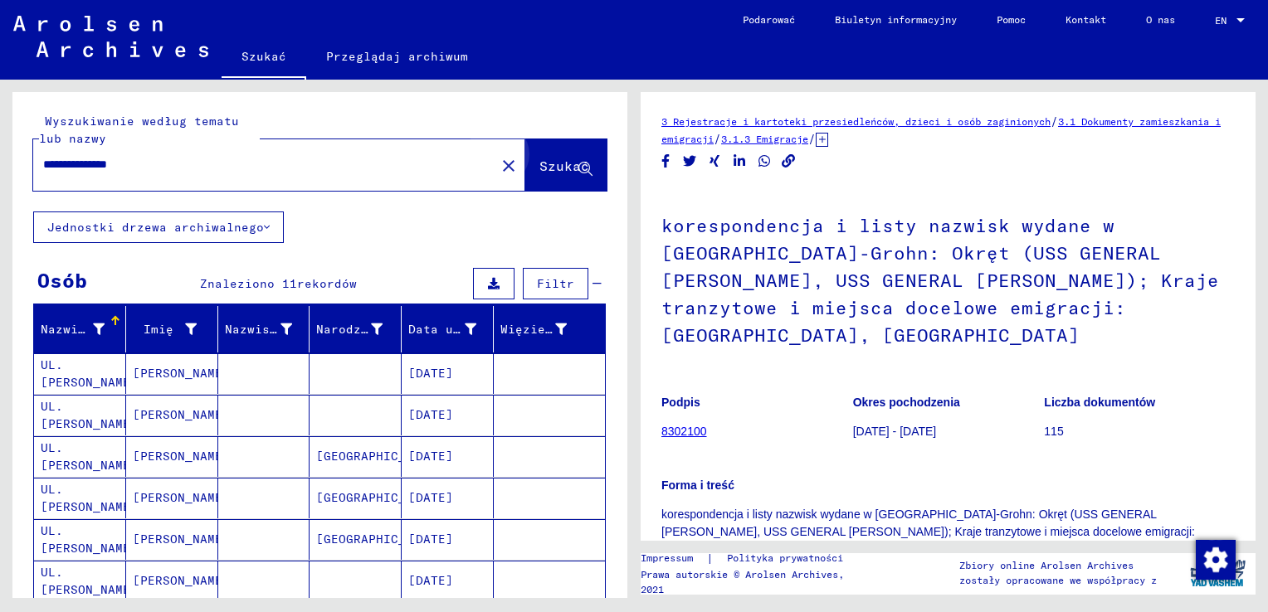
click at [551, 174] on span "Szukać" at bounding box center [565, 167] width 53 height 17
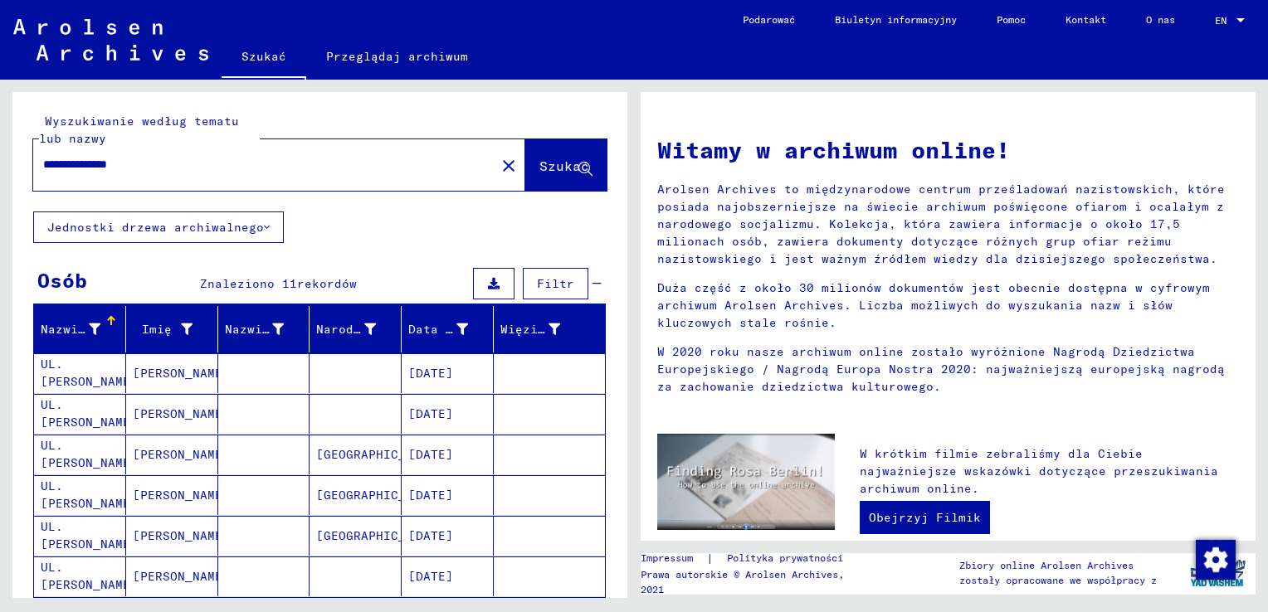
click at [525, 164] on button "Szukać" at bounding box center [565, 164] width 81 height 51
click at [578, 163] on icon at bounding box center [585, 170] width 14 height 14
click at [558, 163] on span "Szukać" at bounding box center [564, 166] width 50 height 17
click at [557, 163] on span "Szukać" at bounding box center [564, 166] width 50 height 17
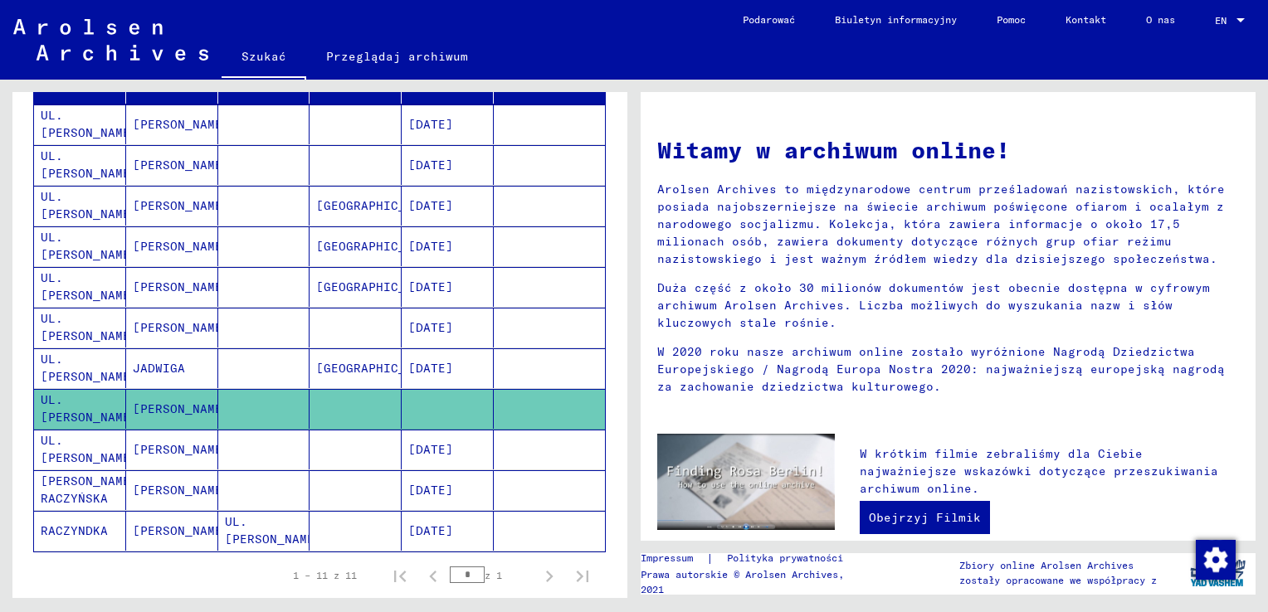
scroll to position [332, 0]
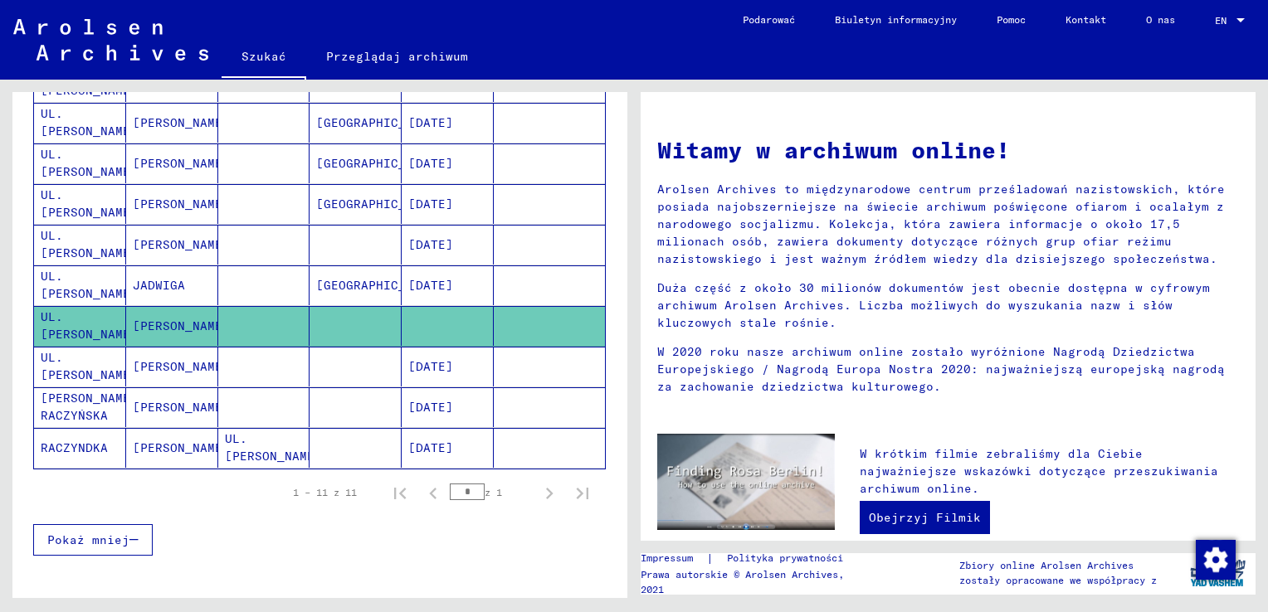
click at [500, 486] on div "1 – 11 z 11 * z 1" at bounding box center [436, 492] width 326 height 33
click at [89, 536] on span "Pokaż mniej" at bounding box center [88, 540] width 82 height 15
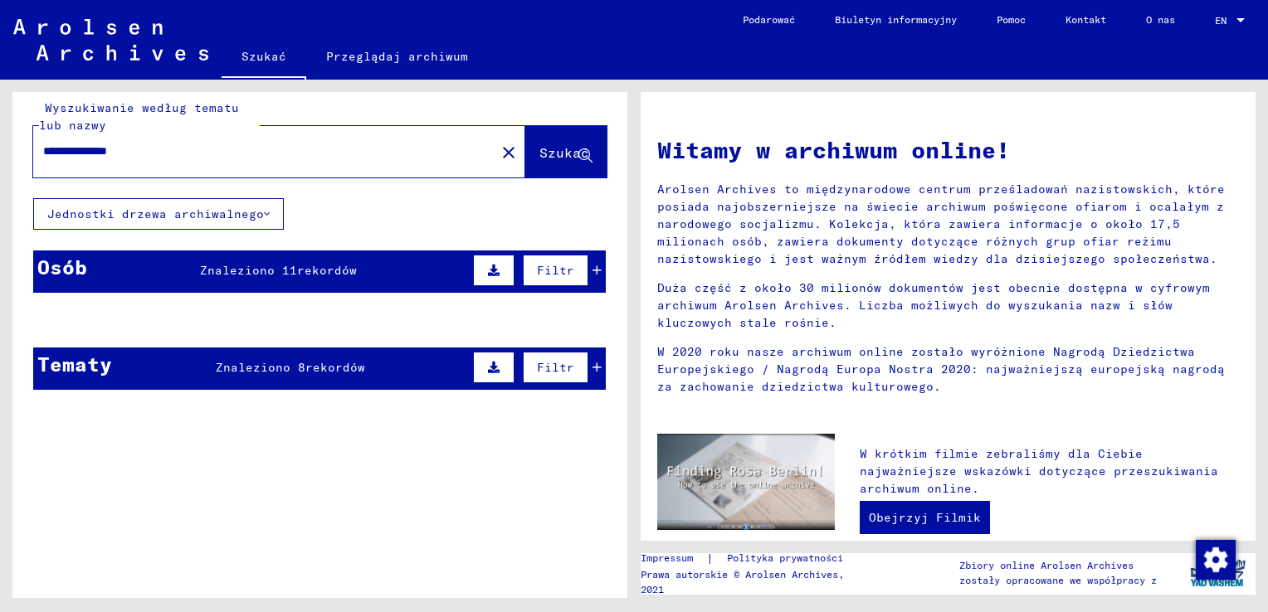
scroll to position [0, 0]
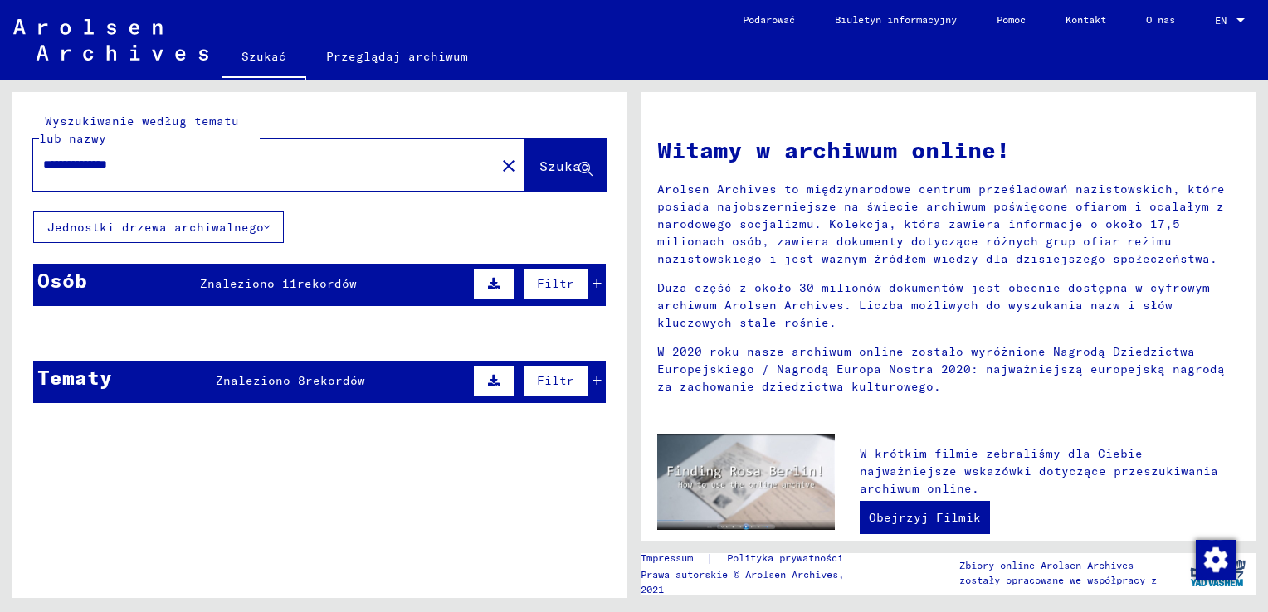
click at [539, 165] on span "Szukać" at bounding box center [564, 166] width 50 height 17
click at [539, 166] on span "Szukać" at bounding box center [564, 166] width 50 height 17
click at [545, 168] on span "Szukać" at bounding box center [564, 166] width 50 height 17
click at [79, 160] on input "**********" at bounding box center [259, 164] width 432 height 17
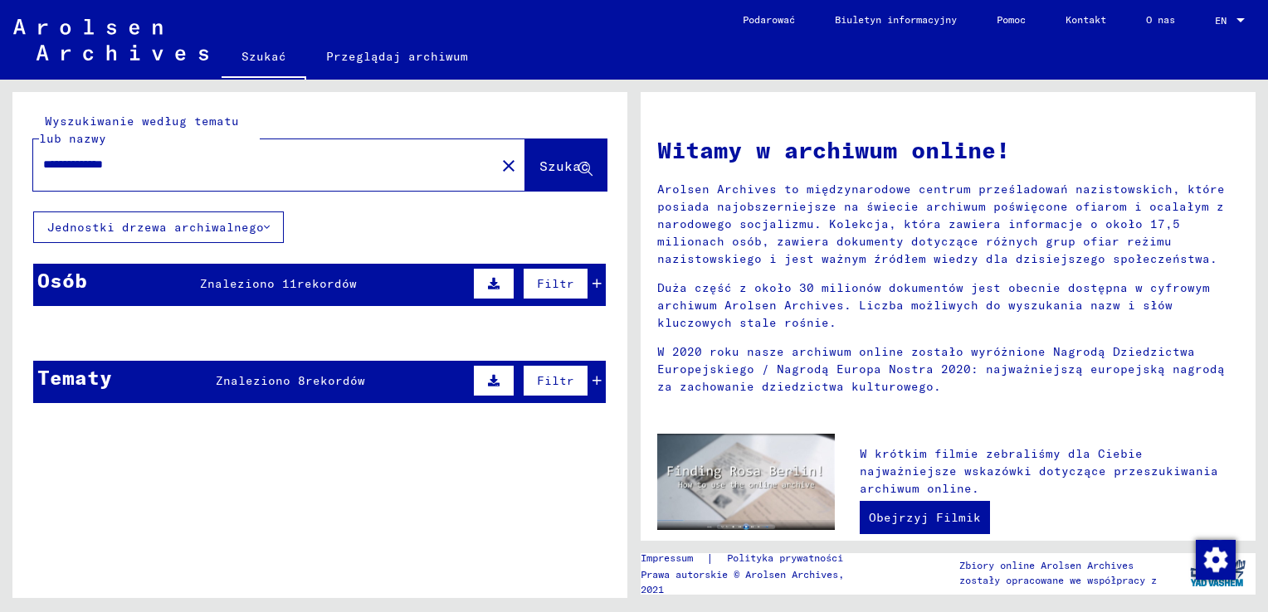
type input "**********"
click at [589, 159] on button "Szukać" at bounding box center [565, 164] width 81 height 51
click at [584, 158] on button "Szukać" at bounding box center [565, 164] width 81 height 51
click at [583, 158] on button "Szukać" at bounding box center [565, 164] width 81 height 51
click at [253, 51] on link "Szukać" at bounding box center [264, 58] width 85 height 43
